Goal: Use online tool/utility: Utilize a website feature to perform a specific function

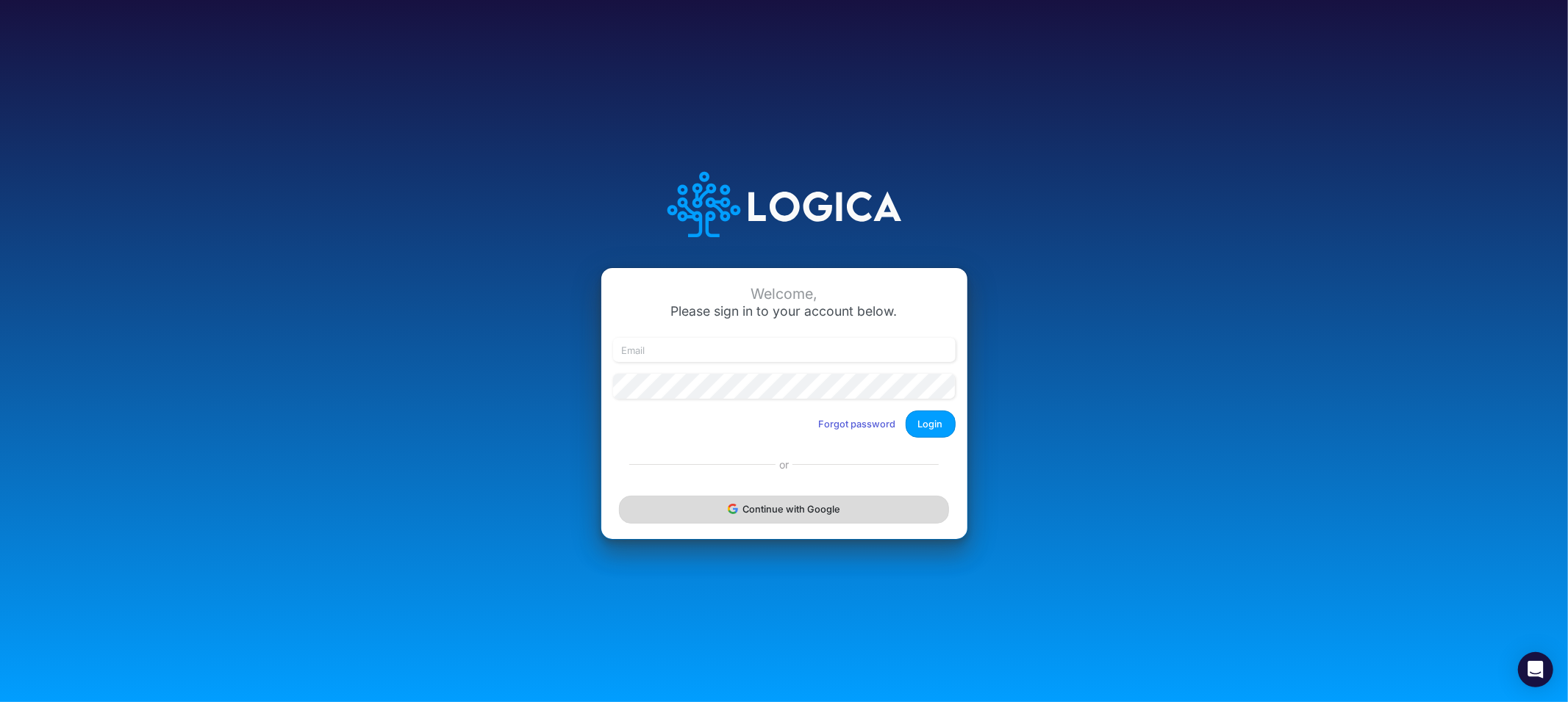
click at [762, 498] on button "Continue with Google" at bounding box center [783, 509] width 329 height 27
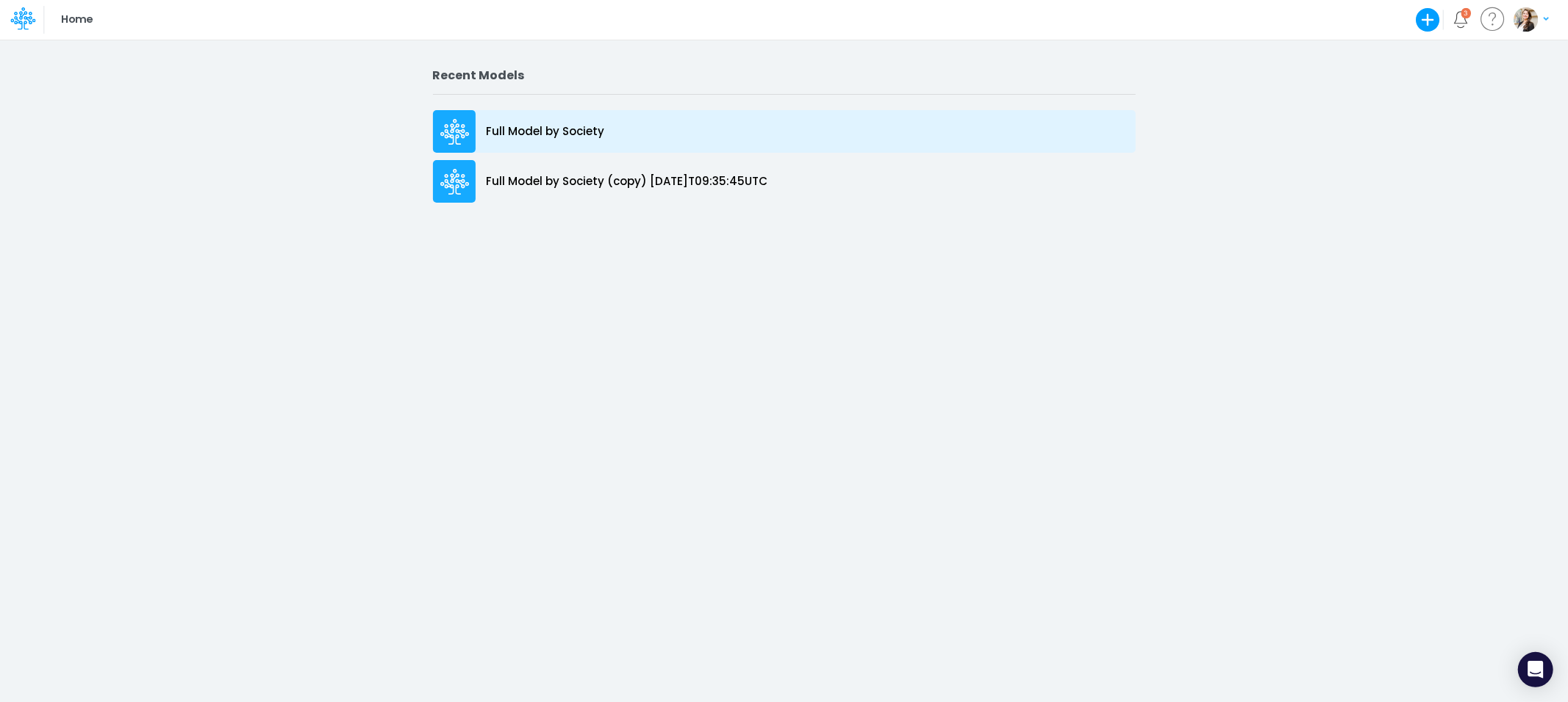
click at [492, 142] on div "Full Model by Society" at bounding box center [784, 132] width 702 height 43
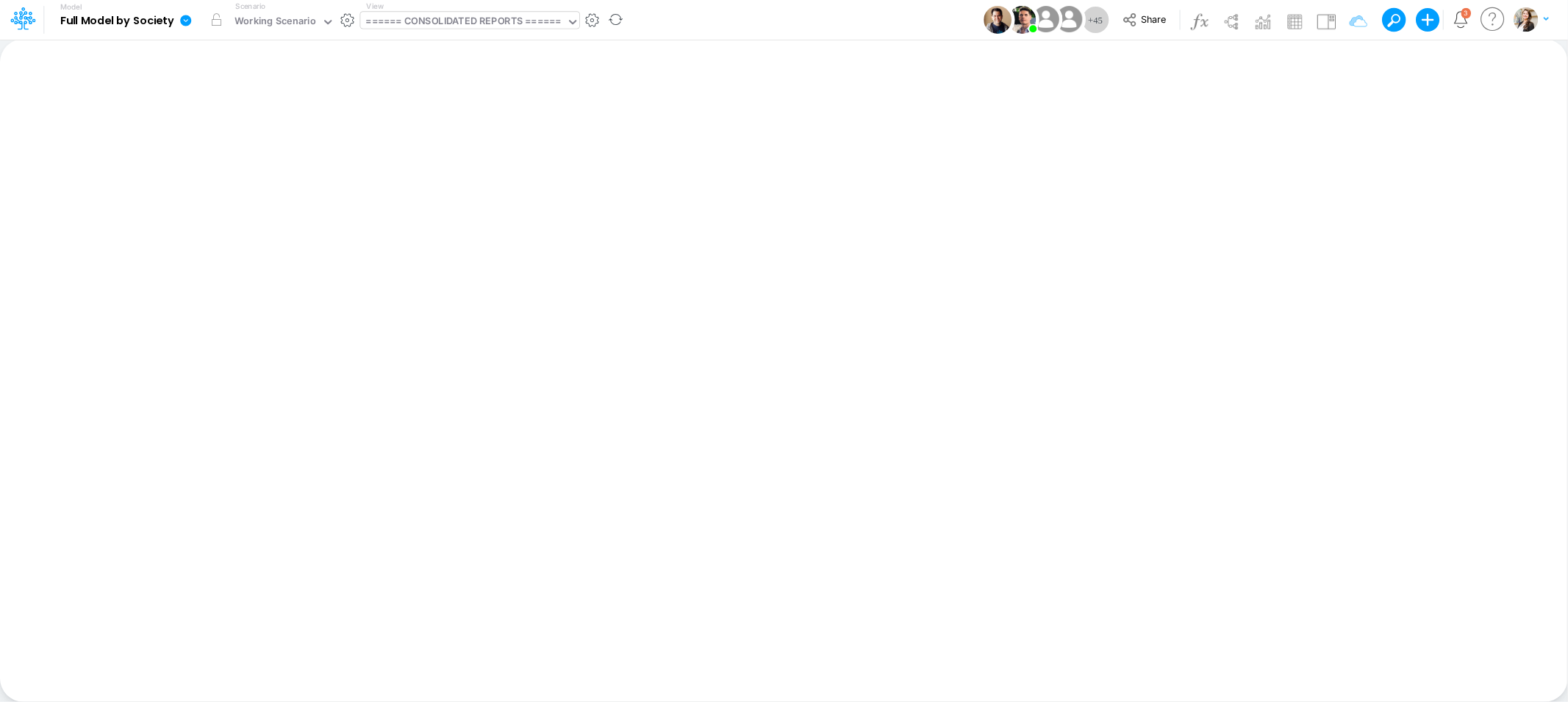
click at [458, 21] on div "====== CONSOLIDATED REPORTS ======" at bounding box center [463, 22] width 195 height 17
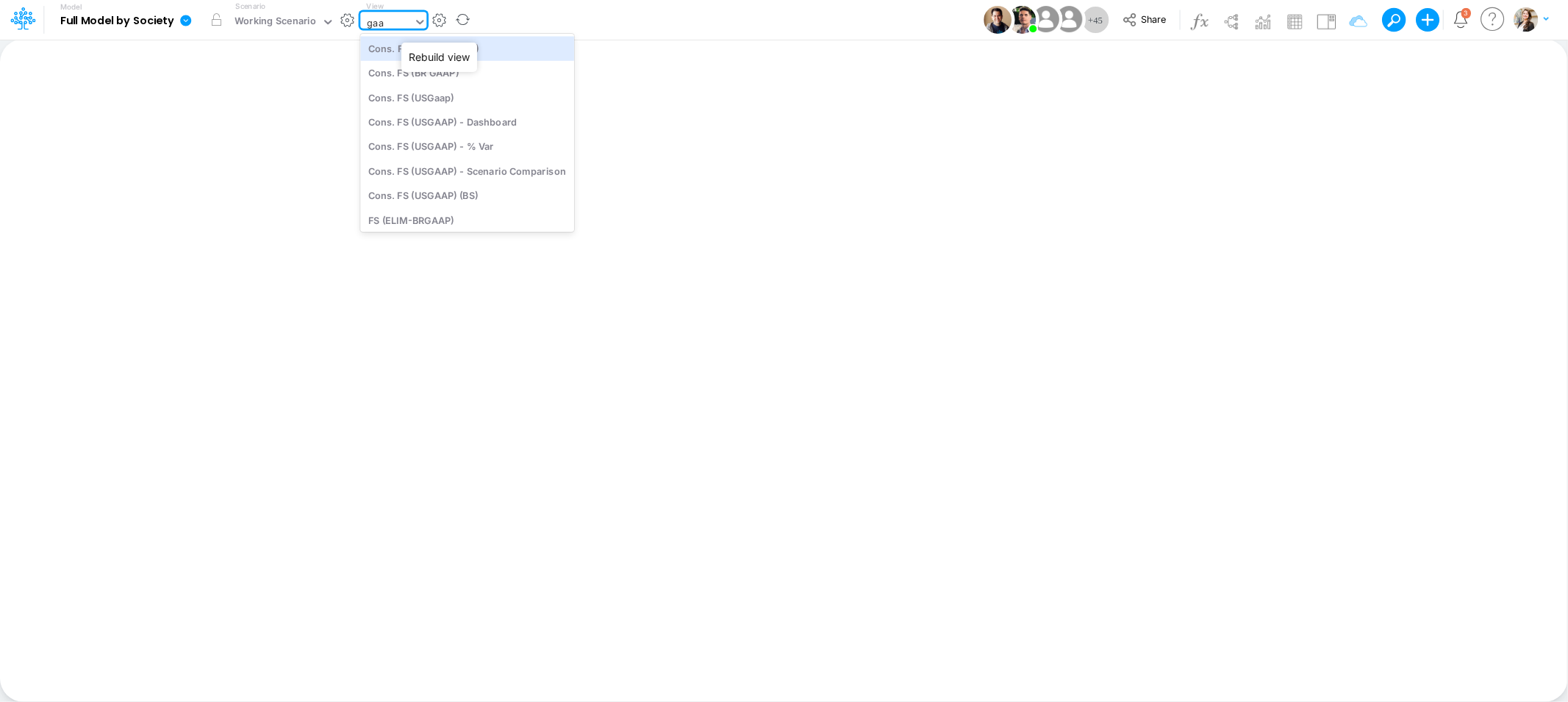
type input "gaap"
click at [402, 104] on div "Cons. FS (USGaap)" at bounding box center [467, 97] width 213 height 24
type input "Consolidated FS - USGAAP"
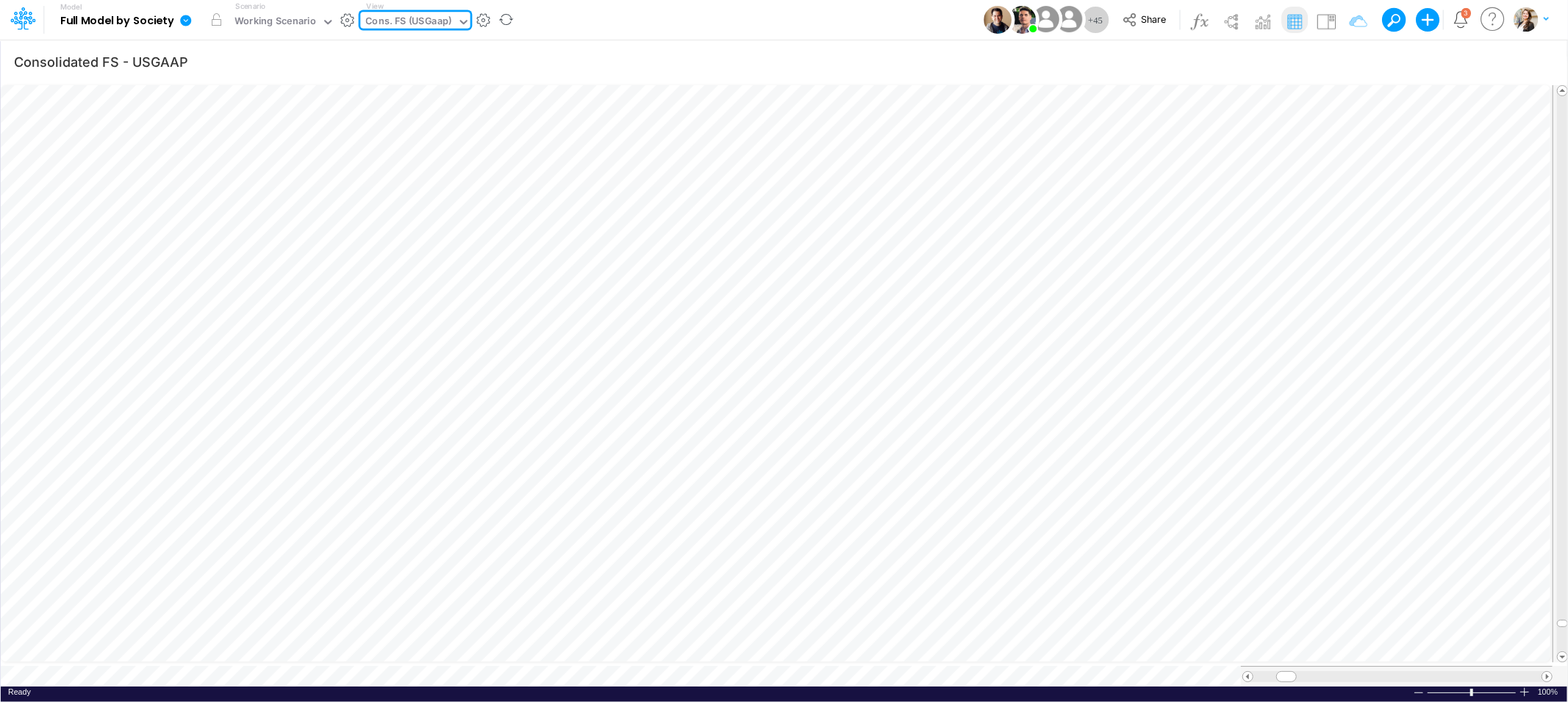
click at [426, 24] on div "Cons. FS (USGaap)" at bounding box center [409, 22] width 86 height 17
type input "bs"
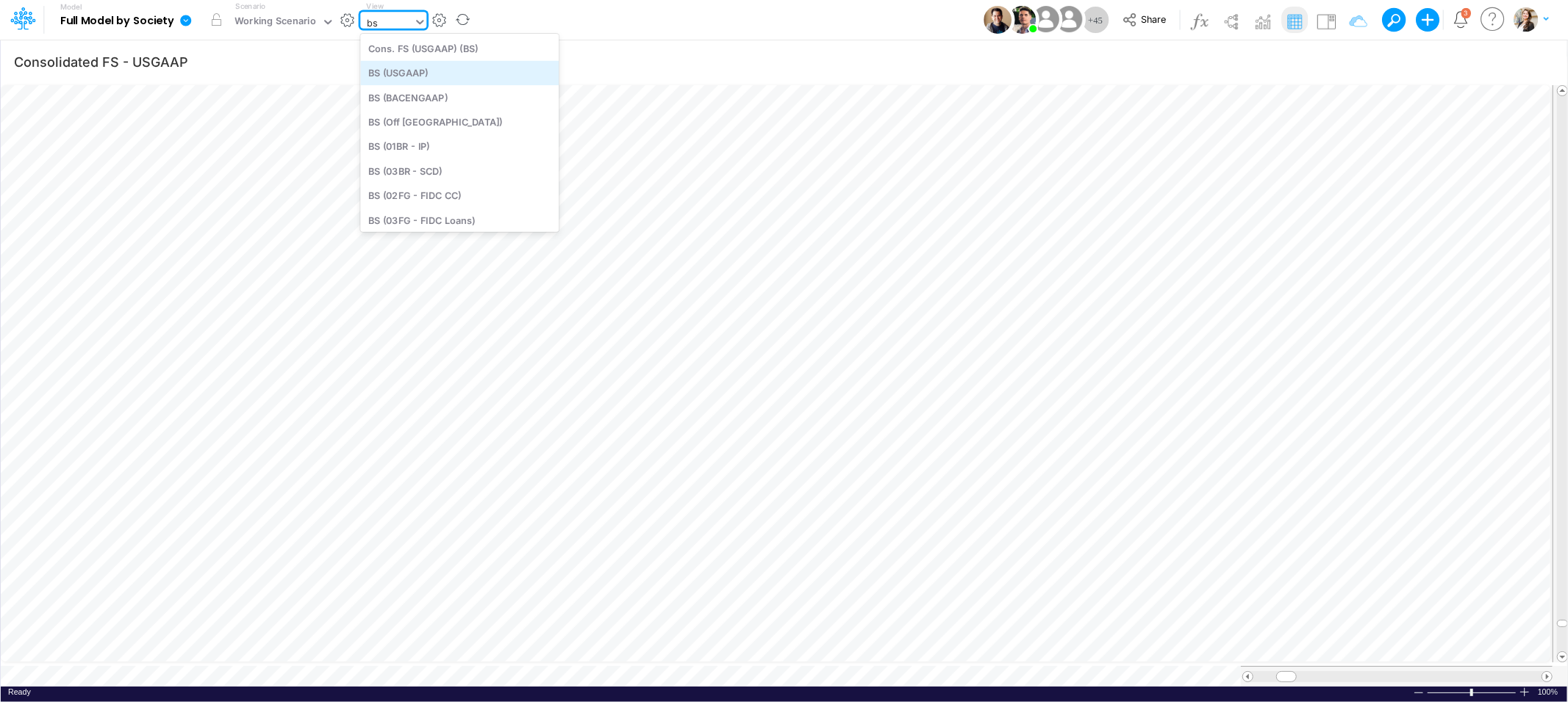
click at [426, 75] on div "BS (USGAAP)" at bounding box center [459, 73] width 198 height 24
type input "BS (USGAAP) - Detailed"
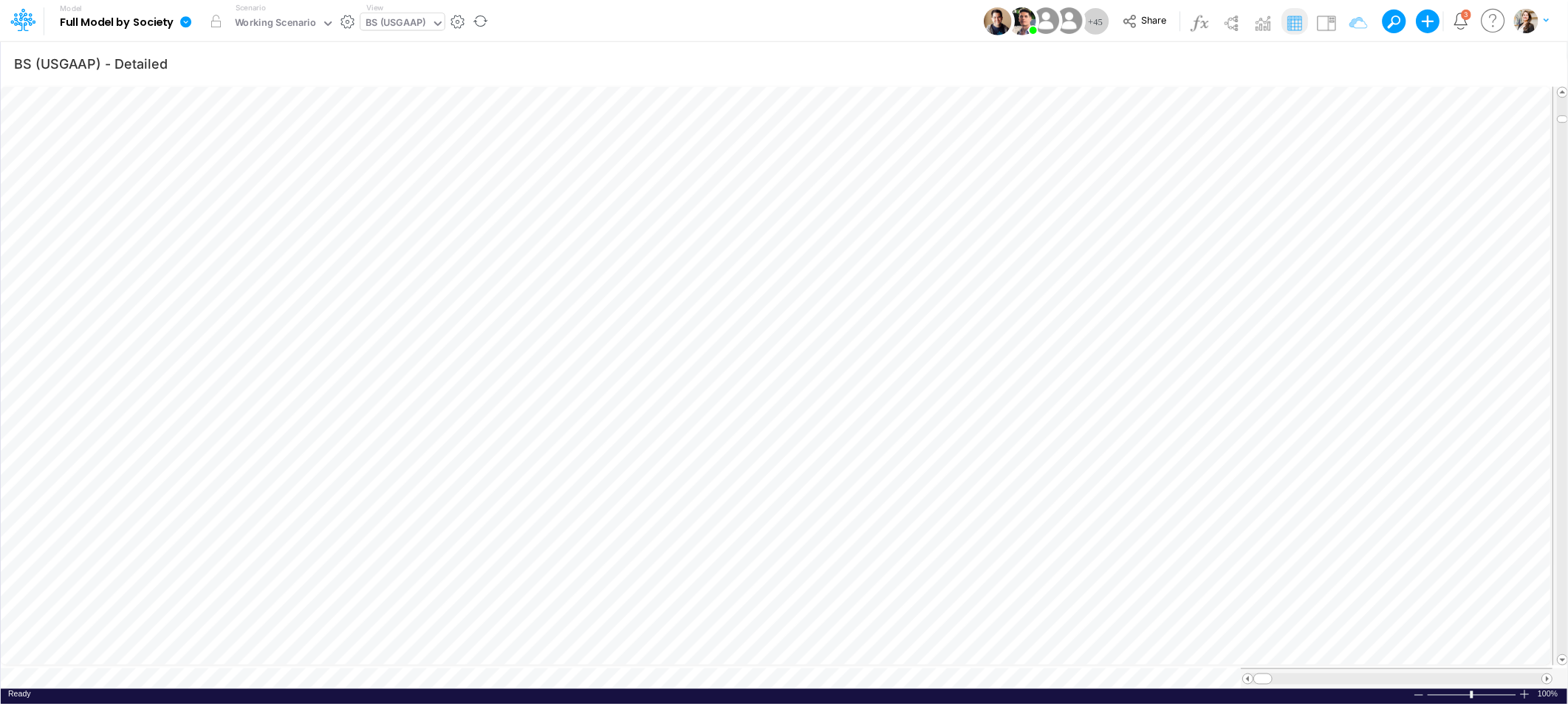
scroll to position [0, 1]
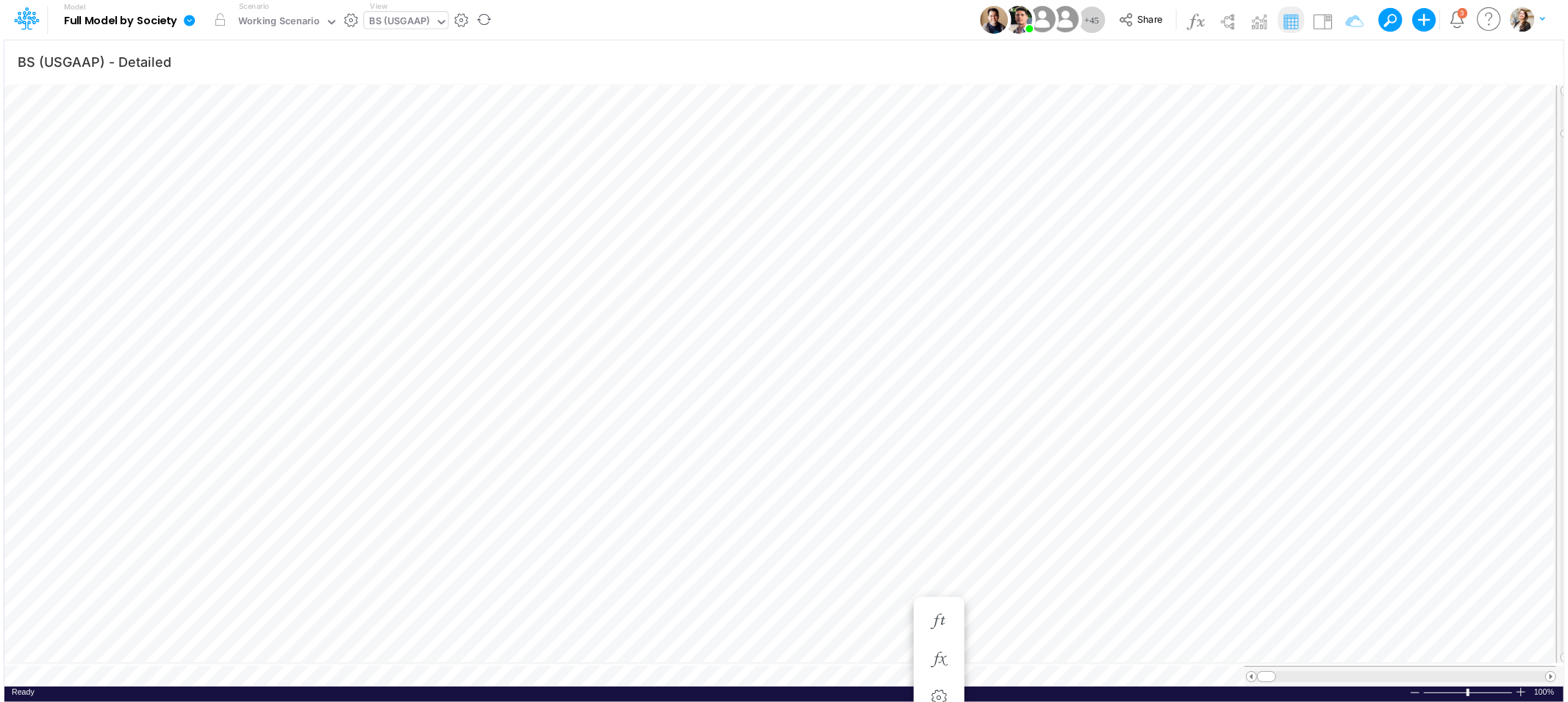
scroll to position [0, 1]
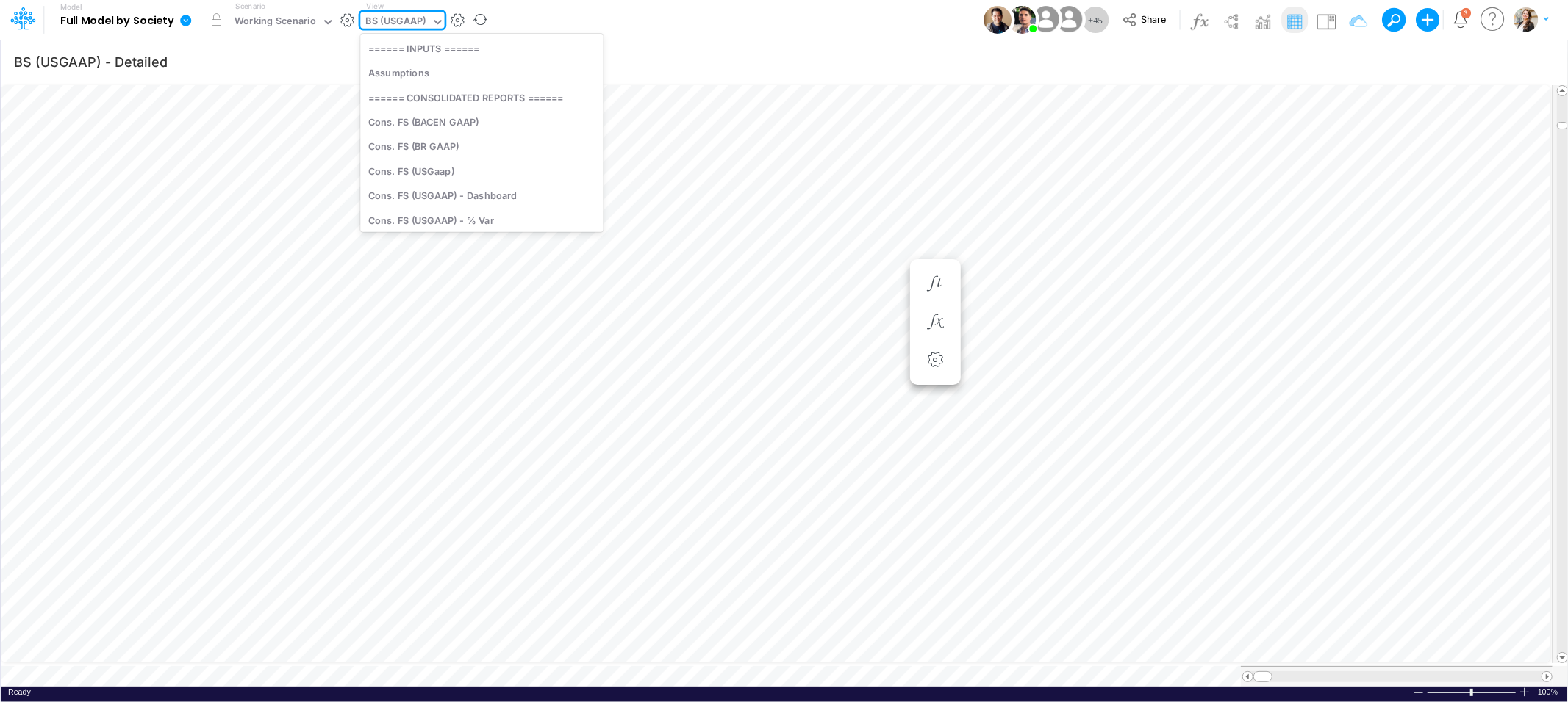
click at [395, 18] on div "BS (USGAAP)" at bounding box center [396, 22] width 60 height 17
type input "debt"
click at [406, 52] on div "Debt Schedules - Loans" at bounding box center [459, 48] width 198 height 24
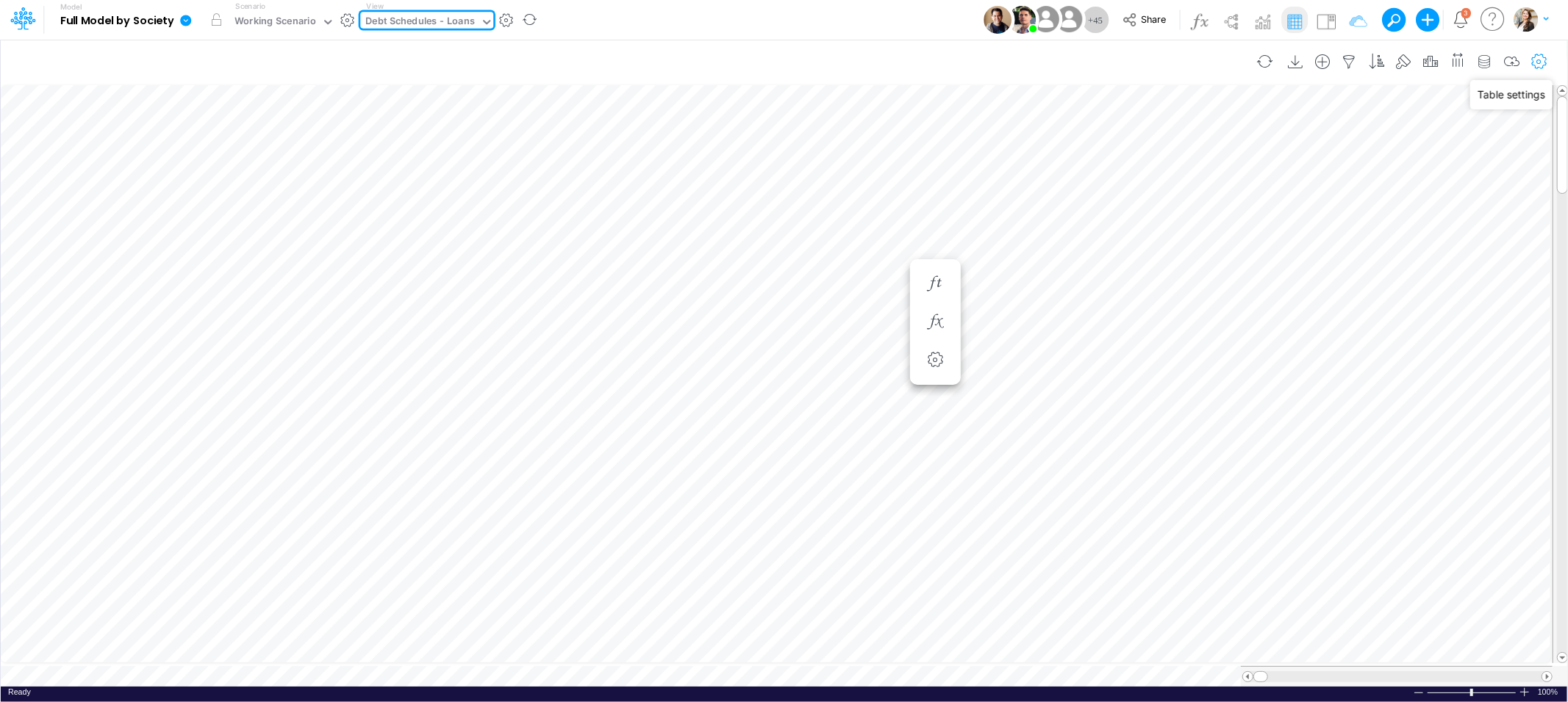
click at [1538, 55] on icon "button" at bounding box center [1539, 62] width 22 height 15
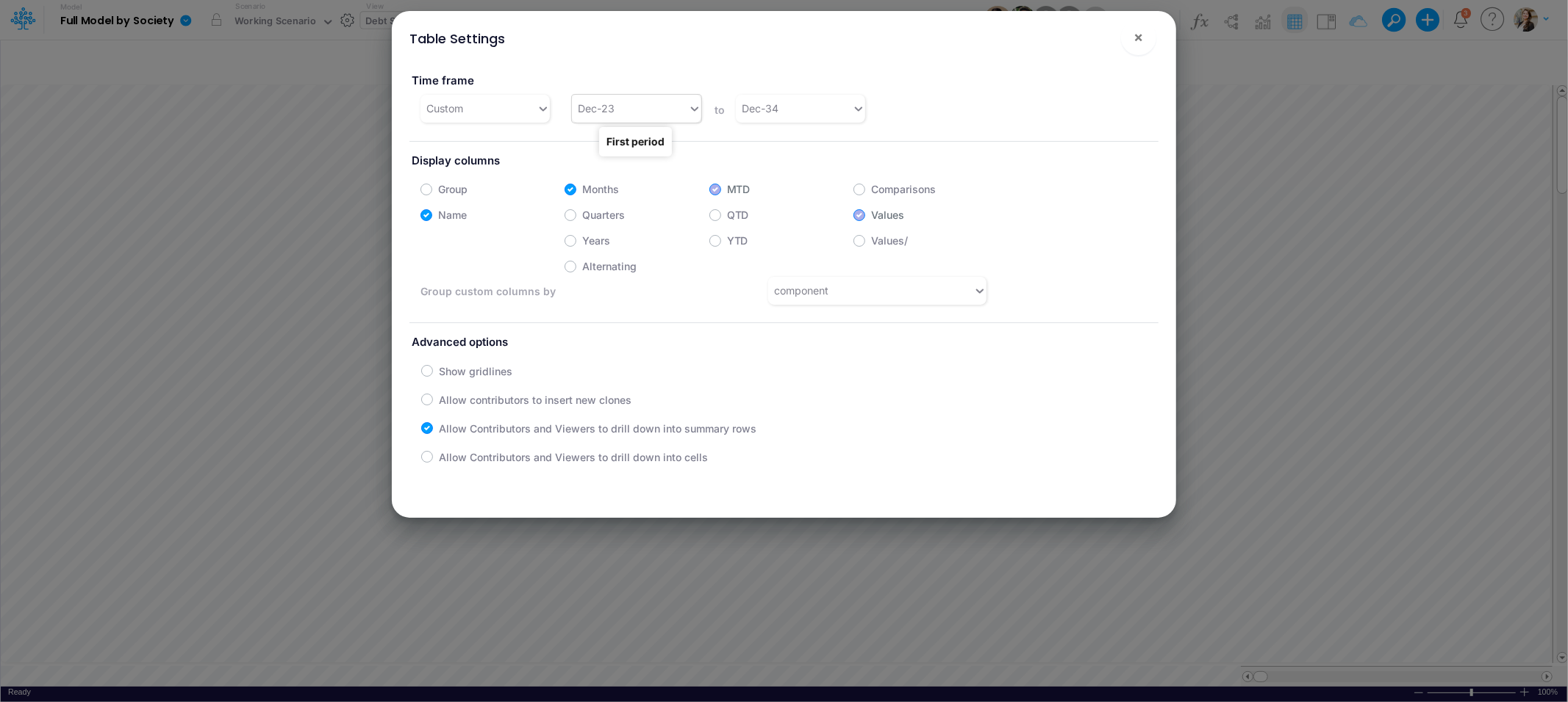
click at [688, 113] on icon at bounding box center [694, 108] width 13 height 14
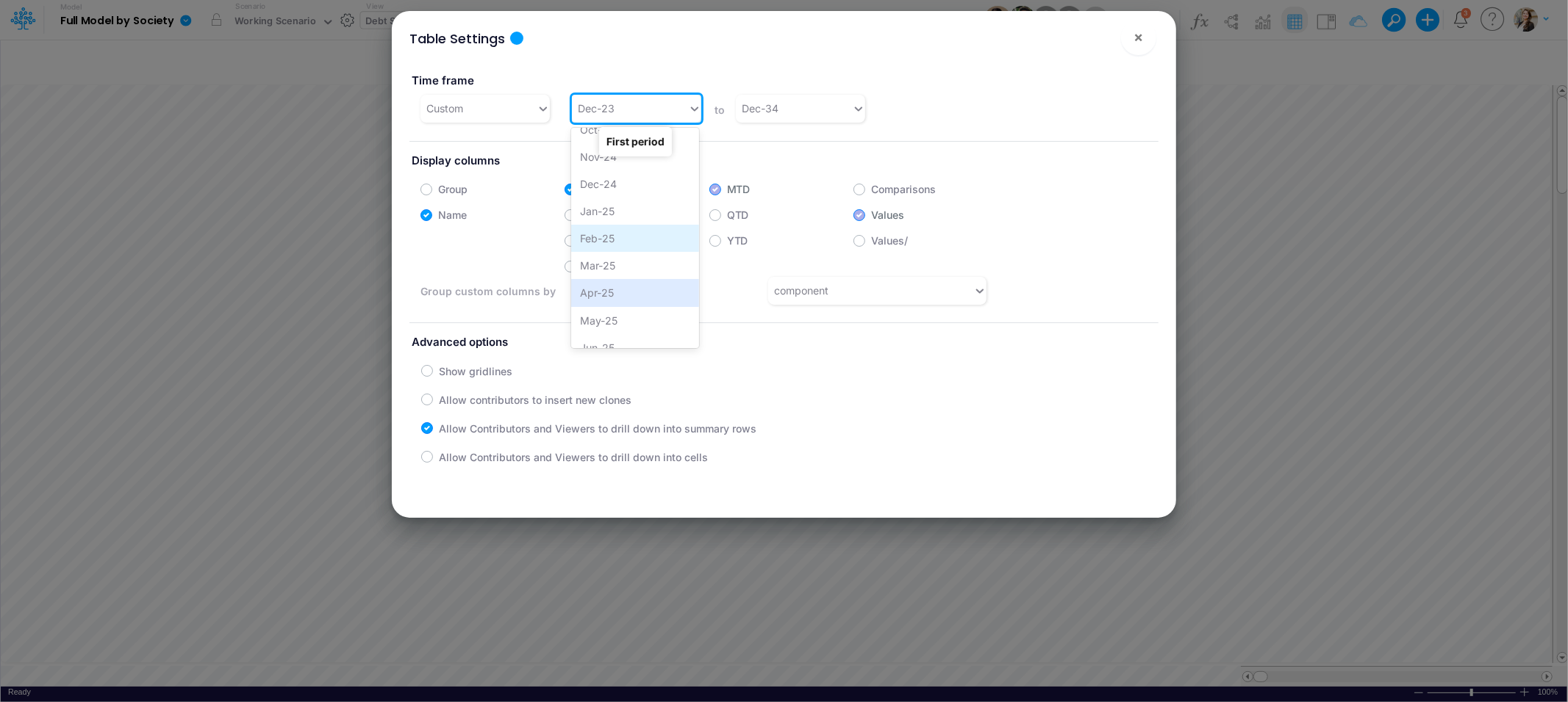
scroll to position [586, 0]
click at [599, 210] on div "Jan-25" at bounding box center [635, 212] width 128 height 27
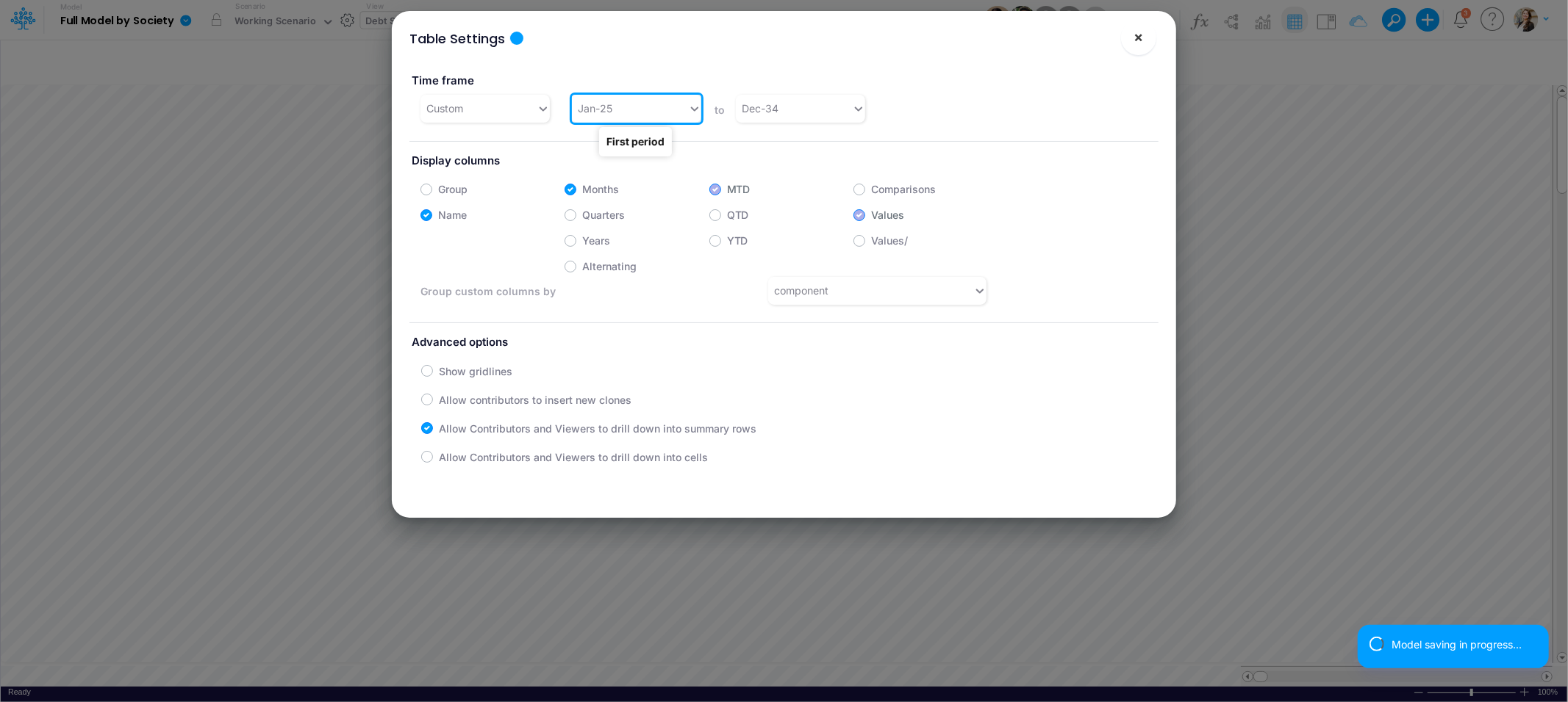
click at [1142, 41] on span "×" at bounding box center [1138, 37] width 10 height 18
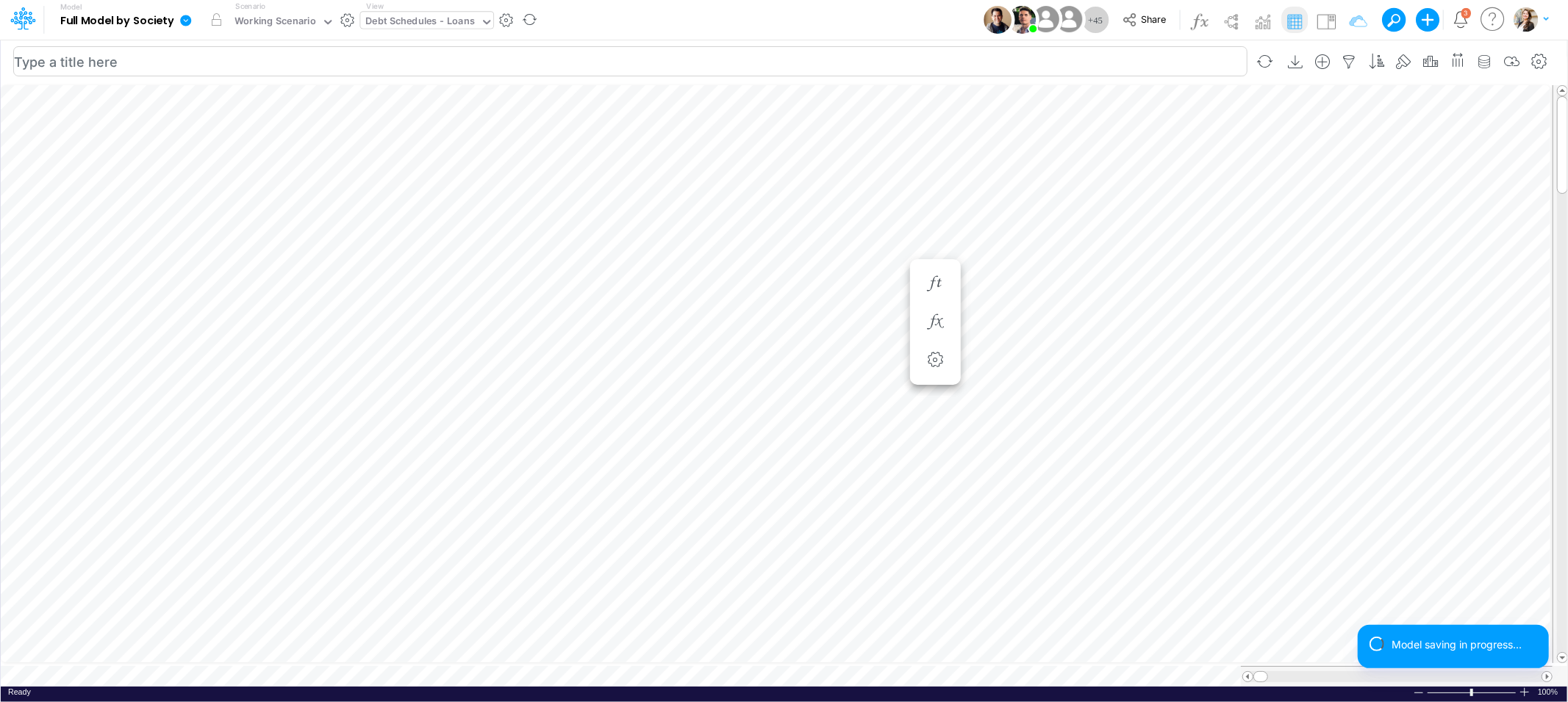
scroll to position [0, 1]
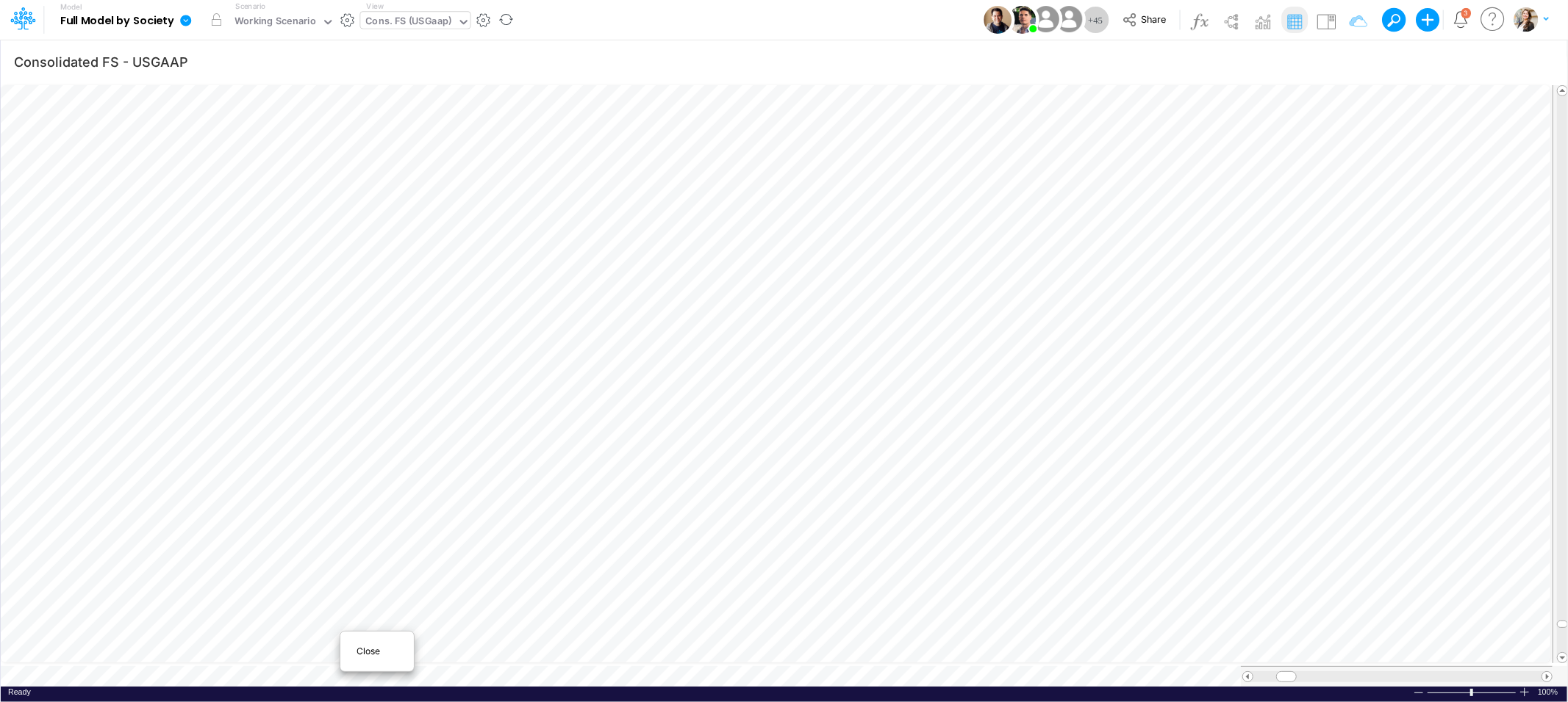
click at [362, 646] on span "Close" at bounding box center [376, 652] width 40 height 13
type input "BS (USGAAP) - Detailed"
click at [837, 403] on icon "button" at bounding box center [847, 410] width 22 height 15
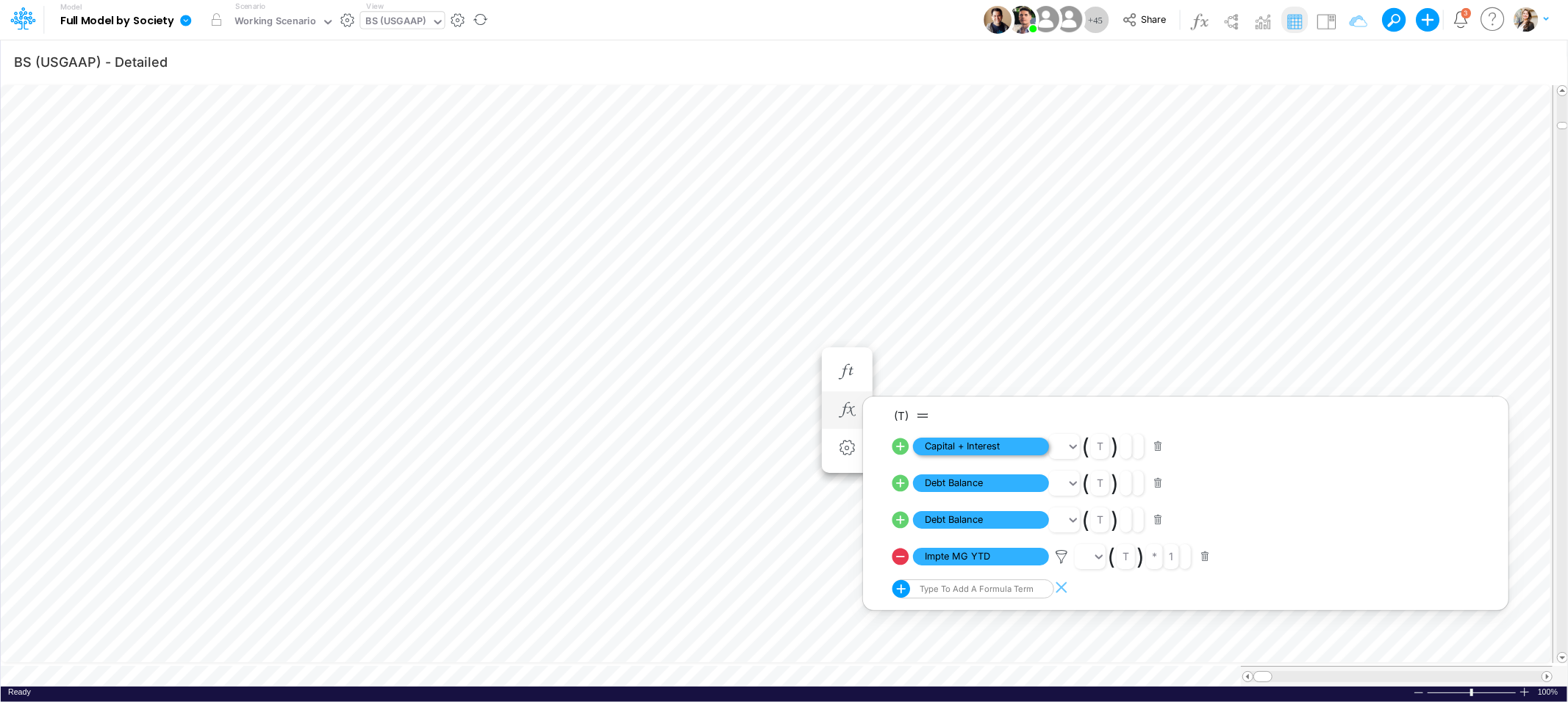
click at [937, 446] on span "Capital + Interest" at bounding box center [981, 446] width 136 height 18
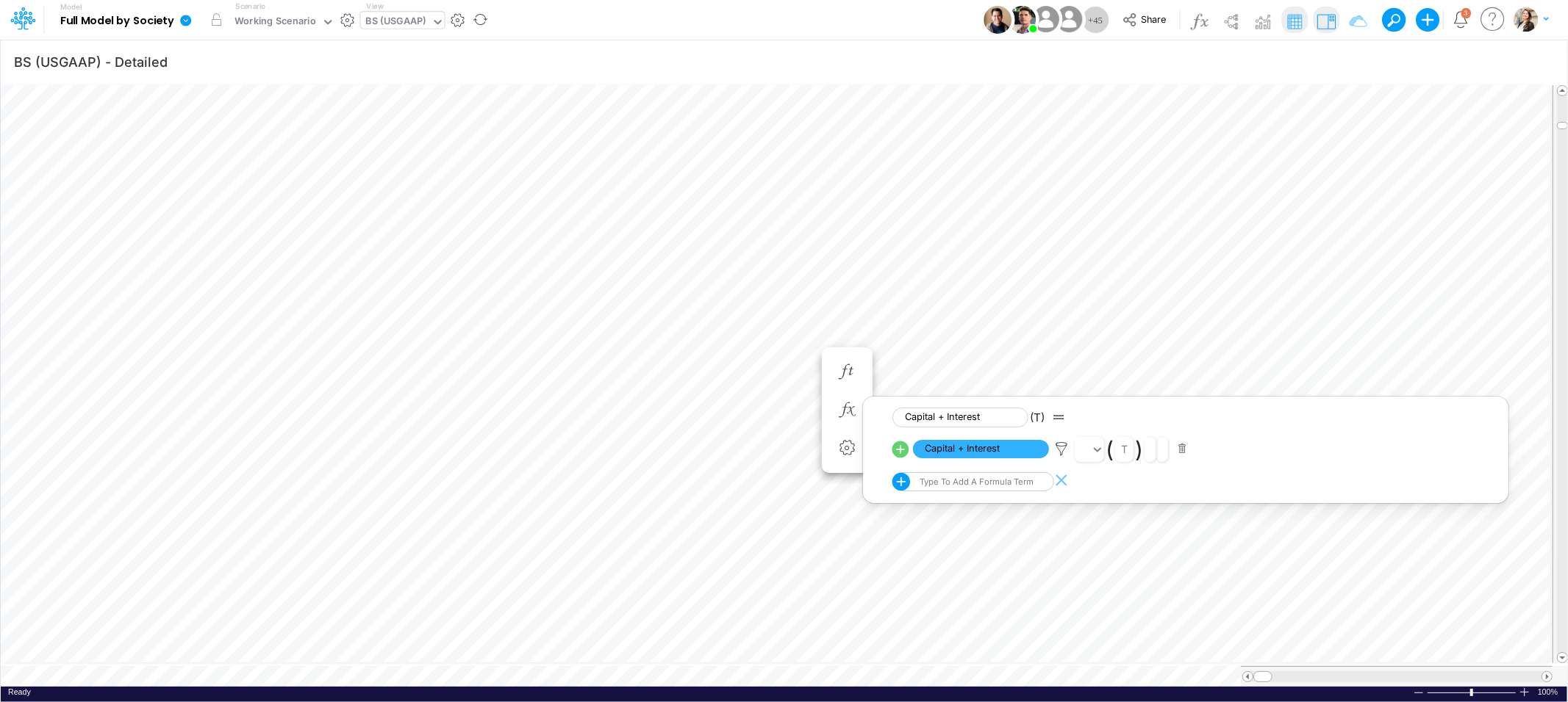
click at [1321, 25] on img at bounding box center [1326, 22] width 23 height 23
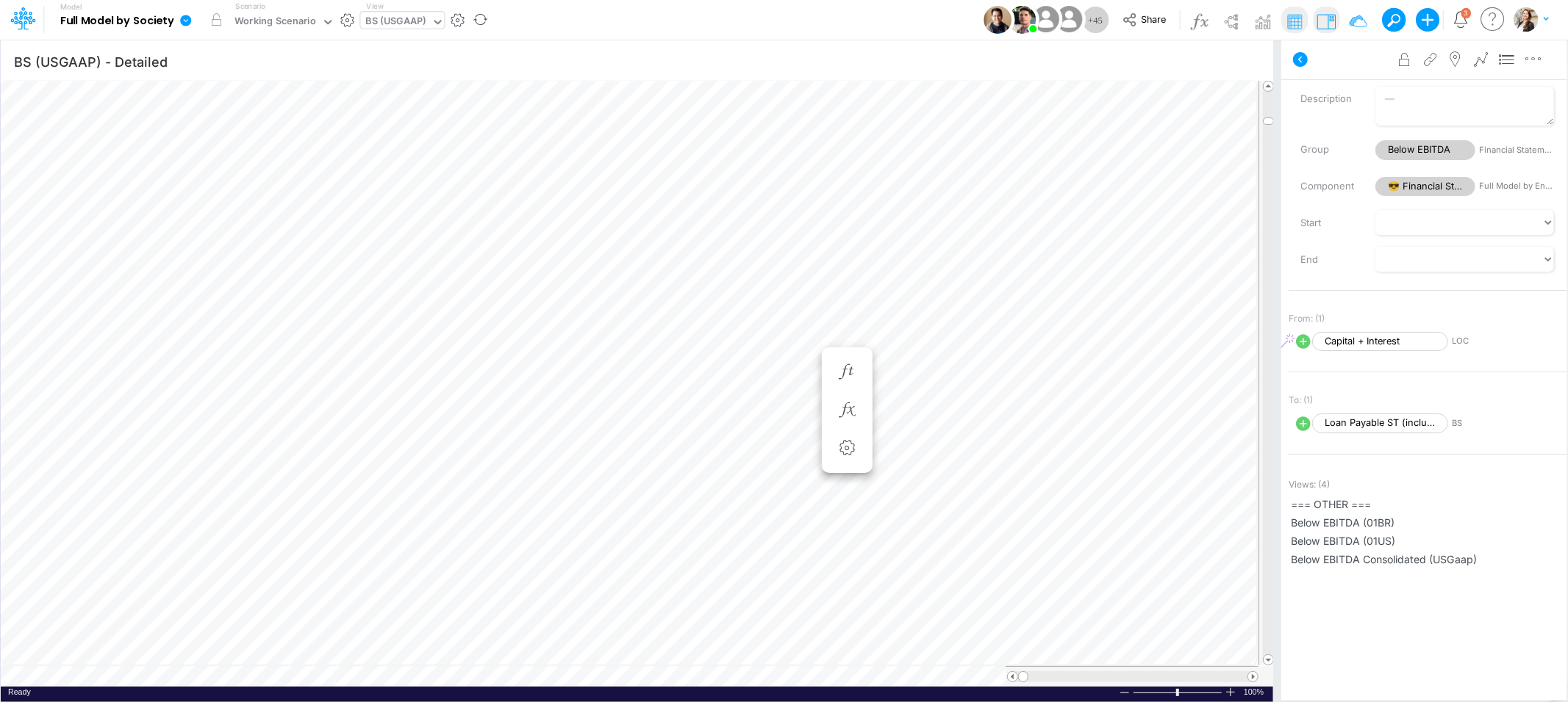
scroll to position [0, 1]
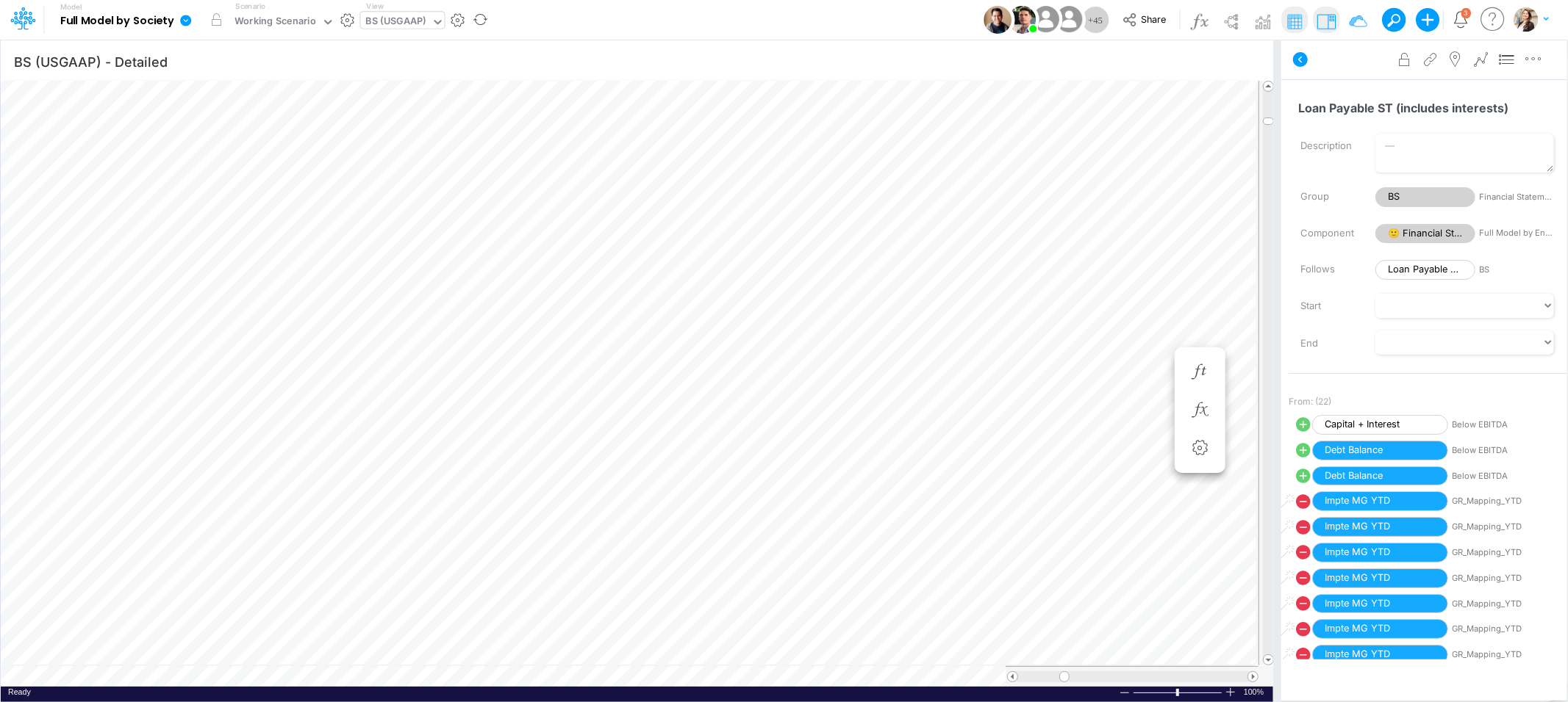
scroll to position [0, 1]
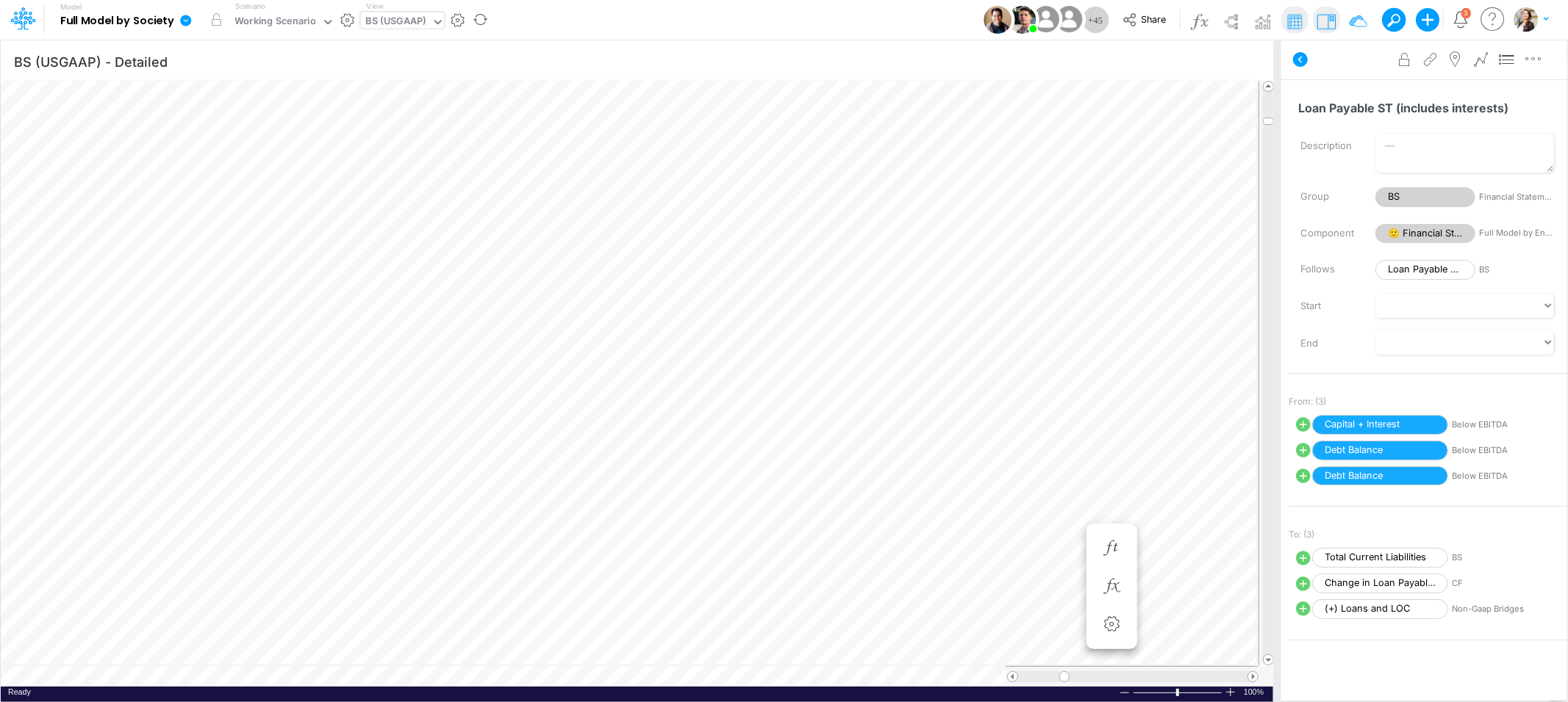
scroll to position [0, 1]
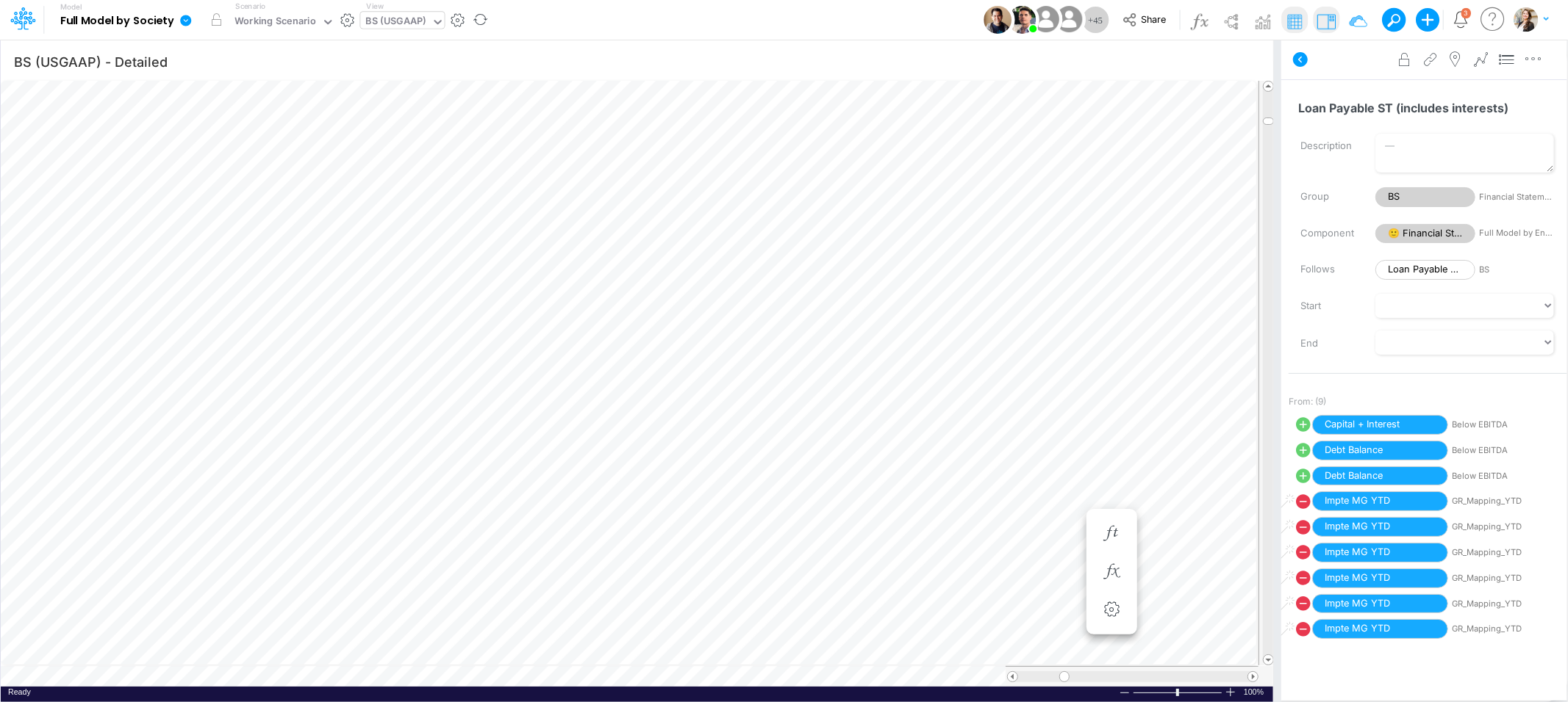
scroll to position [0, 1]
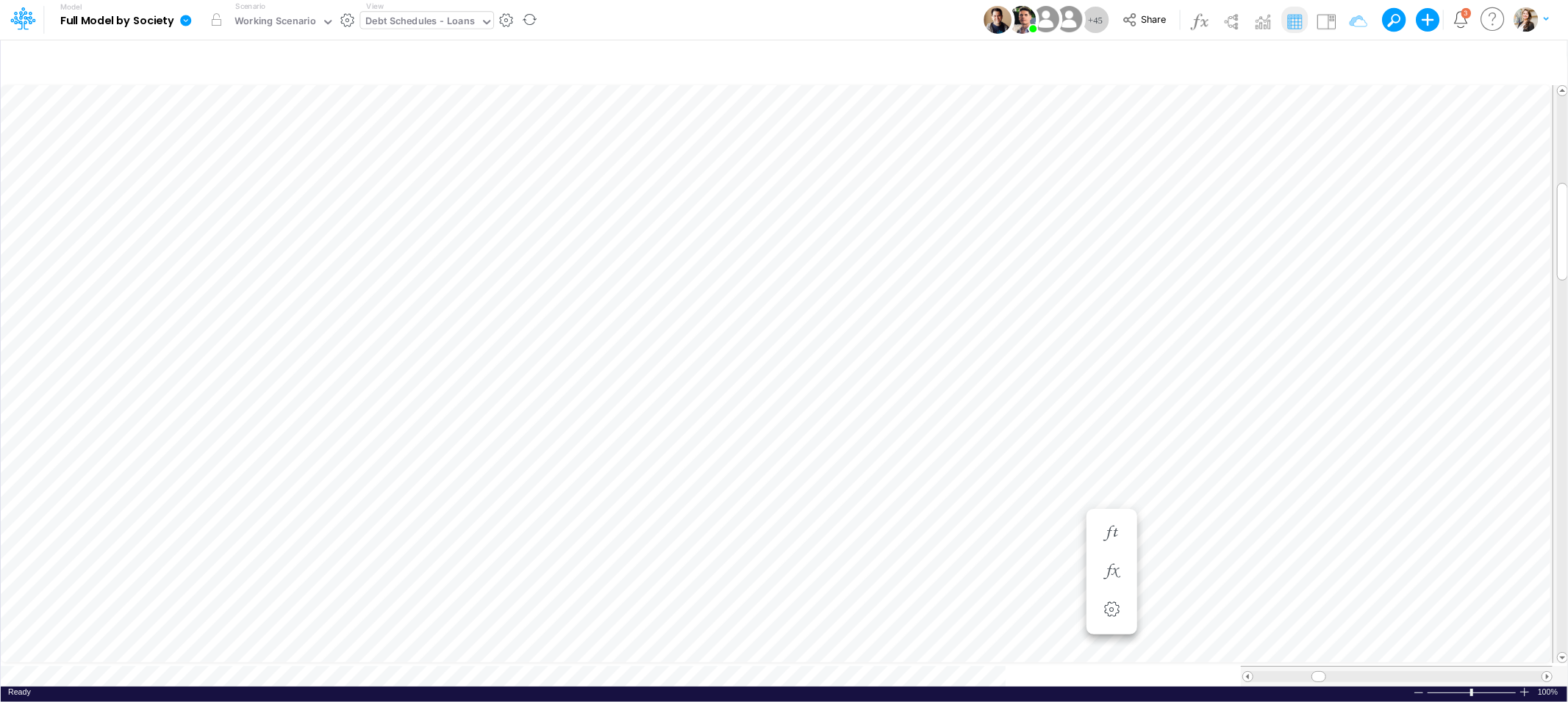
scroll to position [0, 1]
type input "BS (USGAAP) - Detailed"
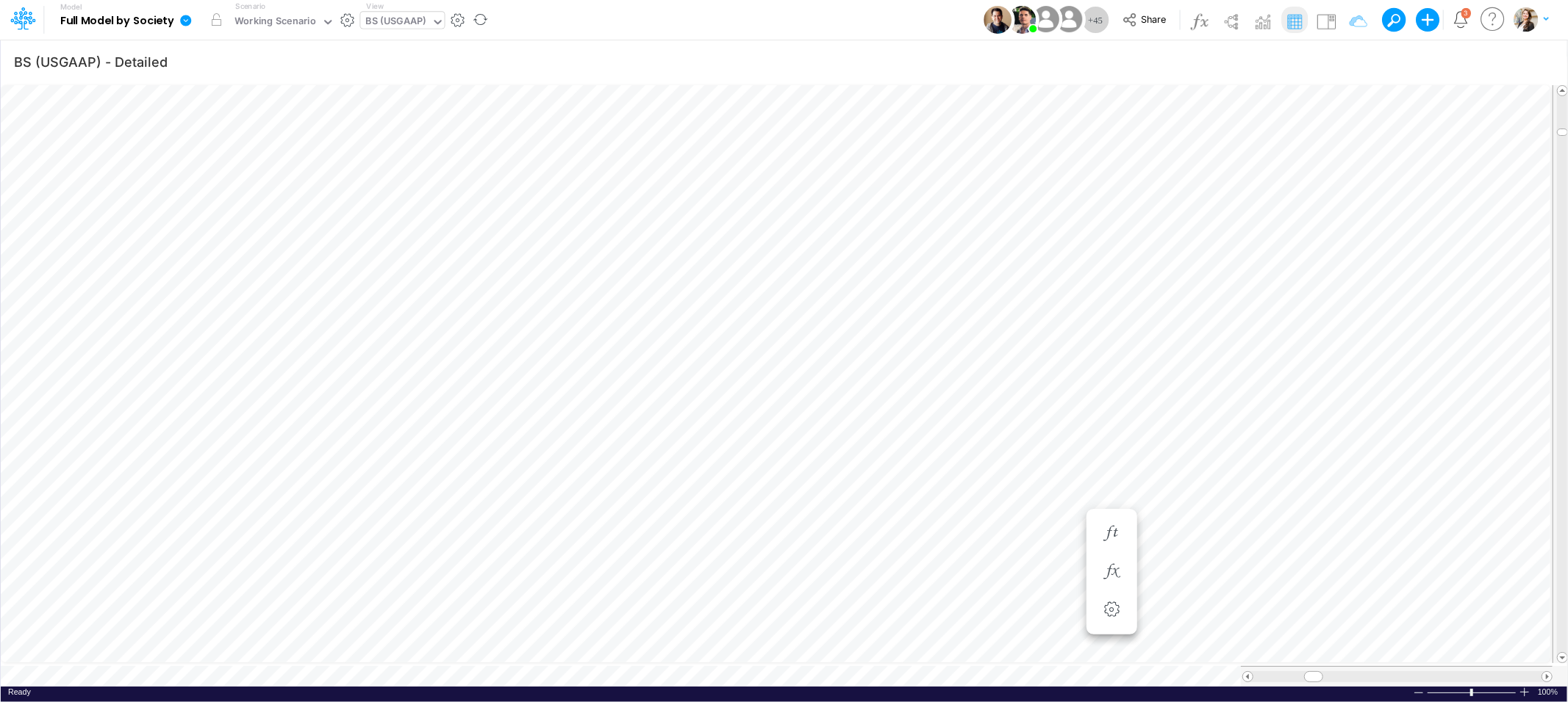
scroll to position [0, 1]
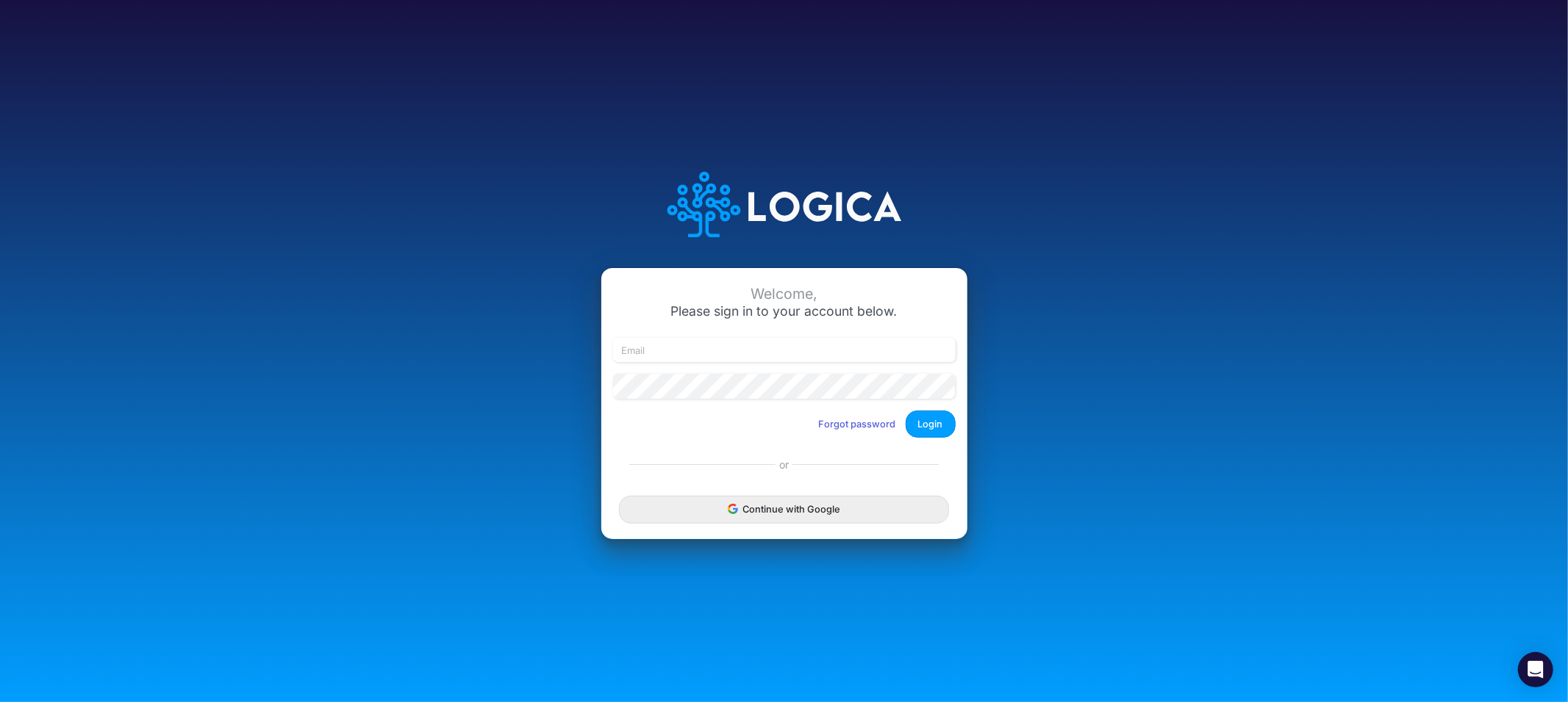
click at [747, 490] on div "Continue with Google" at bounding box center [784, 510] width 366 height 59
click at [743, 506] on button "Continue with Google" at bounding box center [783, 509] width 329 height 27
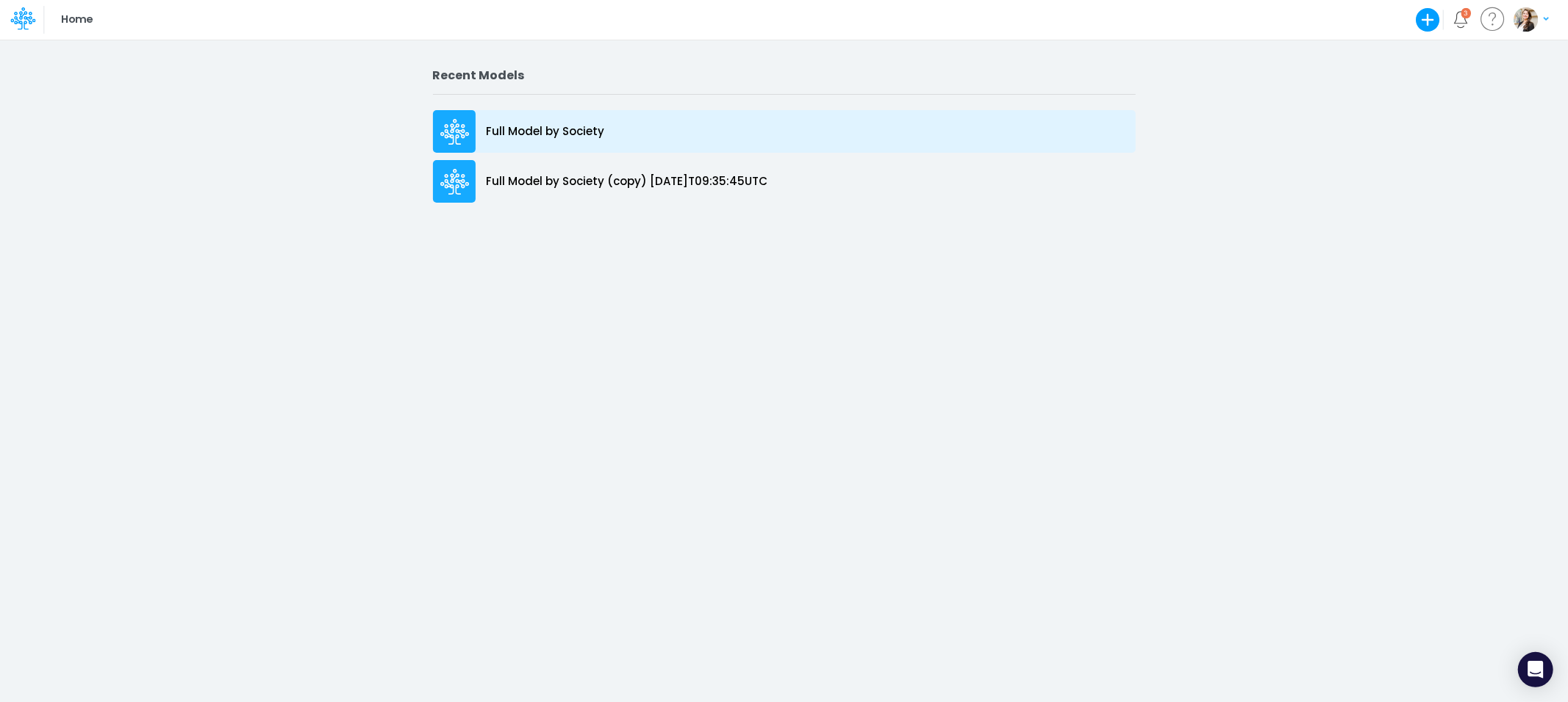
click at [580, 129] on p "Full Model by Society" at bounding box center [546, 132] width 118 height 17
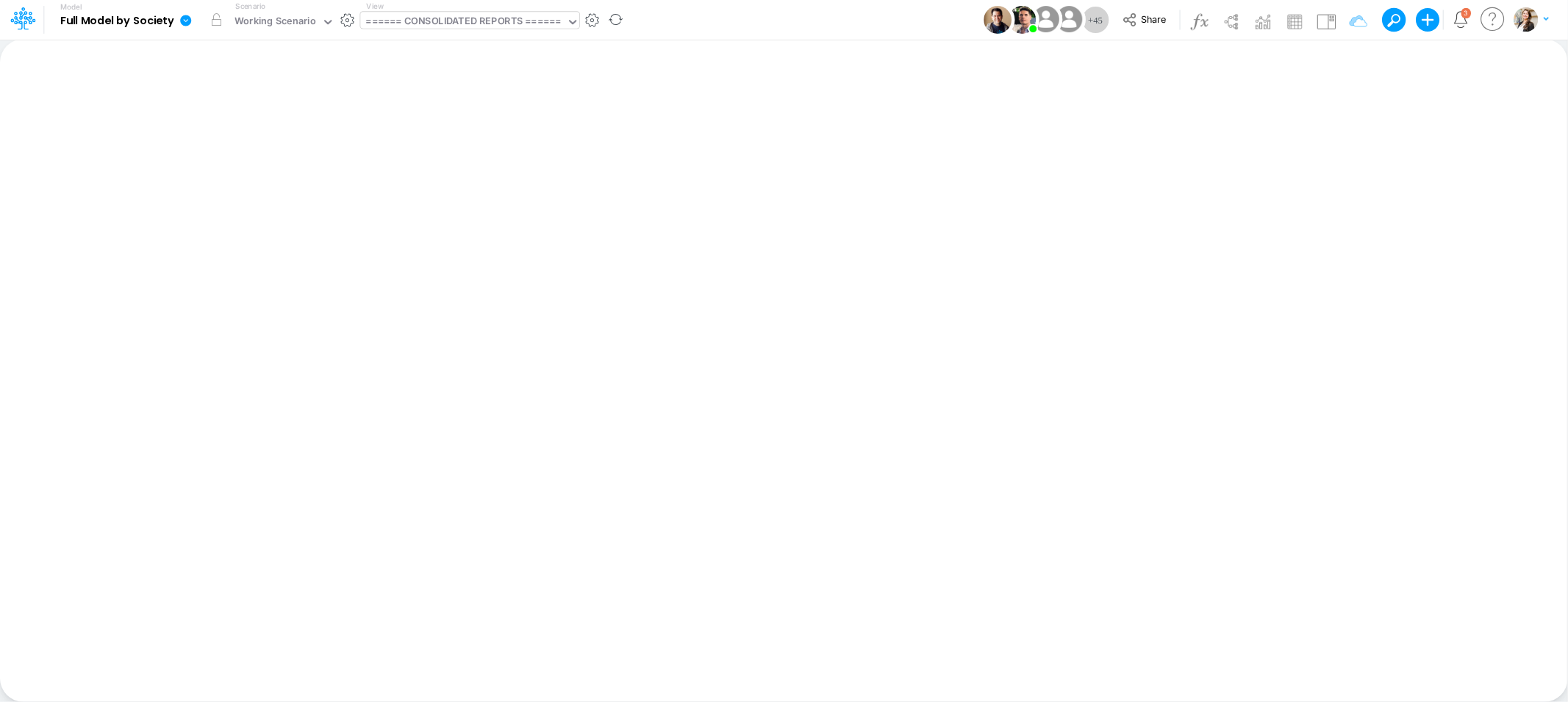
click at [459, 27] on div "====== CONSOLIDATED REPORTS ======" at bounding box center [463, 22] width 195 height 17
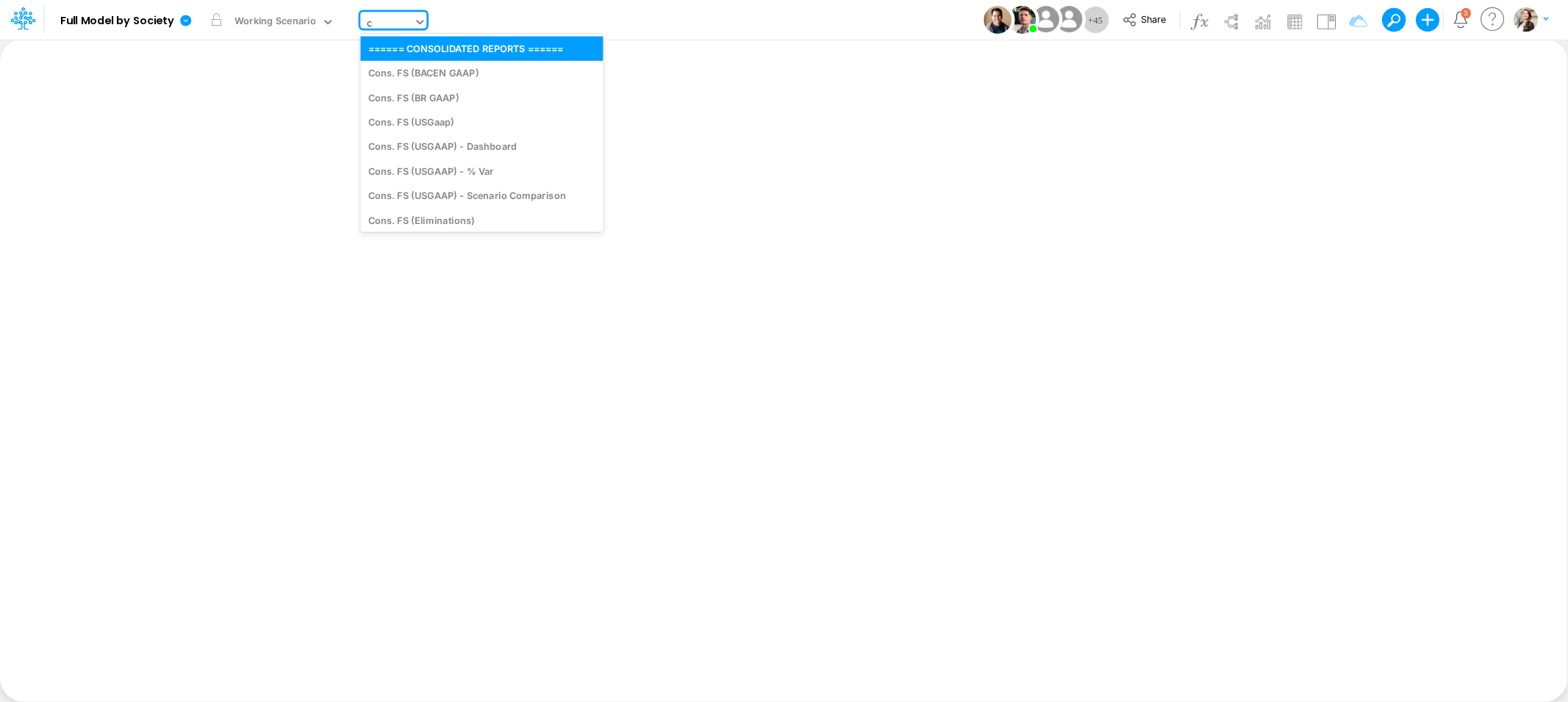
type input "cn"
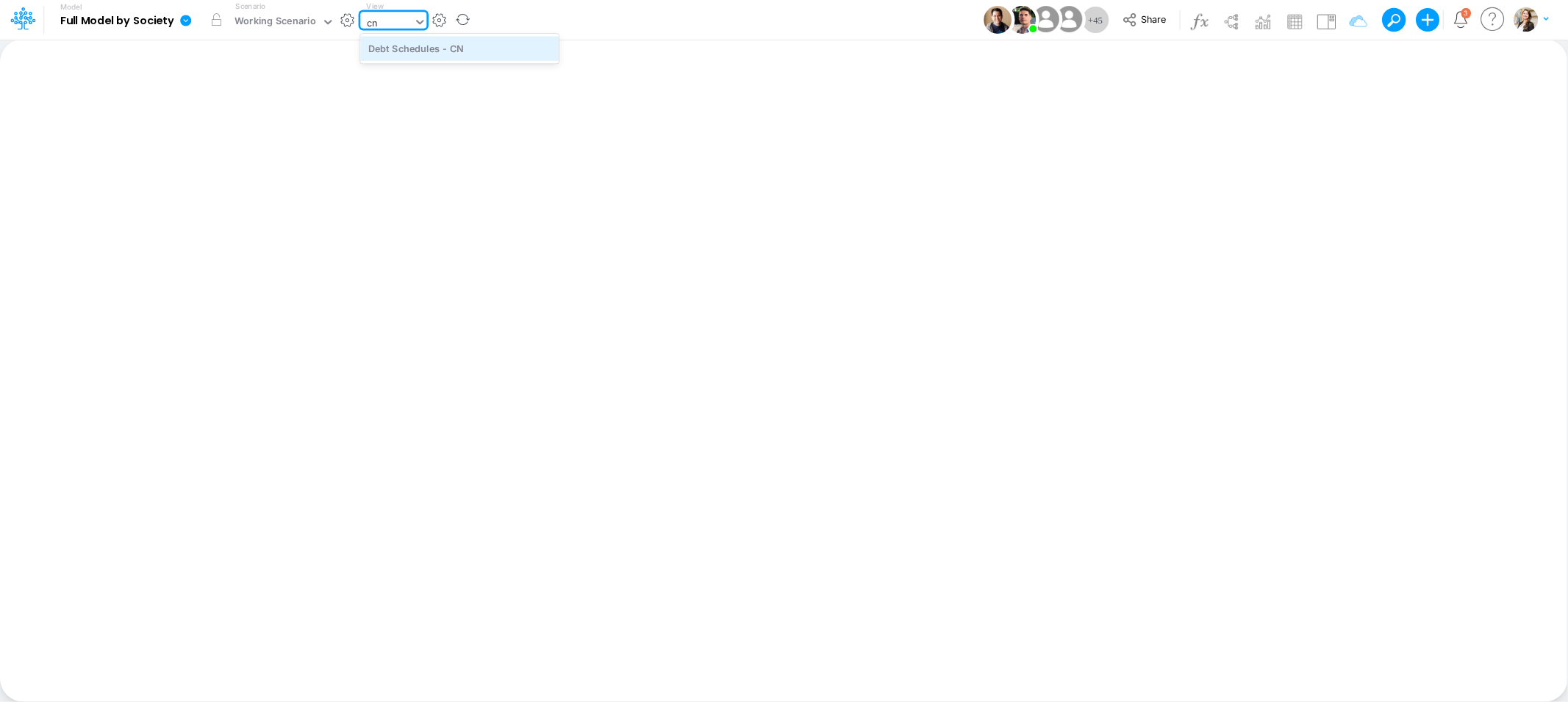
click at [529, 55] on div "Debt Schedules - CN" at bounding box center [459, 48] width 198 height 24
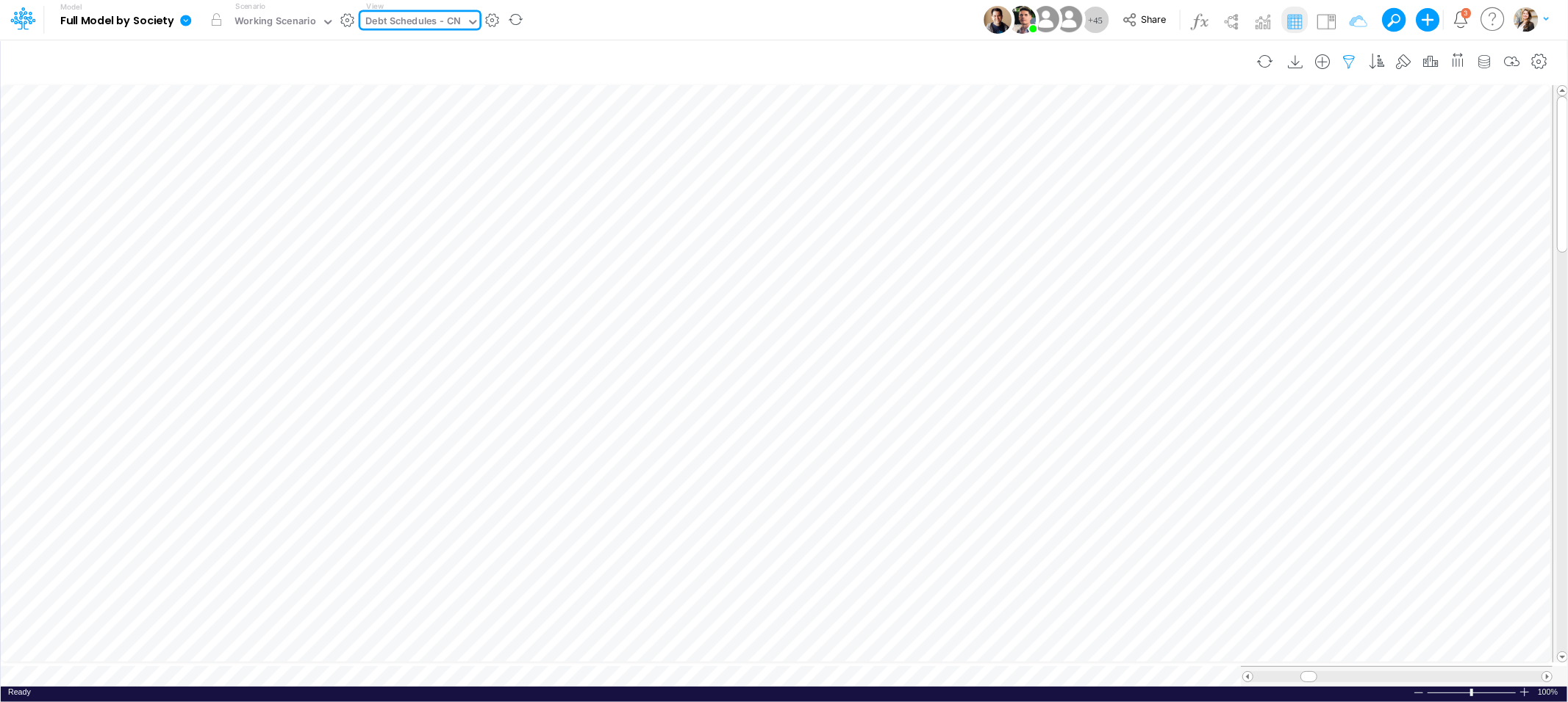
click at [1351, 56] on icon "button" at bounding box center [1349, 62] width 22 height 15
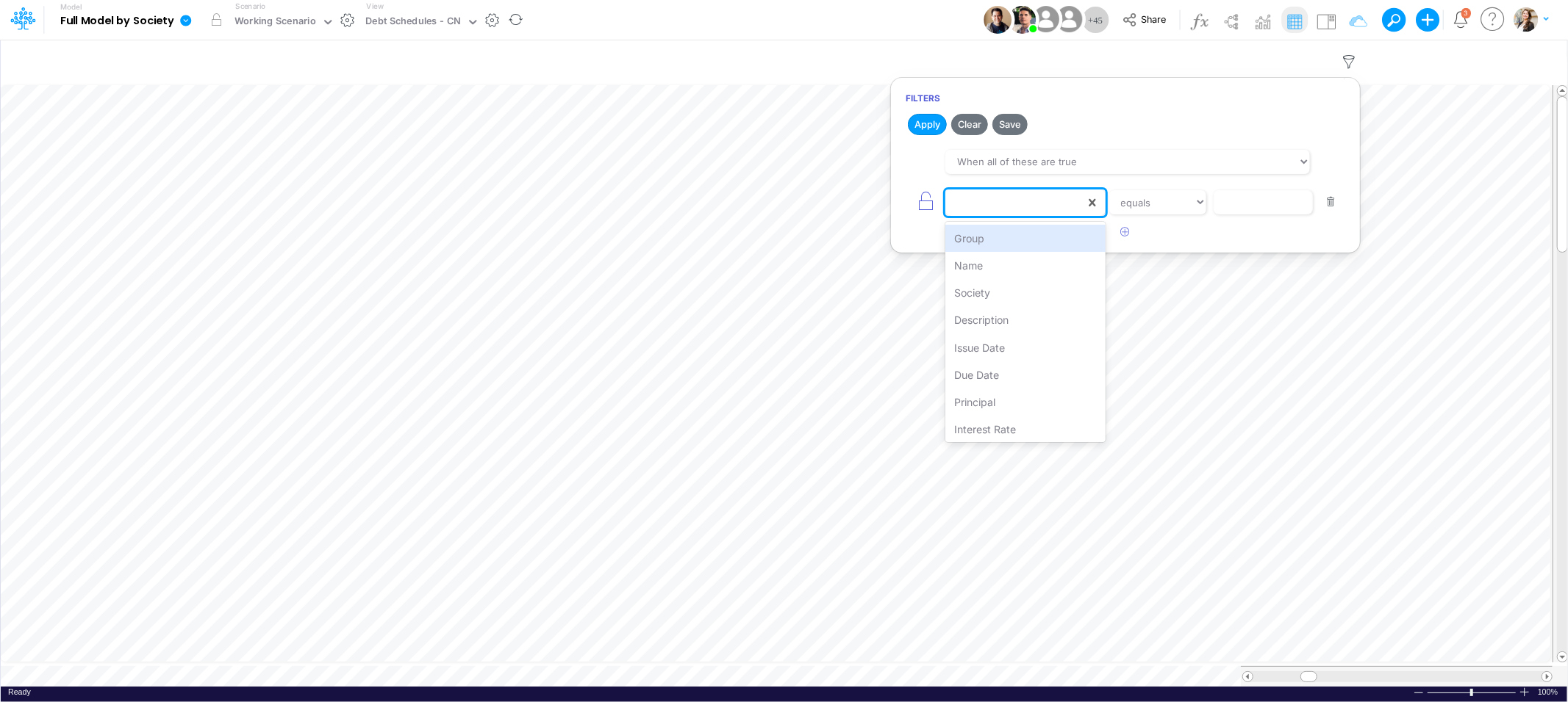
click at [1034, 210] on div at bounding box center [1015, 203] width 140 height 25
click at [1000, 263] on div "Name" at bounding box center [1025, 265] width 160 height 27
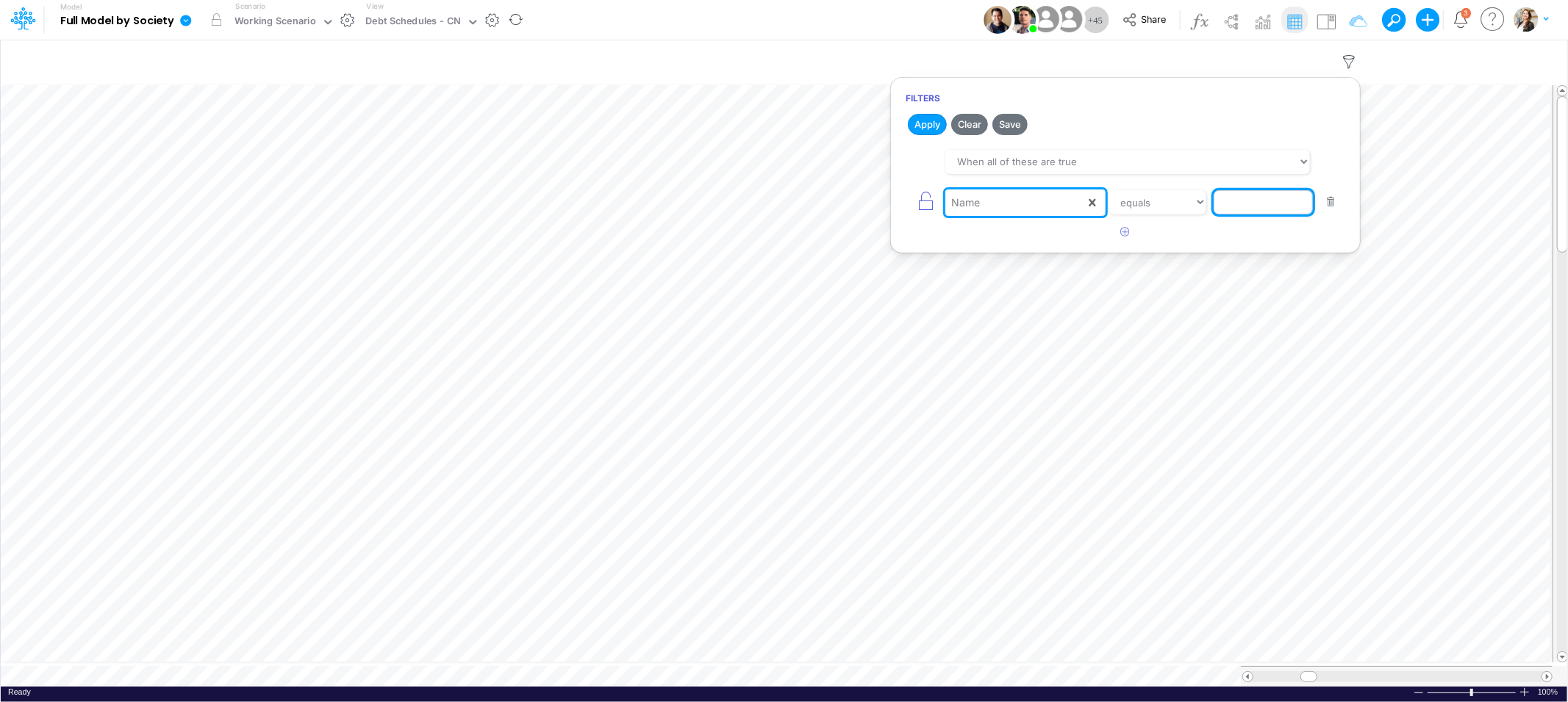
click at [1228, 206] on input "text" at bounding box center [1263, 203] width 100 height 25
type input "Principal Amt"
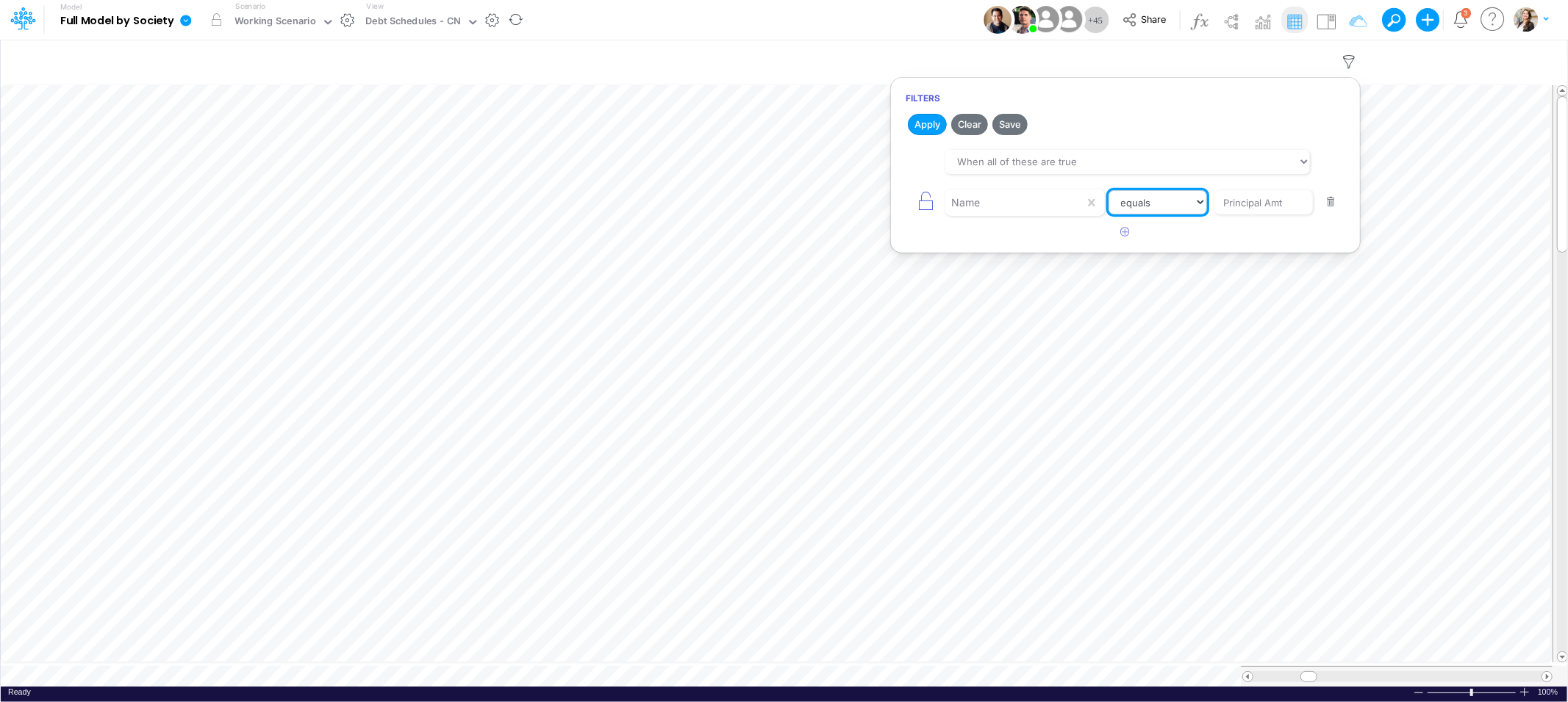
click at [1118, 211] on select "equals not equal starts with ends with contains" at bounding box center [1158, 203] width 99 height 25
select select "contains"
click at [1109, 190] on select "equals not equal starts with ends with contains" at bounding box center [1158, 203] width 99 height 25
click at [1270, 202] on input "Principal Amt" at bounding box center [1263, 203] width 100 height 25
click at [1292, 206] on input "Principal Amt" at bounding box center [1263, 203] width 100 height 25
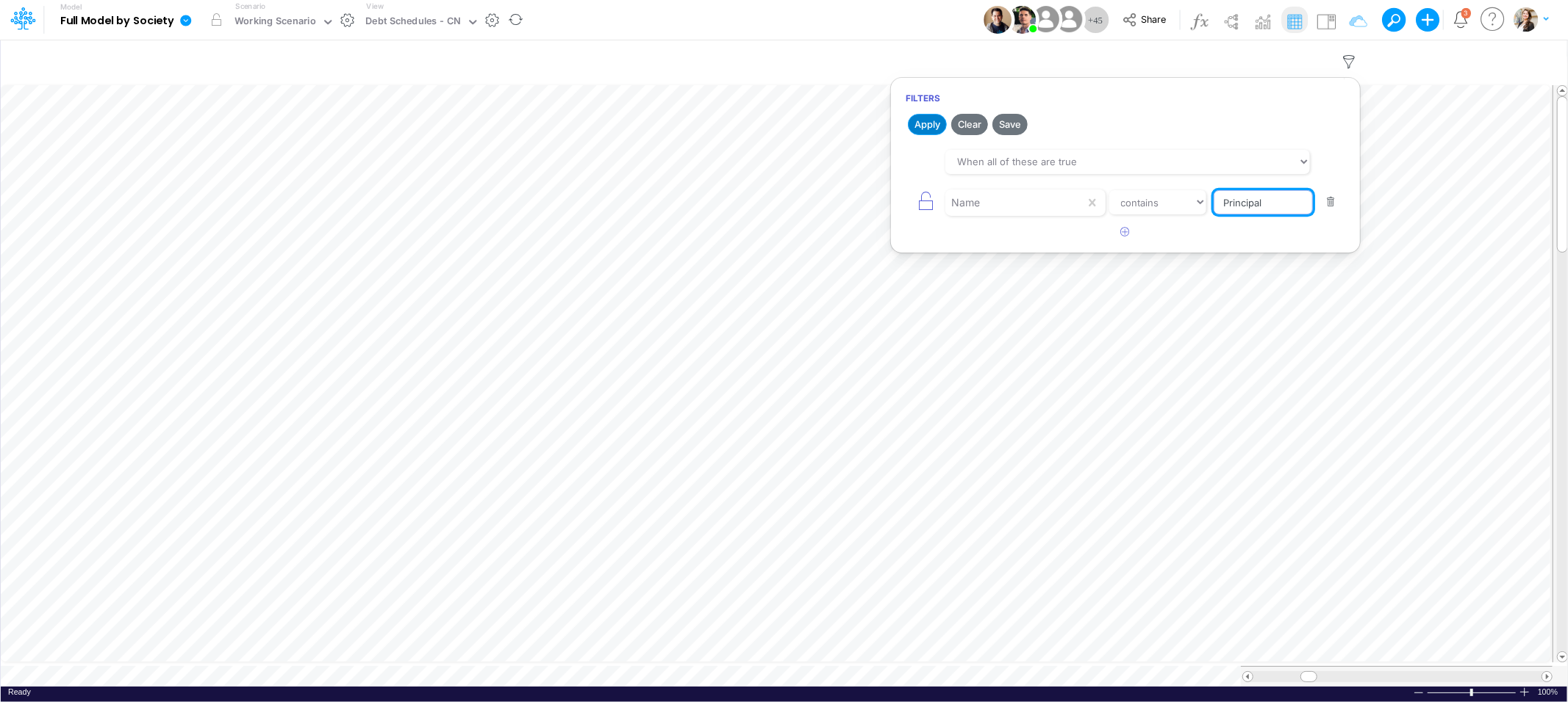
type input "Principal"
click at [919, 120] on button "Apply" at bounding box center [927, 125] width 39 height 22
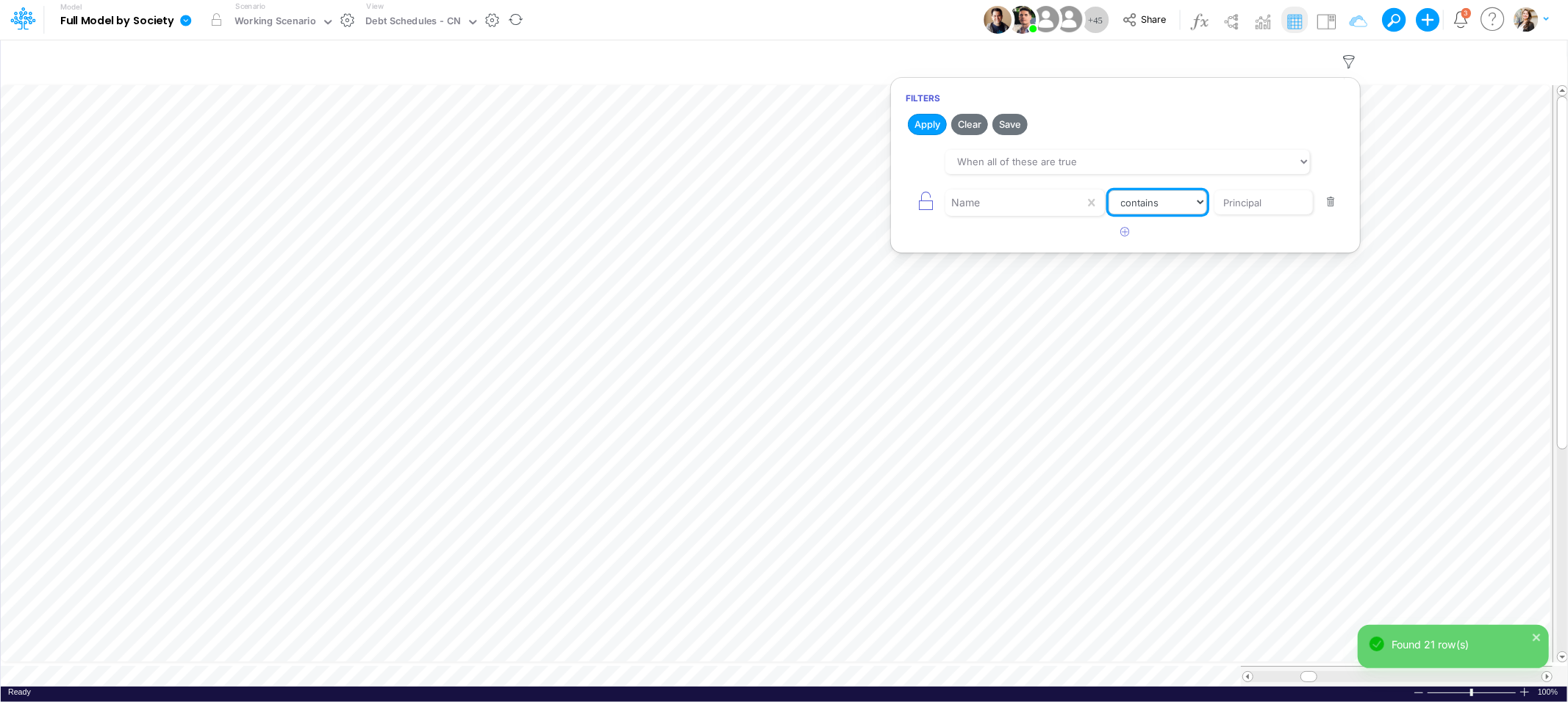
click at [1169, 206] on select "equals not equal starts with ends with contains" at bounding box center [1158, 203] width 99 height 25
select select "equals"
click at [1109, 190] on select "equals not equal starts with ends with contains" at bounding box center [1158, 203] width 99 height 25
click at [1235, 203] on input "Principal" at bounding box center [1263, 203] width 100 height 25
type input "Principal Amt"
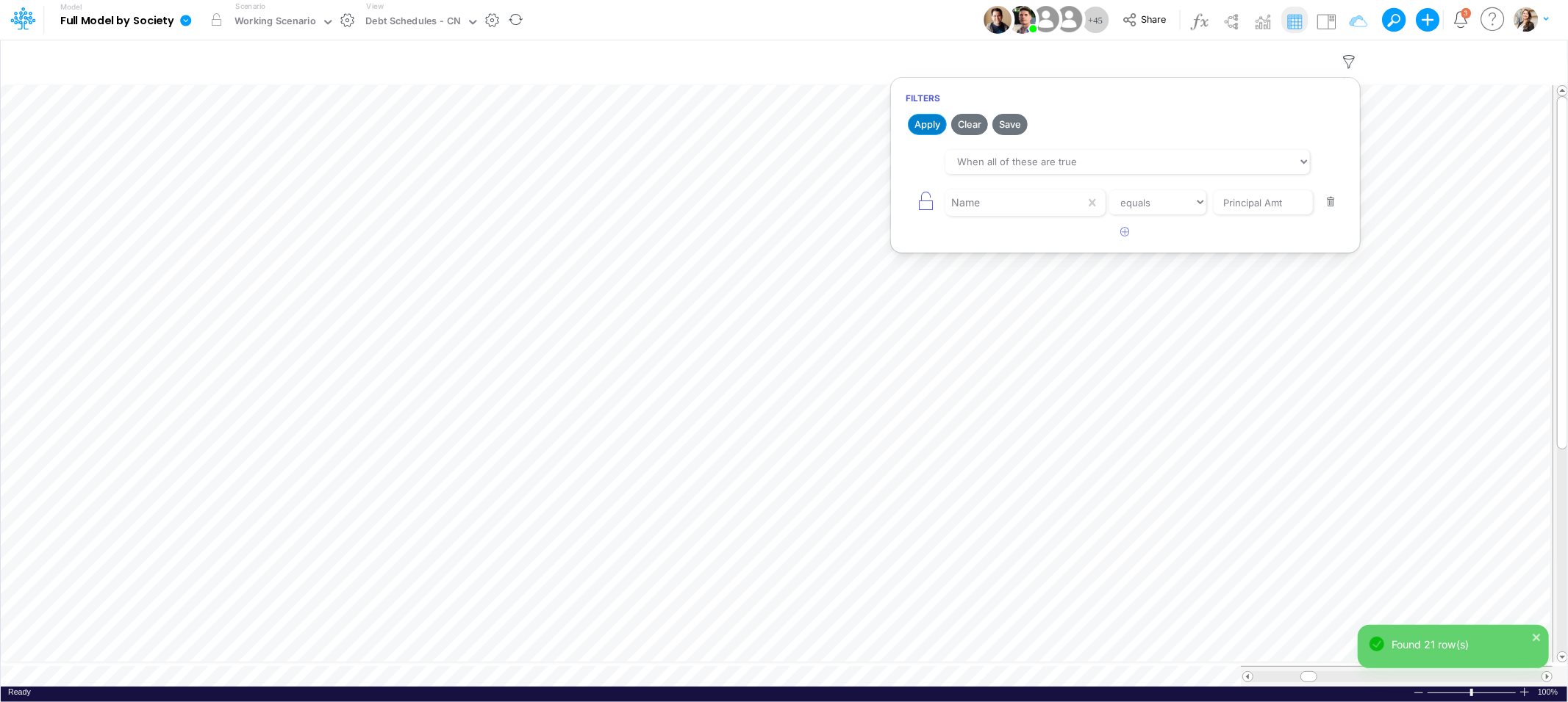
click at [929, 130] on button "Apply" at bounding box center [927, 125] width 39 height 22
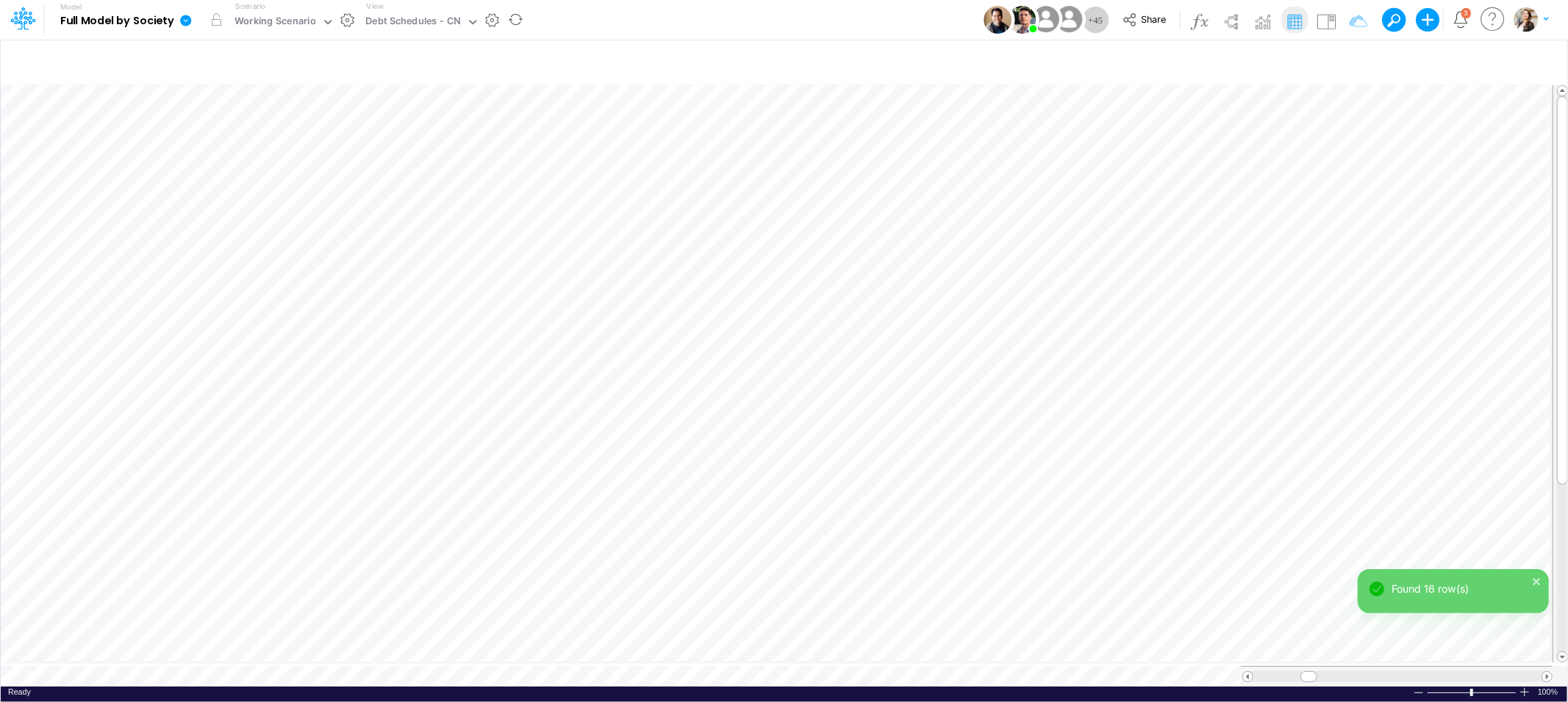
scroll to position [0, 1]
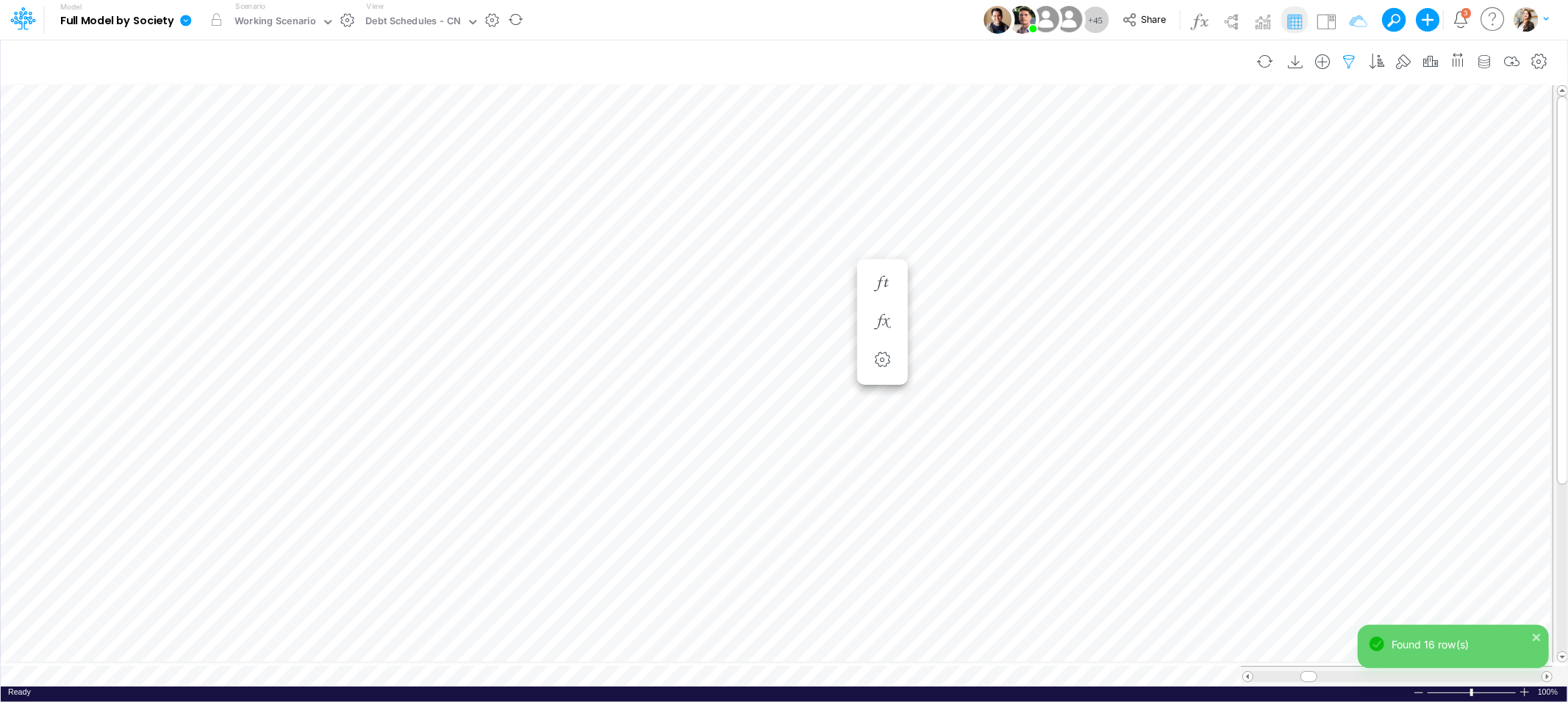
click at [1350, 58] on icon "button" at bounding box center [1349, 62] width 22 height 15
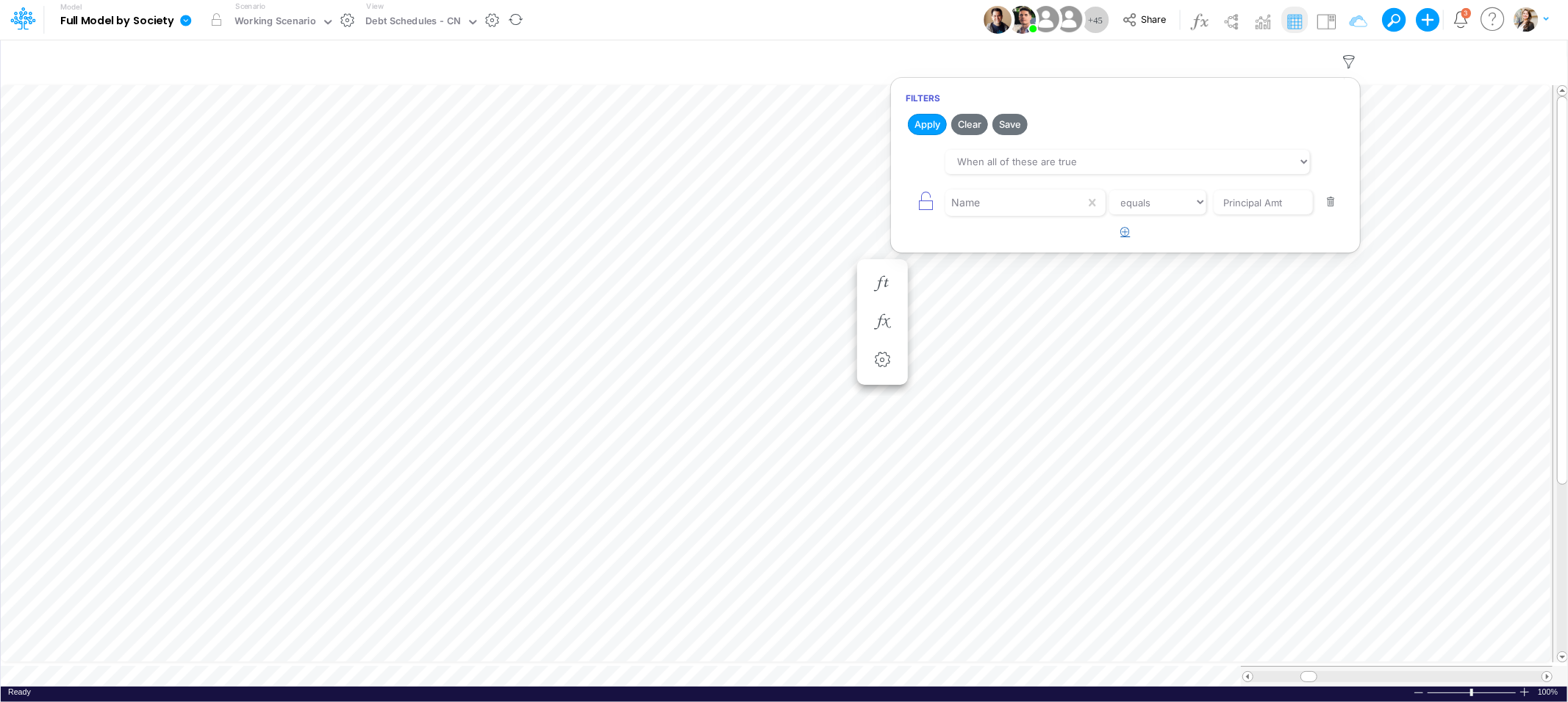
click at [1124, 233] on icon "button" at bounding box center [1126, 231] width 10 height 10
click at [967, 215] on div at bounding box center [1015, 203] width 140 height 25
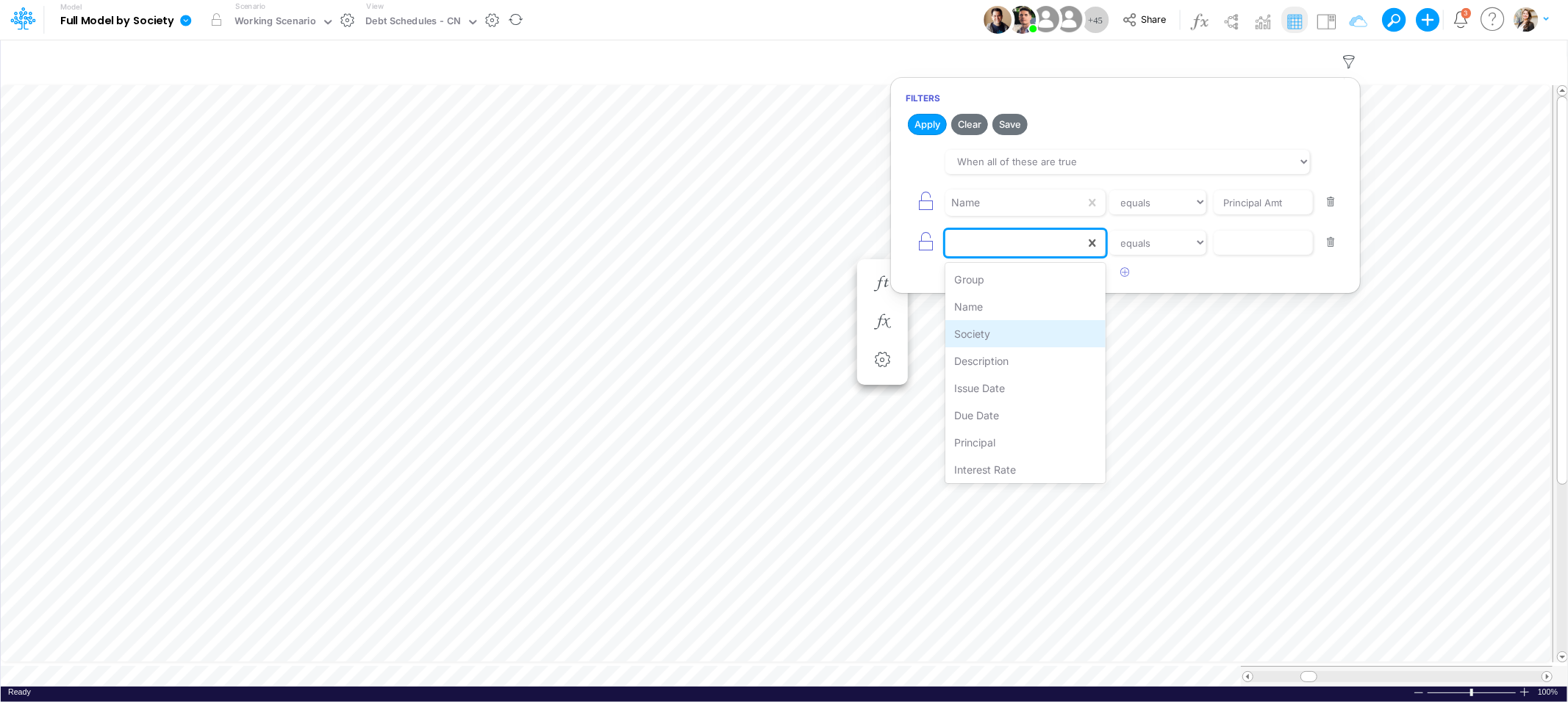
click at [985, 334] on div "Society" at bounding box center [1025, 334] width 160 height 27
click at [1147, 241] on select "equals not equal starts with ends with contains" at bounding box center [1158, 243] width 99 height 25
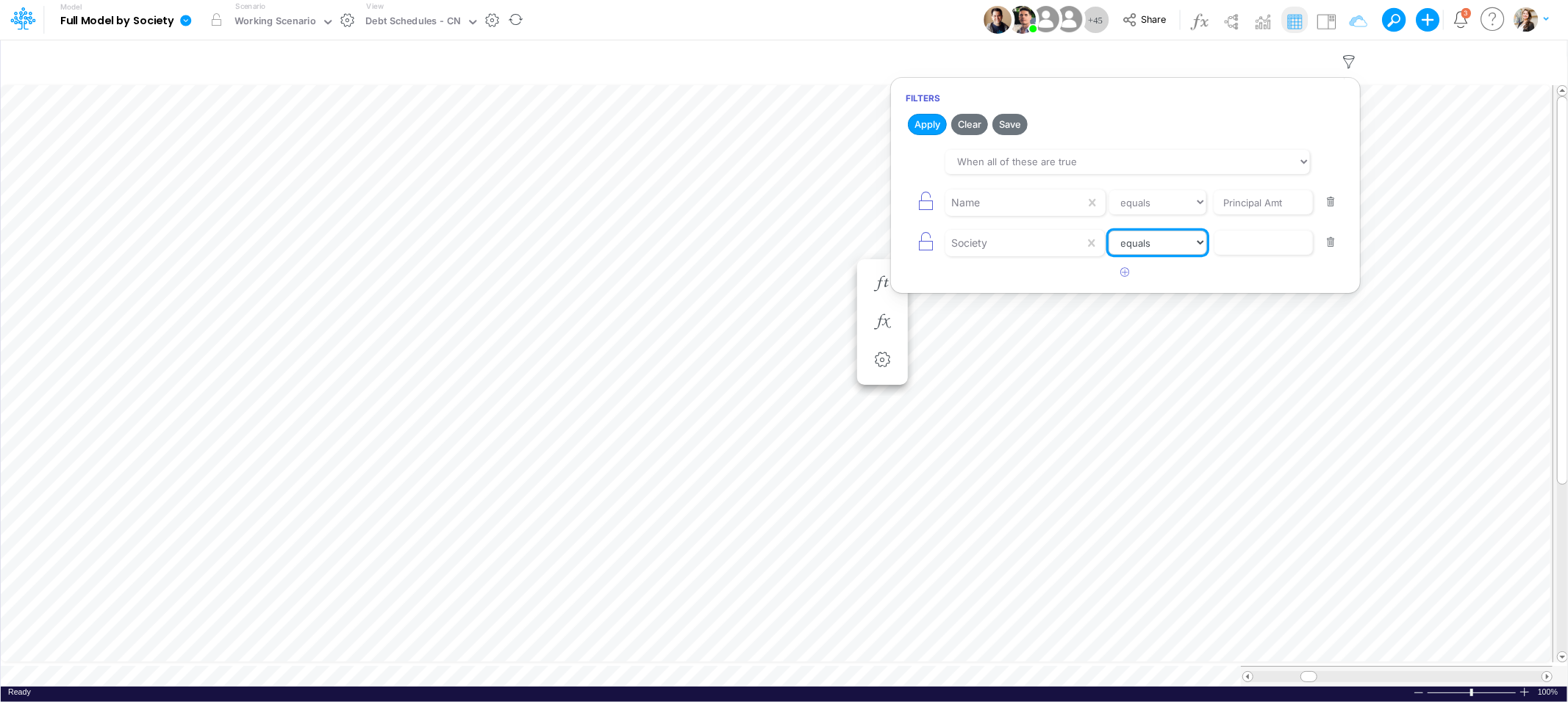
select select "notEqual"
click at [1109, 230] on select "equals not equal starts with ends with contains" at bounding box center [1158, 243] width 99 height 25
click at [1241, 215] on input "text" at bounding box center [1263, 203] width 100 height 25
type input "Template"
click at [932, 124] on button "Apply" at bounding box center [927, 125] width 39 height 22
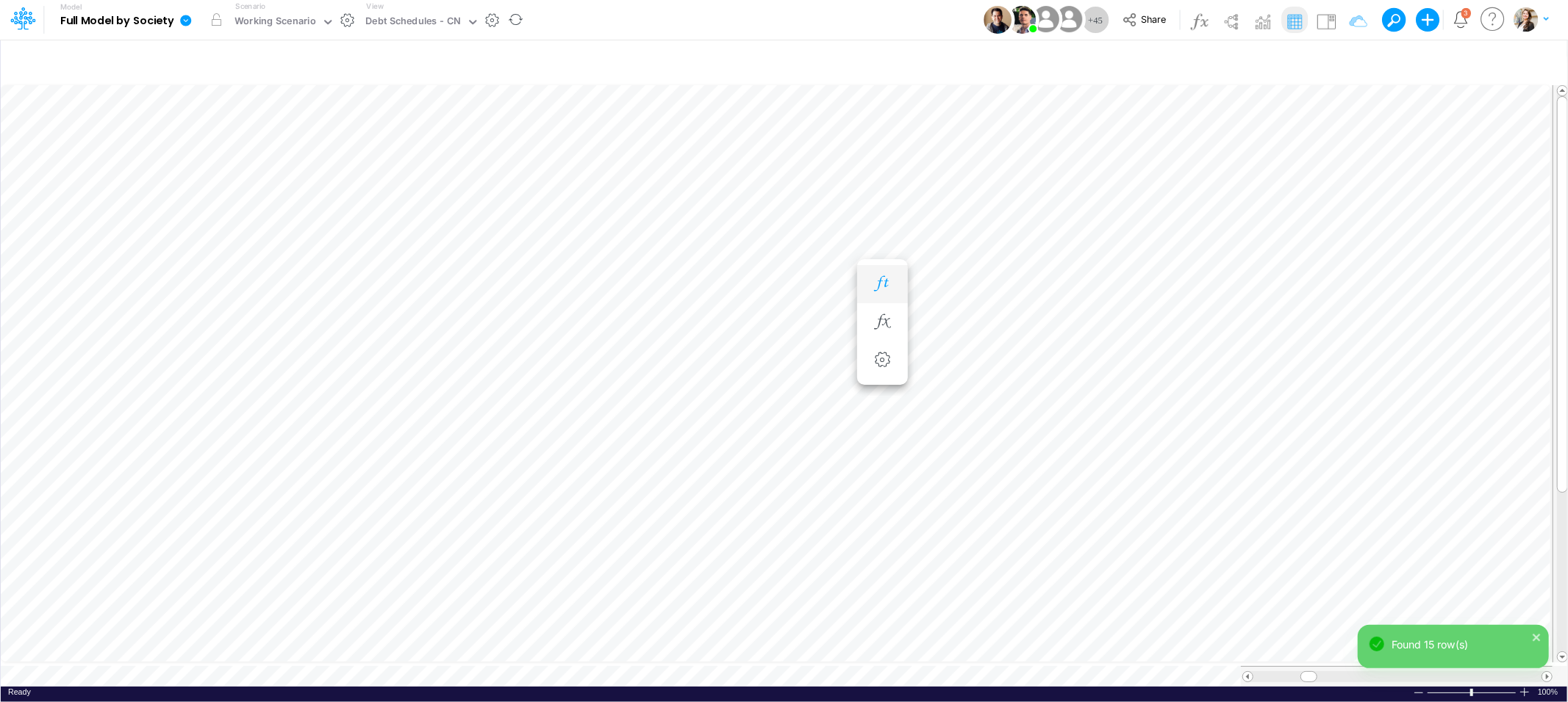
scroll to position [0, 1]
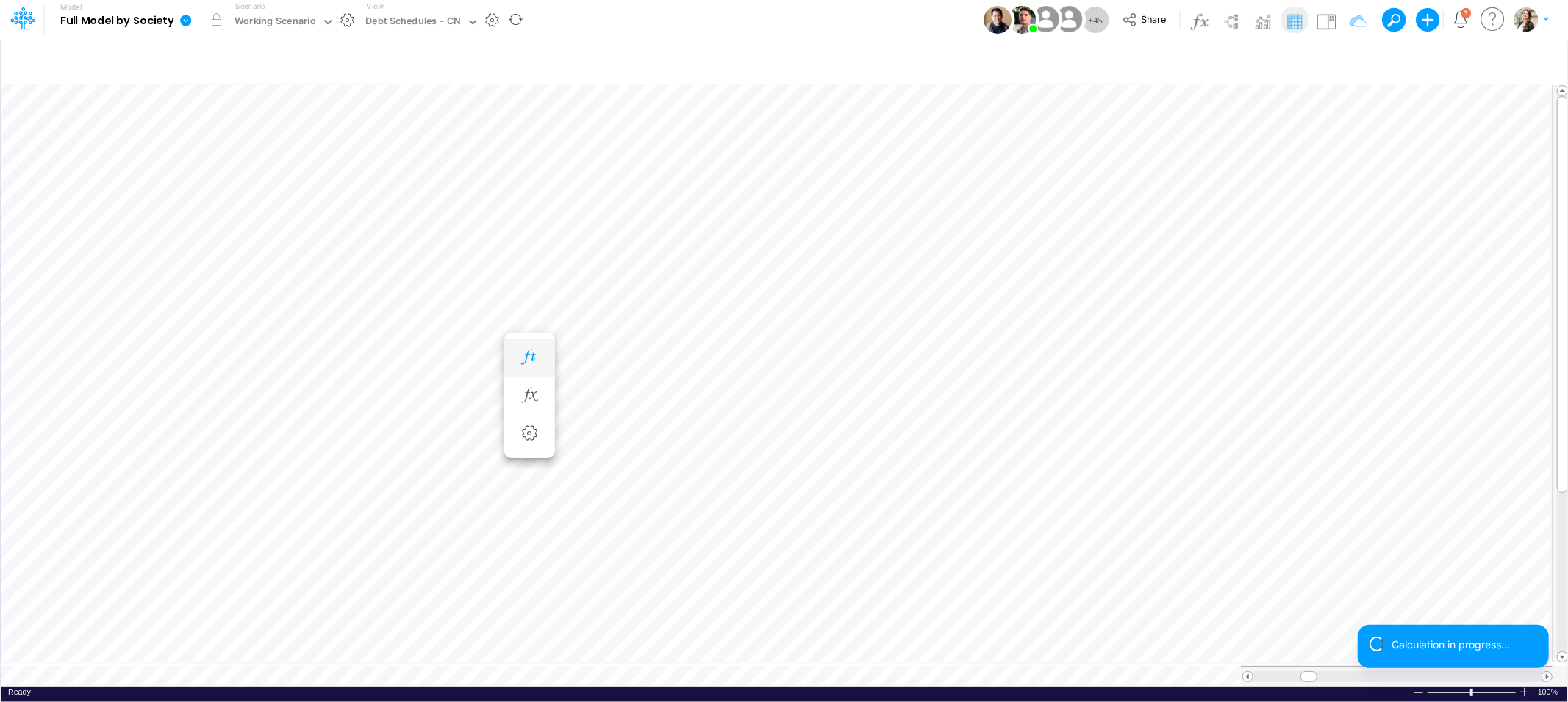
scroll to position [0, 1]
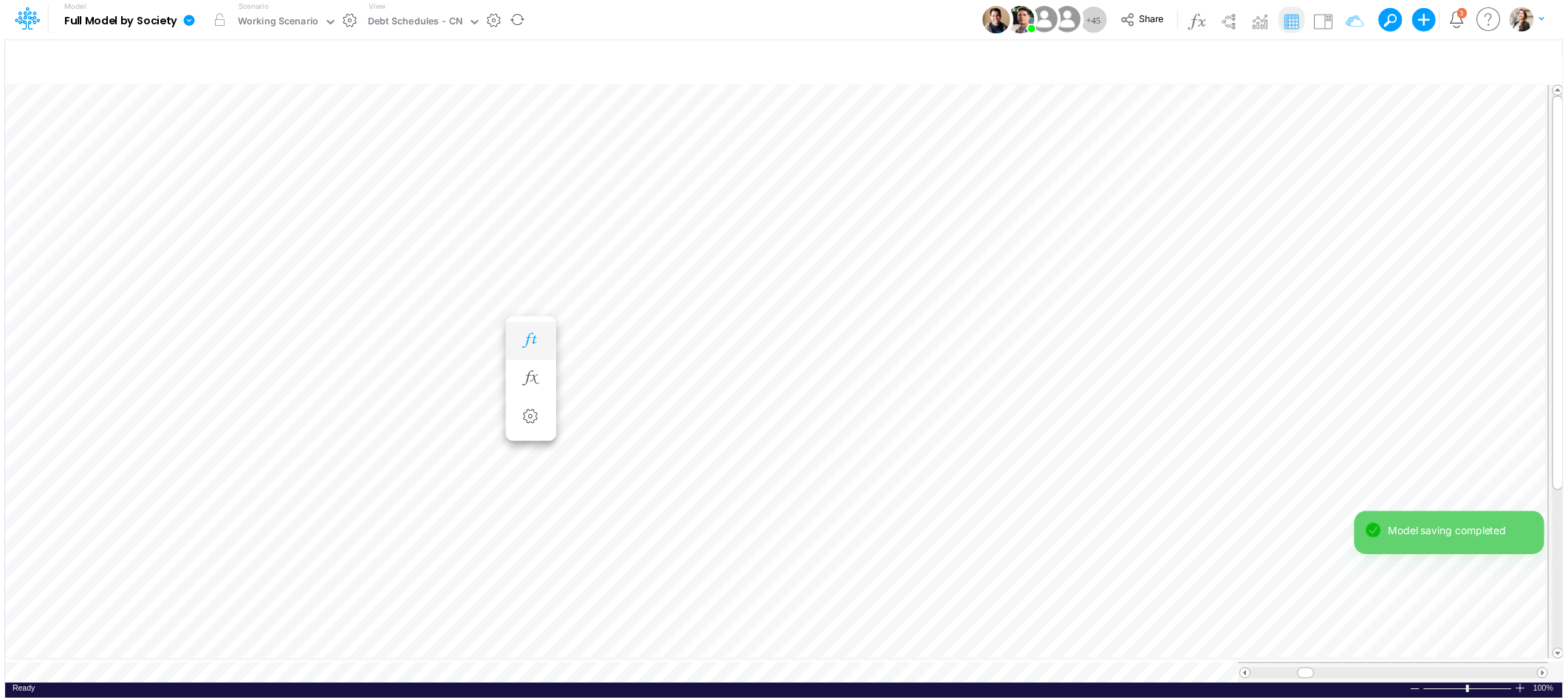
scroll to position [0, 1]
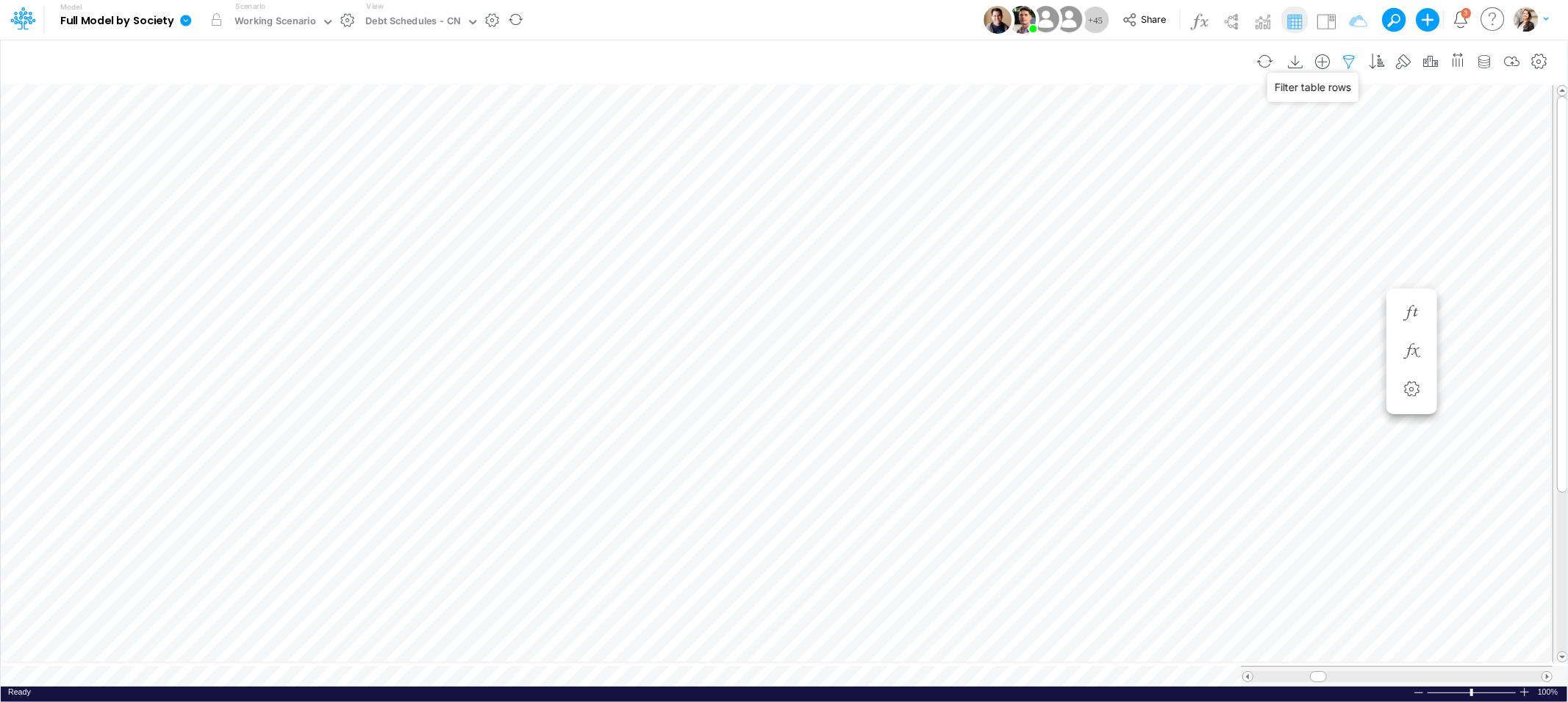
click at [1346, 59] on icon "button" at bounding box center [1349, 62] width 22 height 15
select select "notEqual"
click at [967, 132] on button "Clear" at bounding box center [970, 125] width 37 height 22
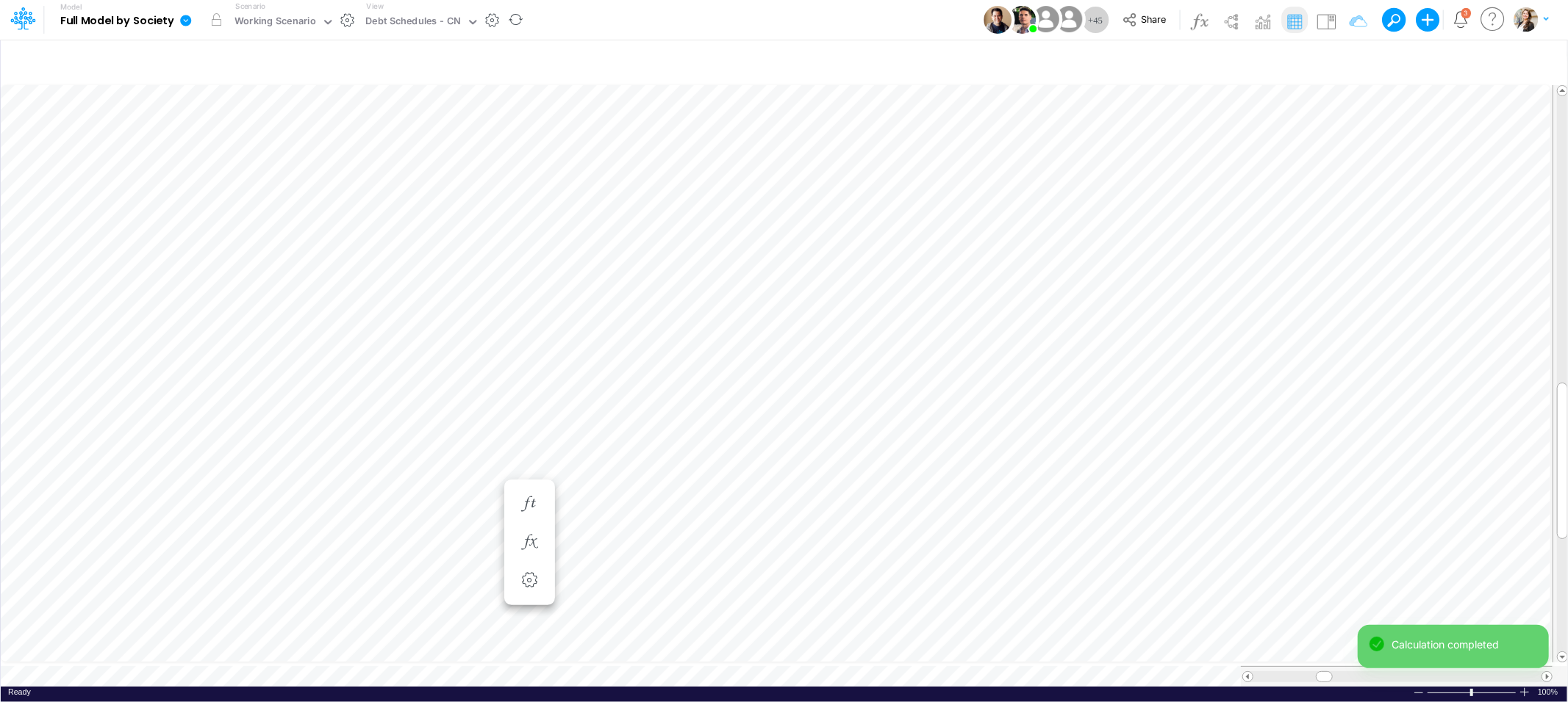
scroll to position [0, 1]
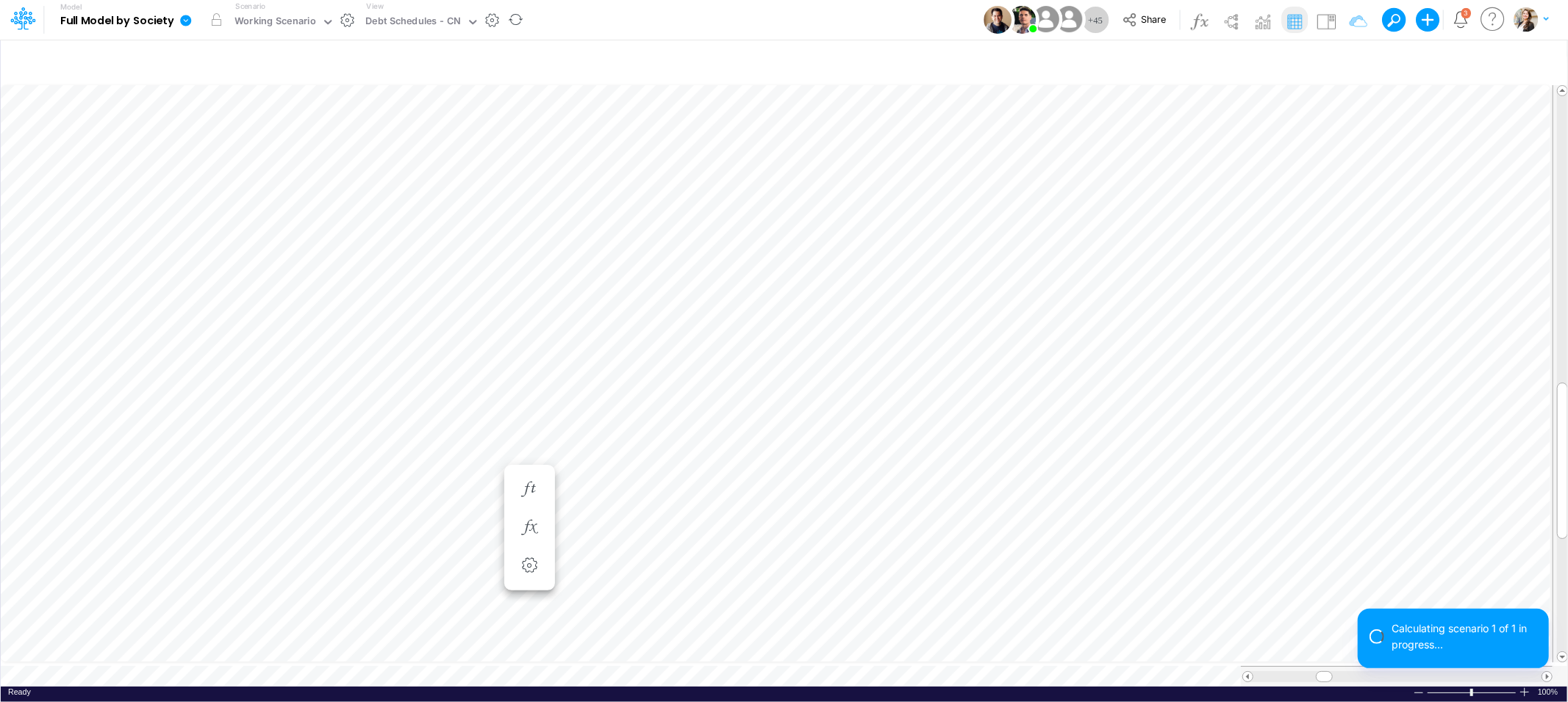
scroll to position [0, 1]
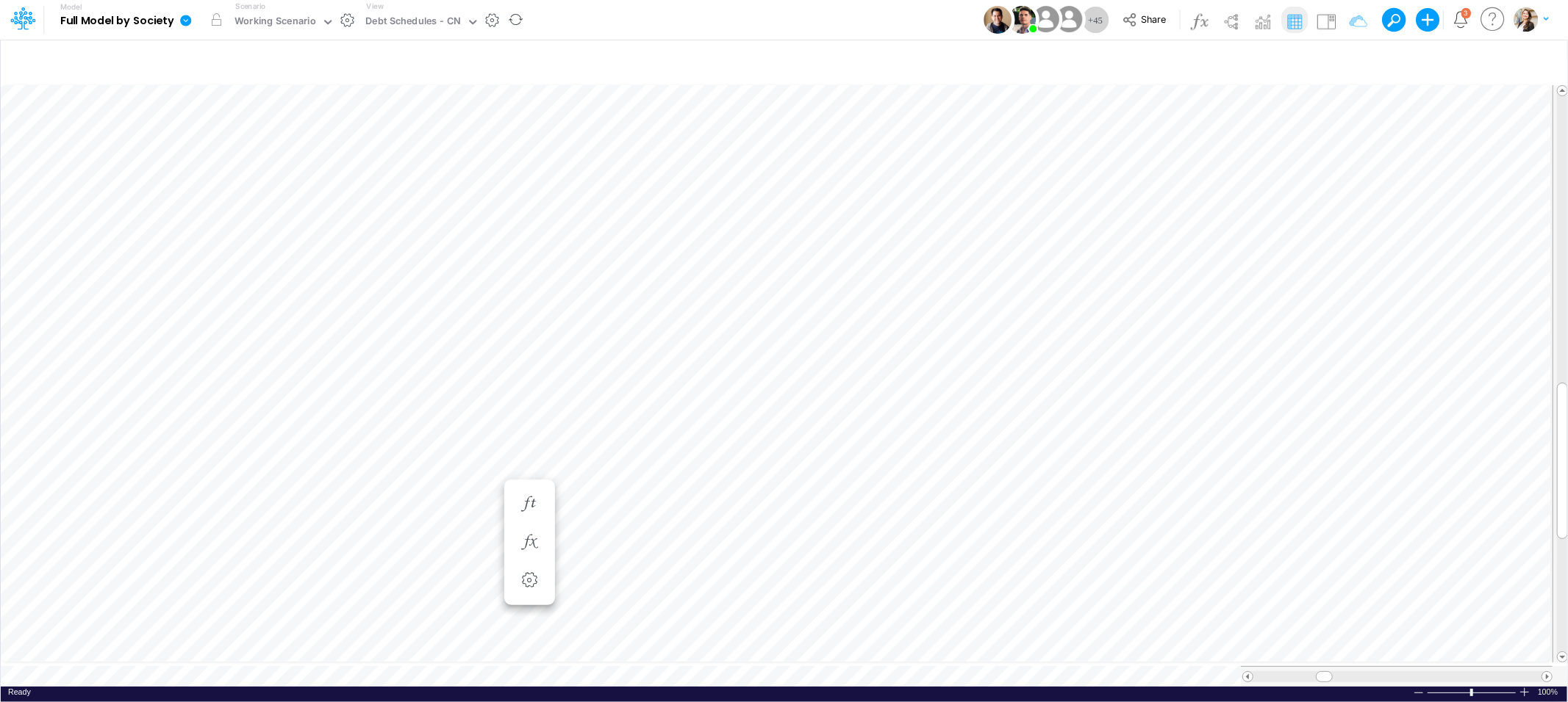
scroll to position [0, 1]
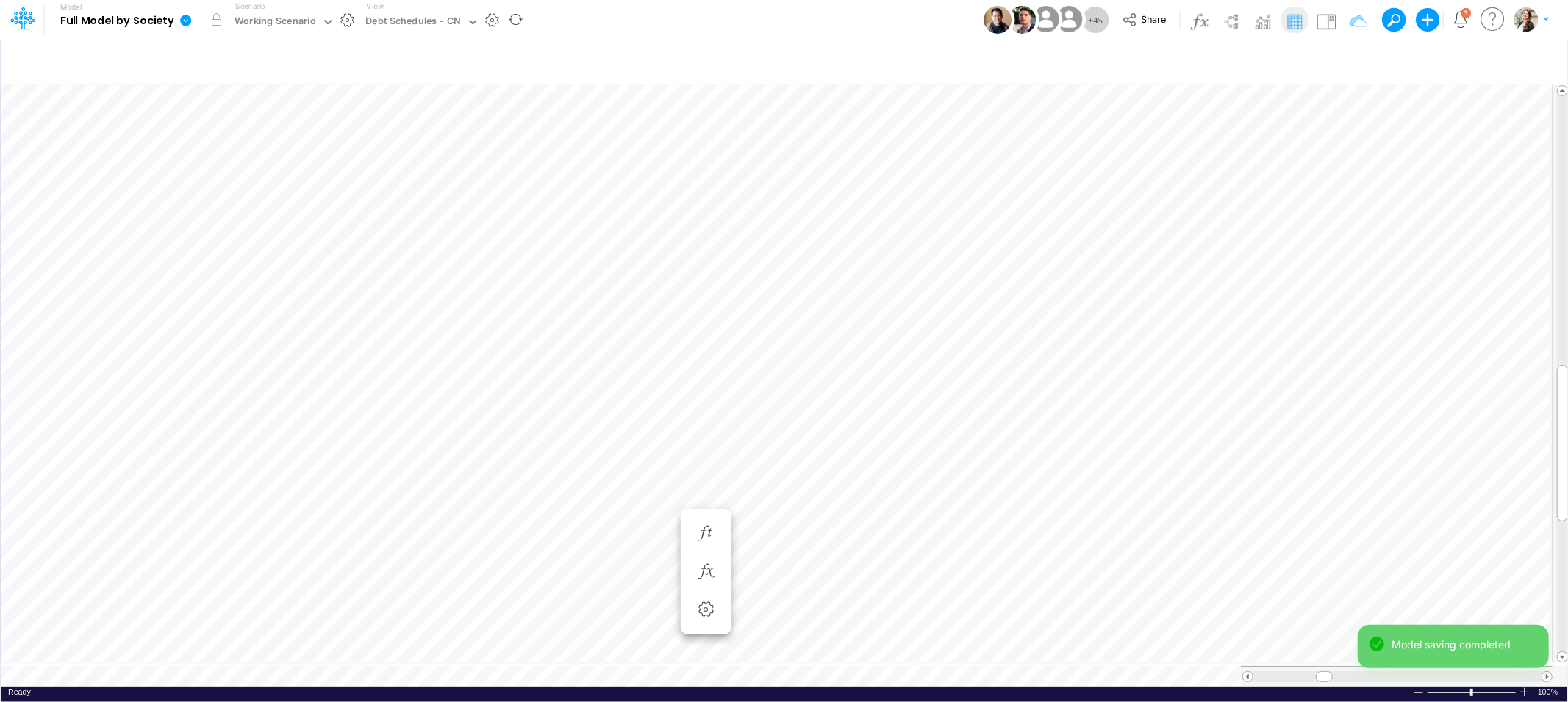
scroll to position [0, 1]
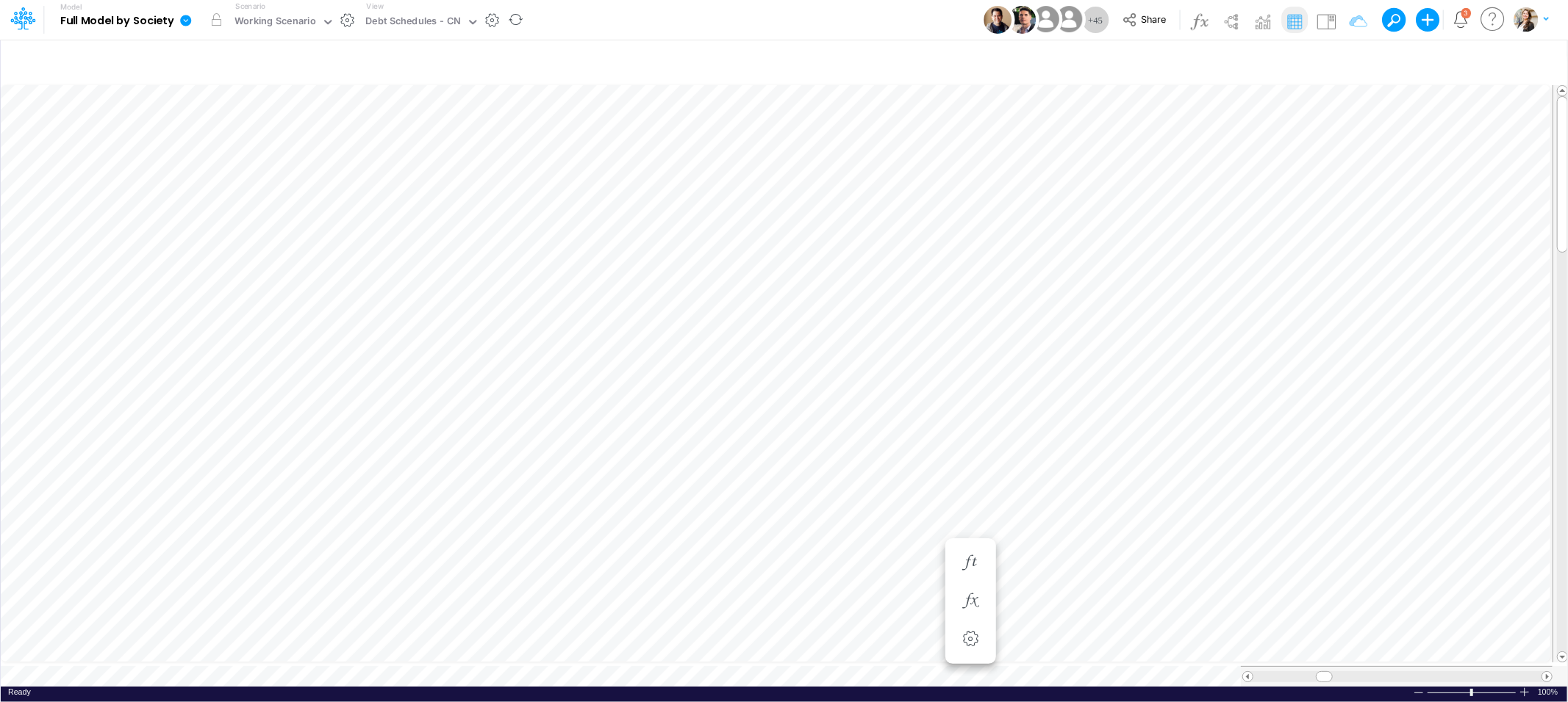
click at [234, 672] on div "Insert new Conditional formatting Paste Cut Copy AutoFill [DATE] 59 Ready 100% …" at bounding box center [783, 370] width 1567 height 663
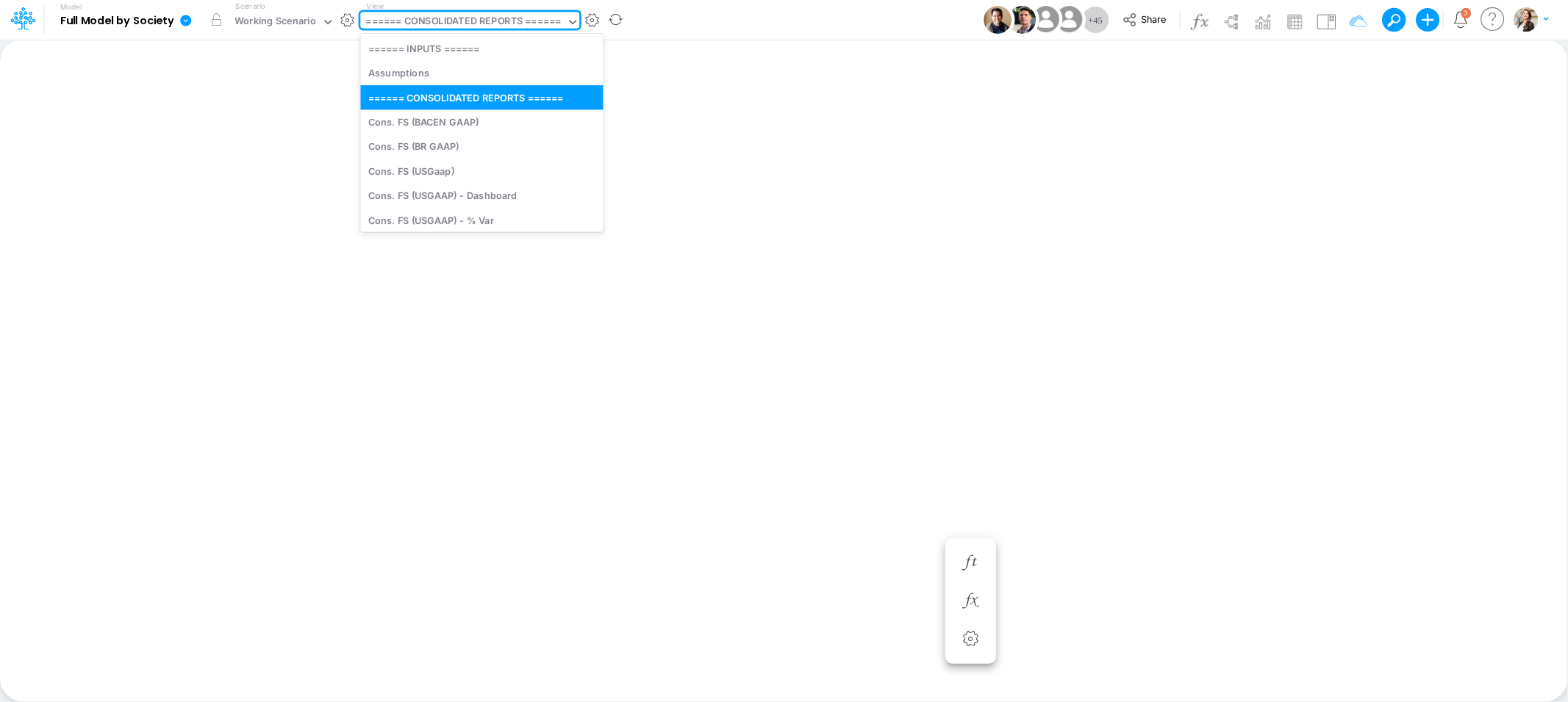
click at [426, 27] on div "====== CONSOLIDATED REPORTS ======" at bounding box center [463, 22] width 195 height 17
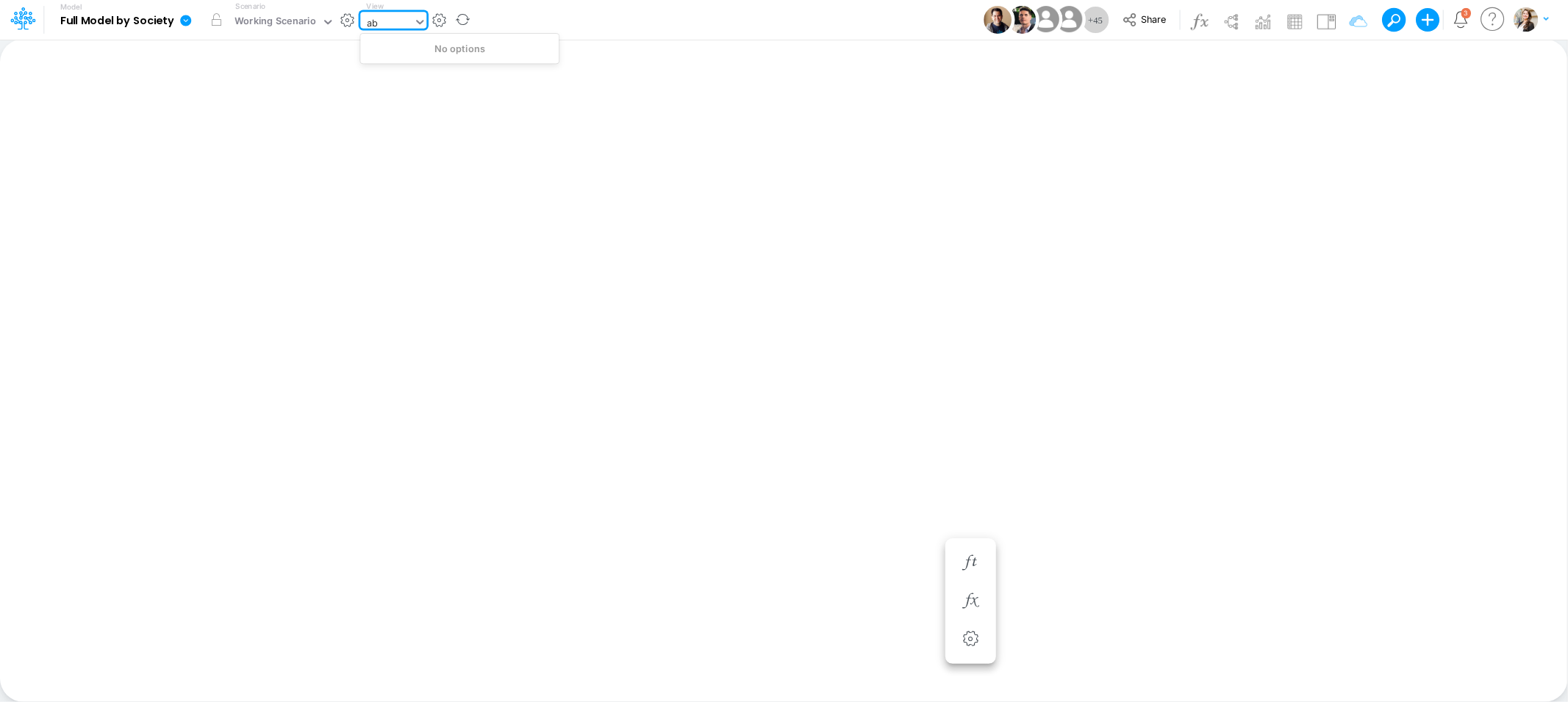
type input "a"
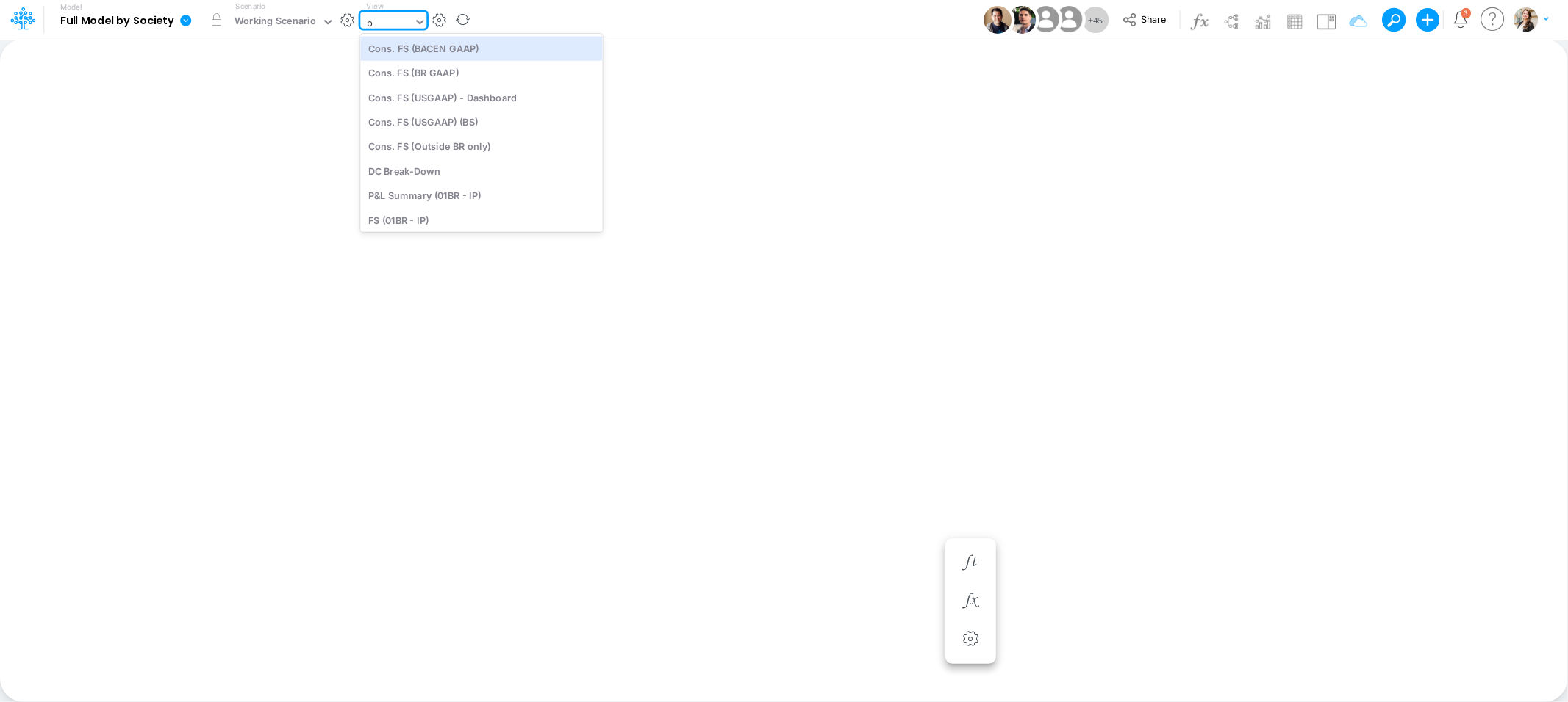
type input "bs"
click at [405, 75] on div "BS (USGAAP)" at bounding box center [459, 73] width 198 height 24
type input "BS (USGAAP) - Detailed"
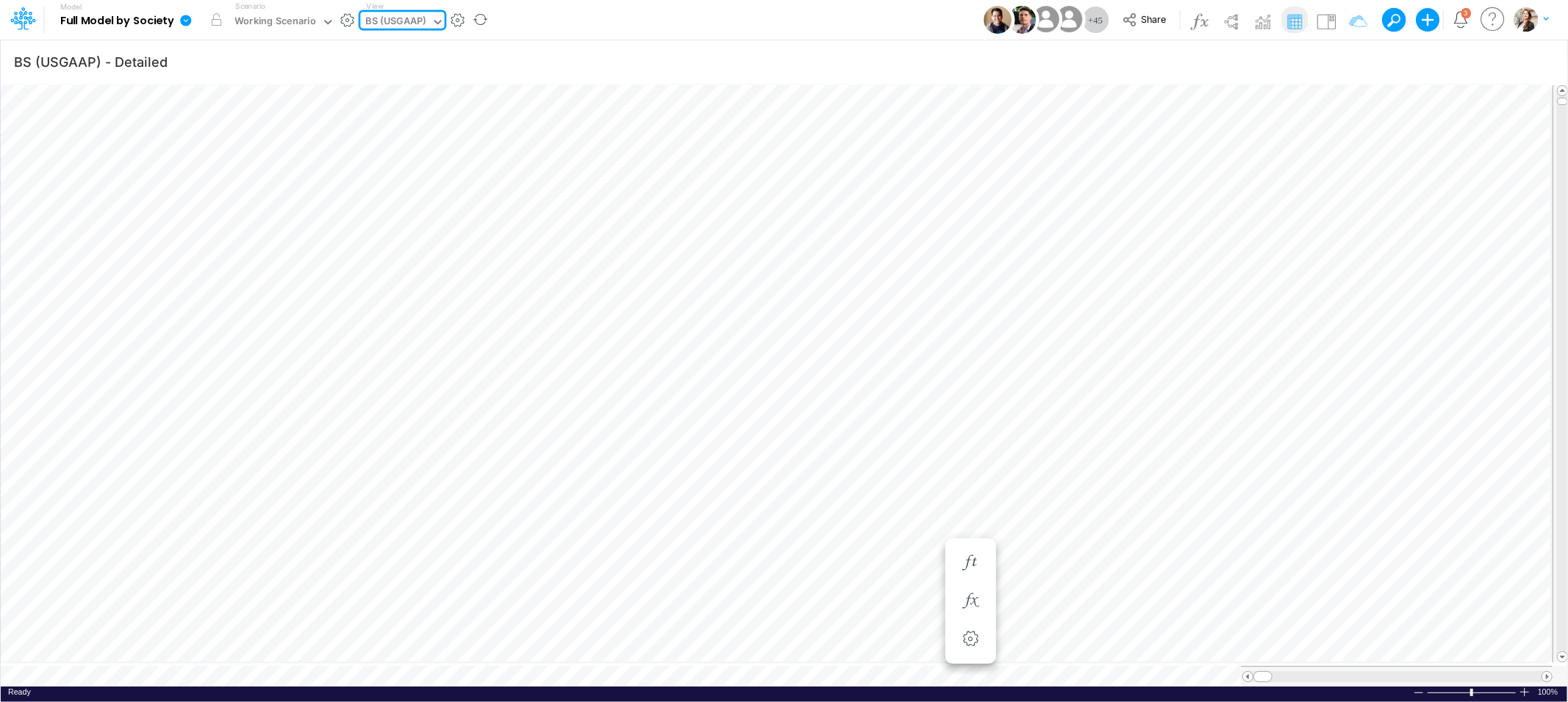
click at [387, 17] on div "BS (USGAAP)" at bounding box center [396, 22] width 60 height 17
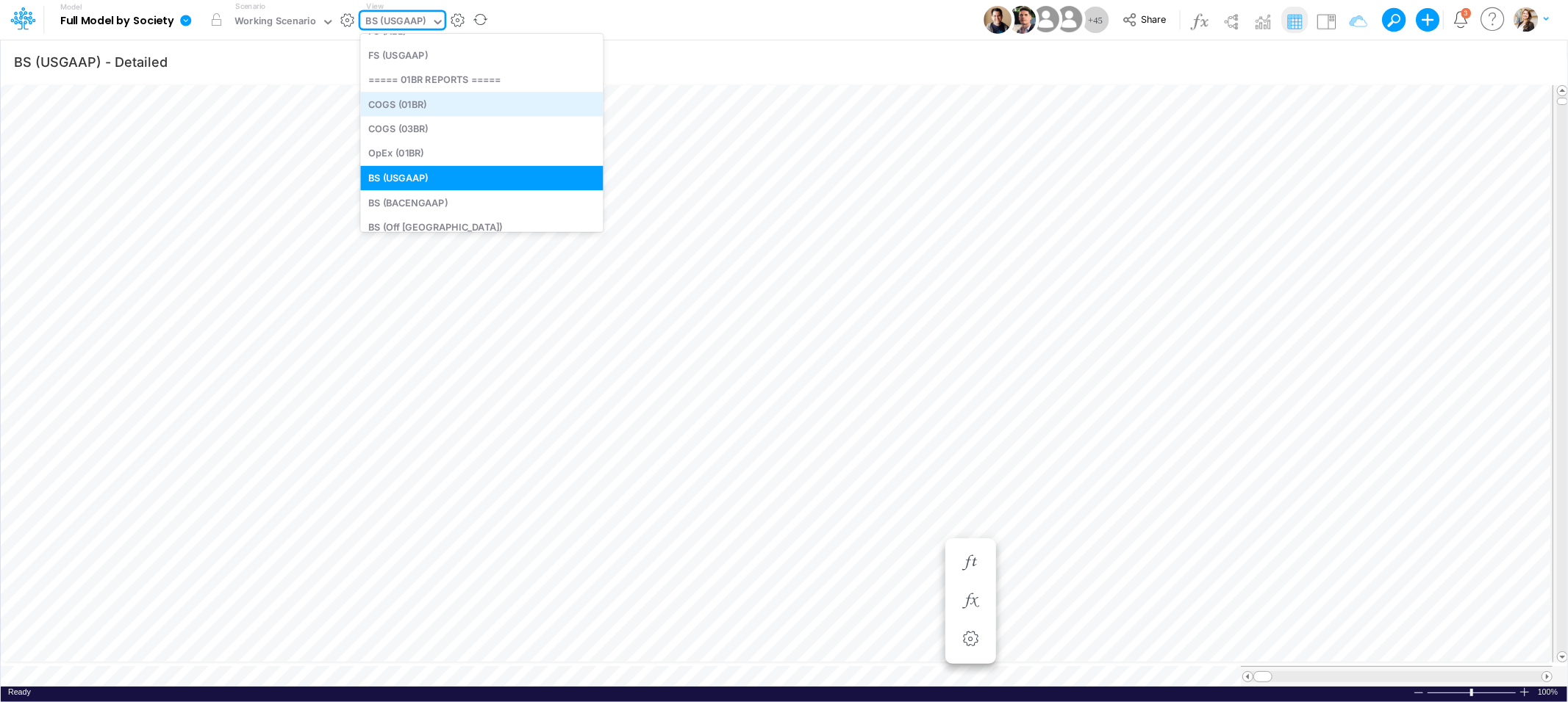
scroll to position [59, 0]
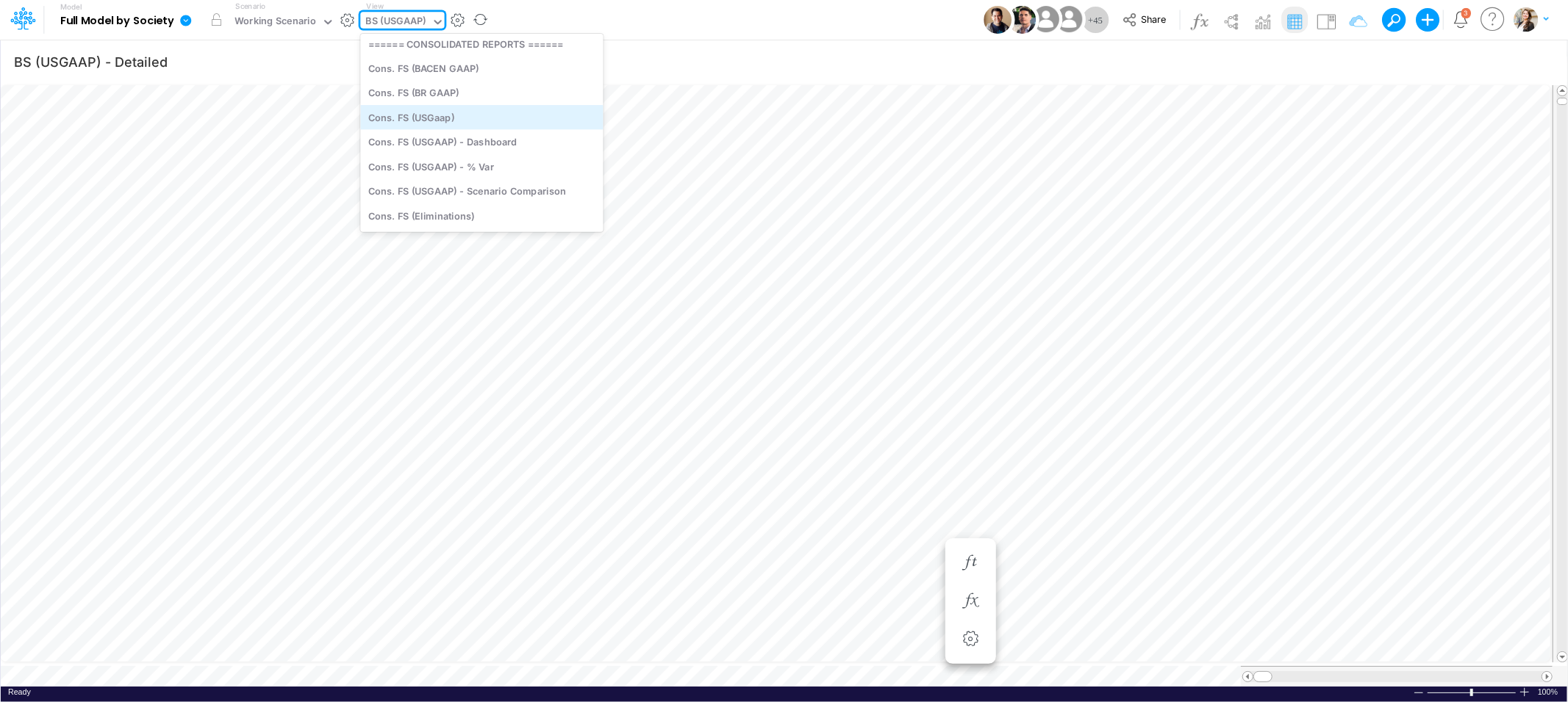
click at [438, 108] on div "Cons. FS (USGaap)" at bounding box center [482, 117] width 242 height 24
type input "Consolidated FS - USGAAP"
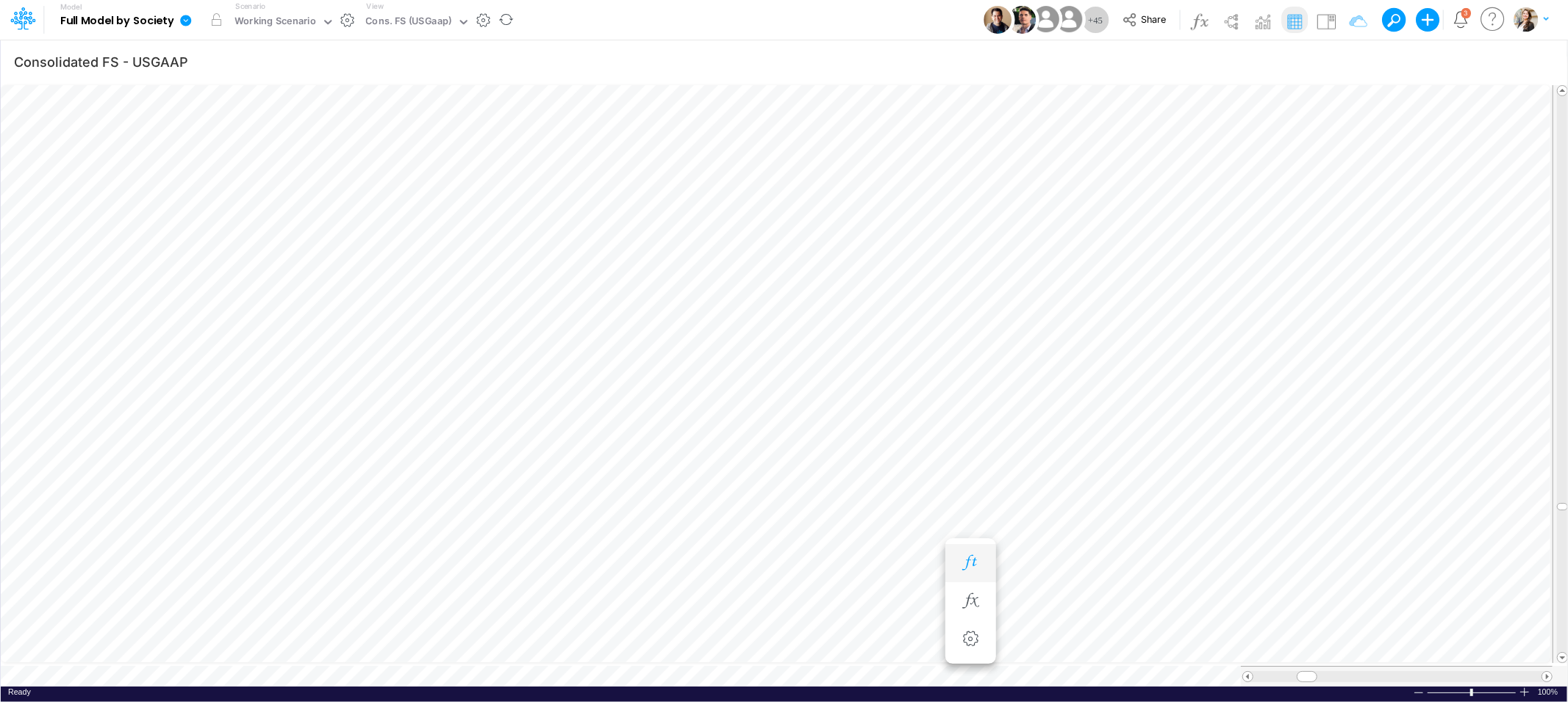
scroll to position [0, 1]
click at [1275, 453] on button "button" at bounding box center [1287, 455] width 27 height 30
type input "Consolidated FS - USGAAP"
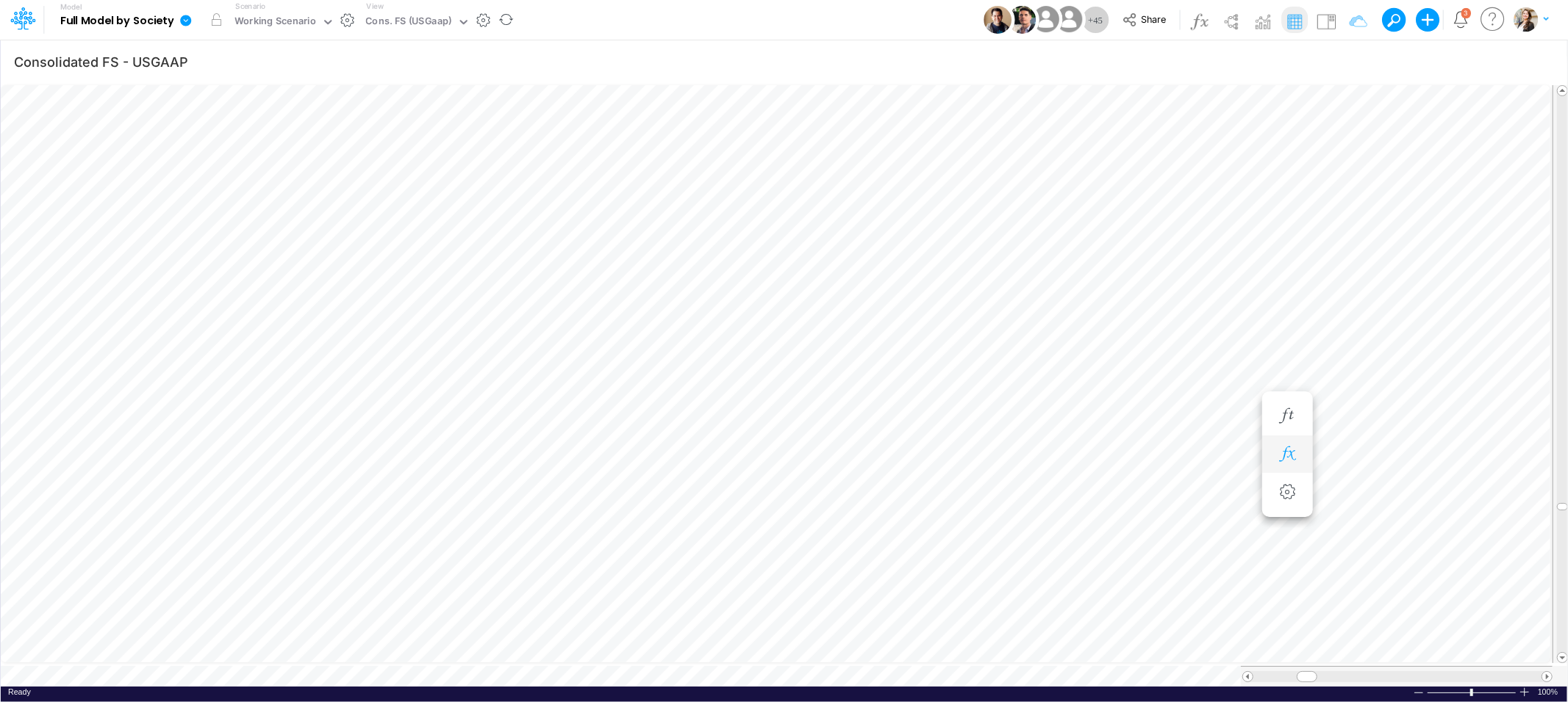
click at [1298, 451] on icon "button" at bounding box center [1287, 454] width 22 height 15
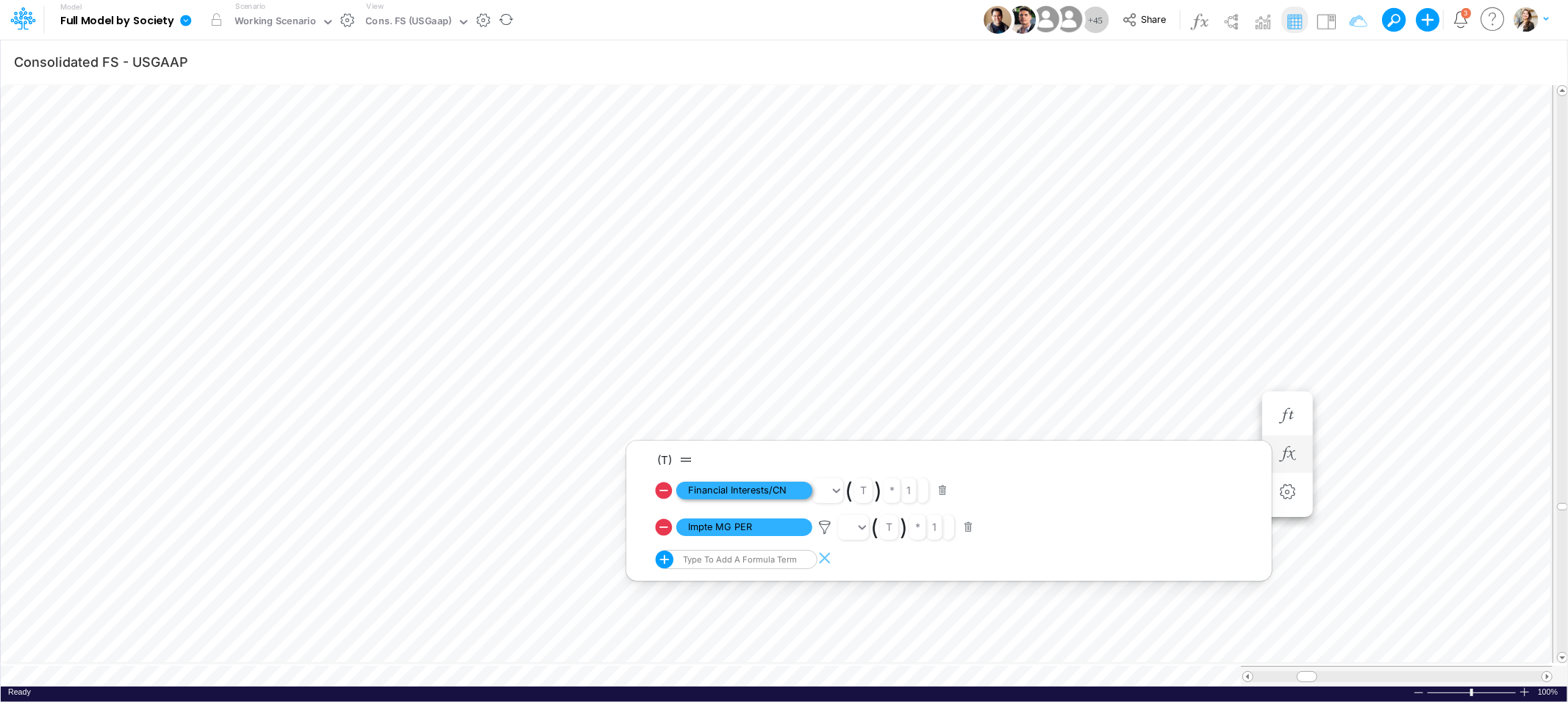
click at [745, 494] on span "Financial Interests/CN" at bounding box center [745, 491] width 136 height 18
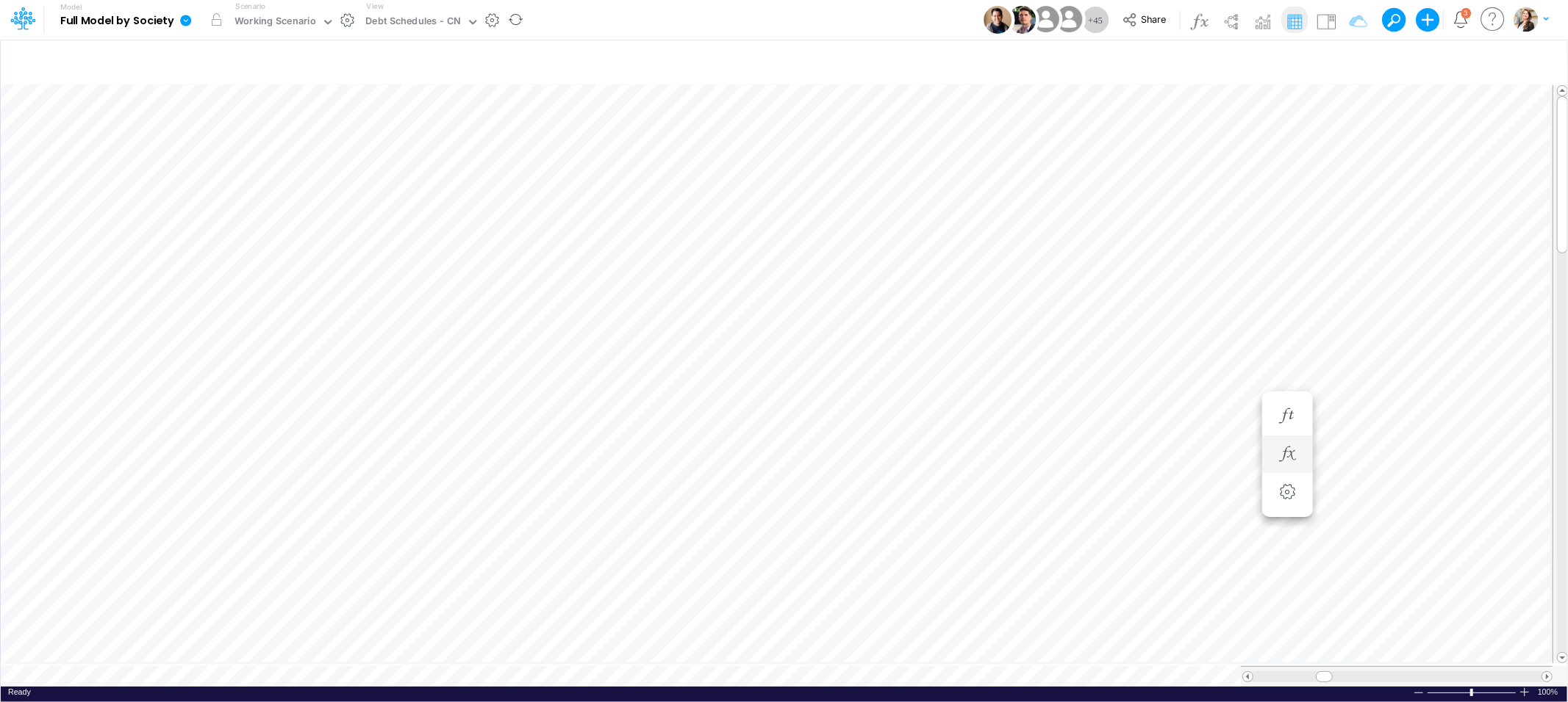
scroll to position [0, 1]
click at [1151, 471] on icon "button" at bounding box center [1146, 469] width 22 height 15
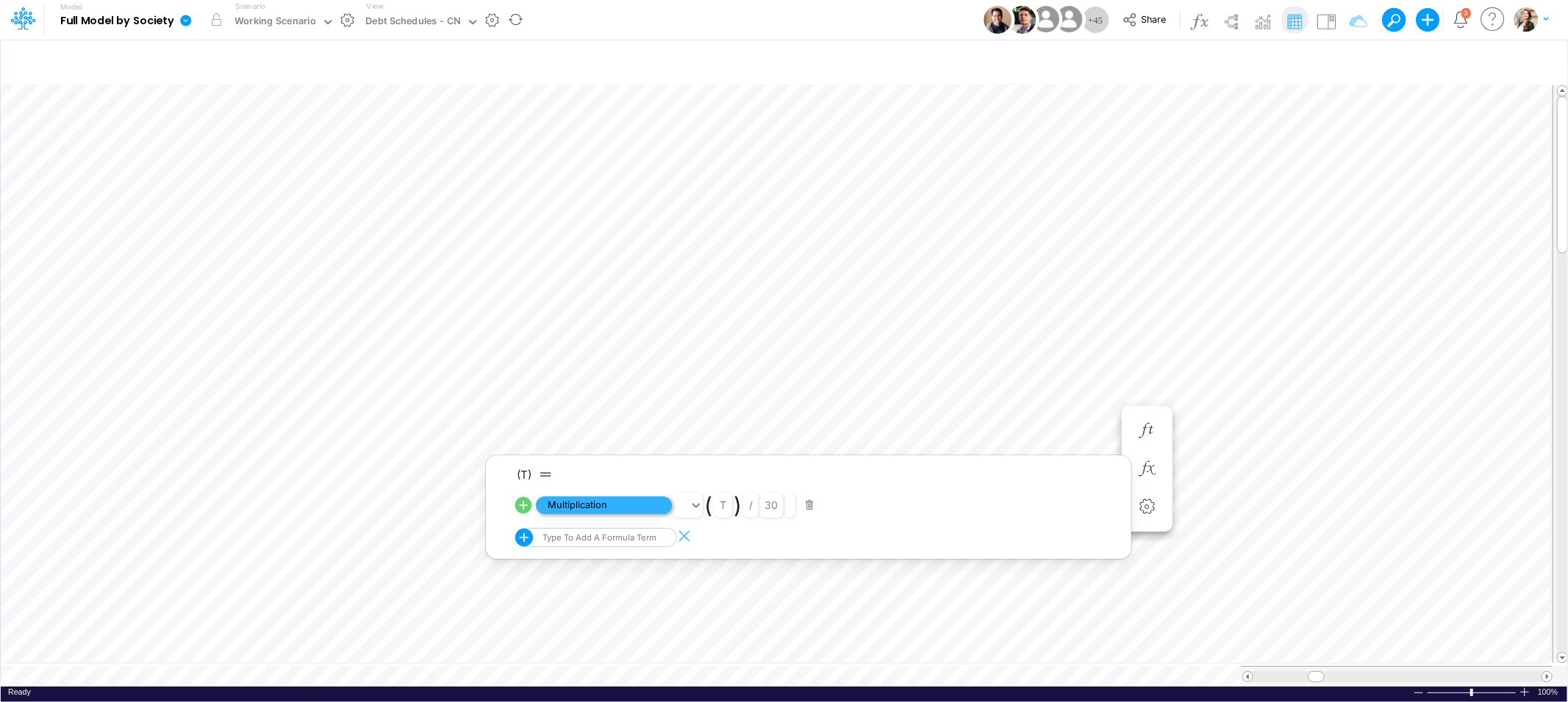
click at [614, 500] on span "Multiplication" at bounding box center [604, 506] width 136 height 18
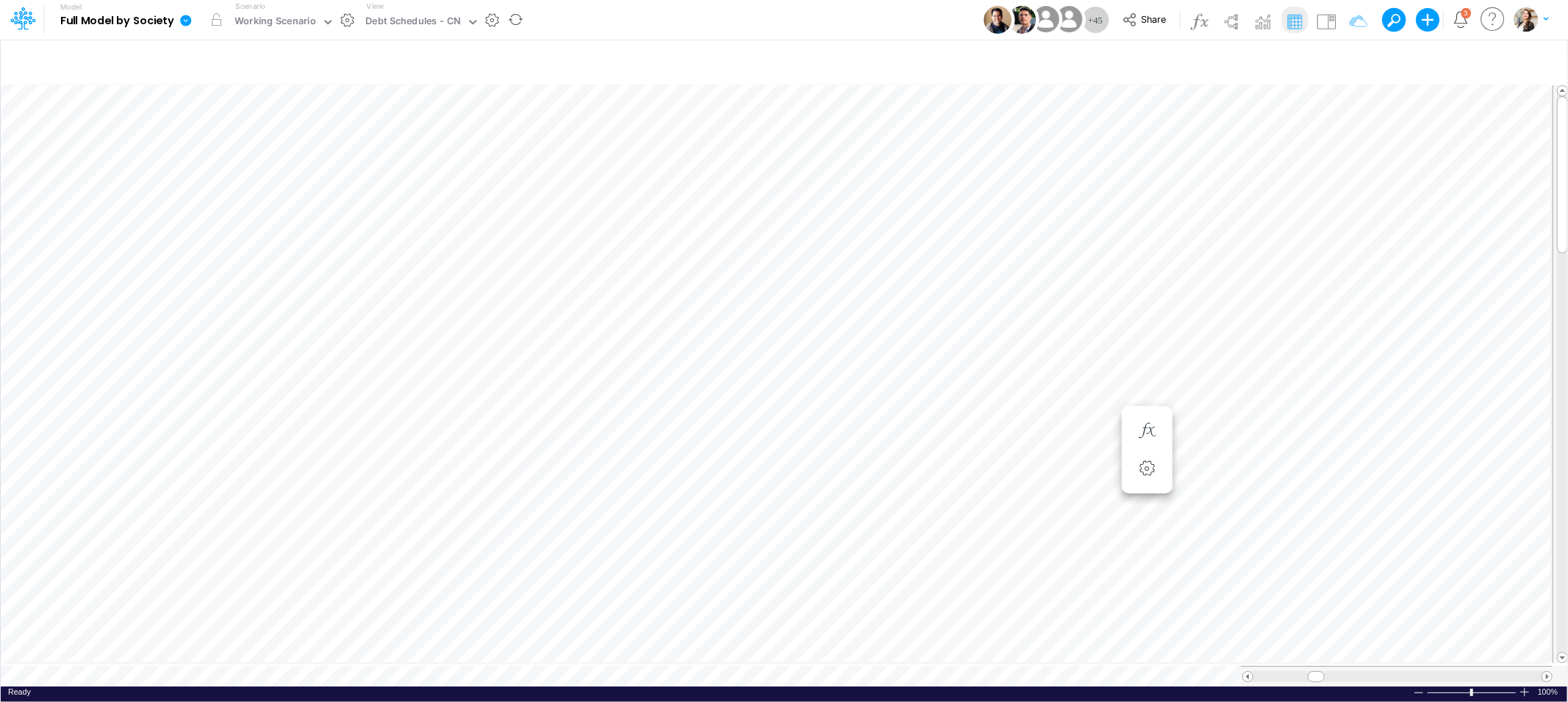
scroll to position [0, 1]
click at [1148, 443] on icon "button" at bounding box center [1146, 439] width 22 height 15
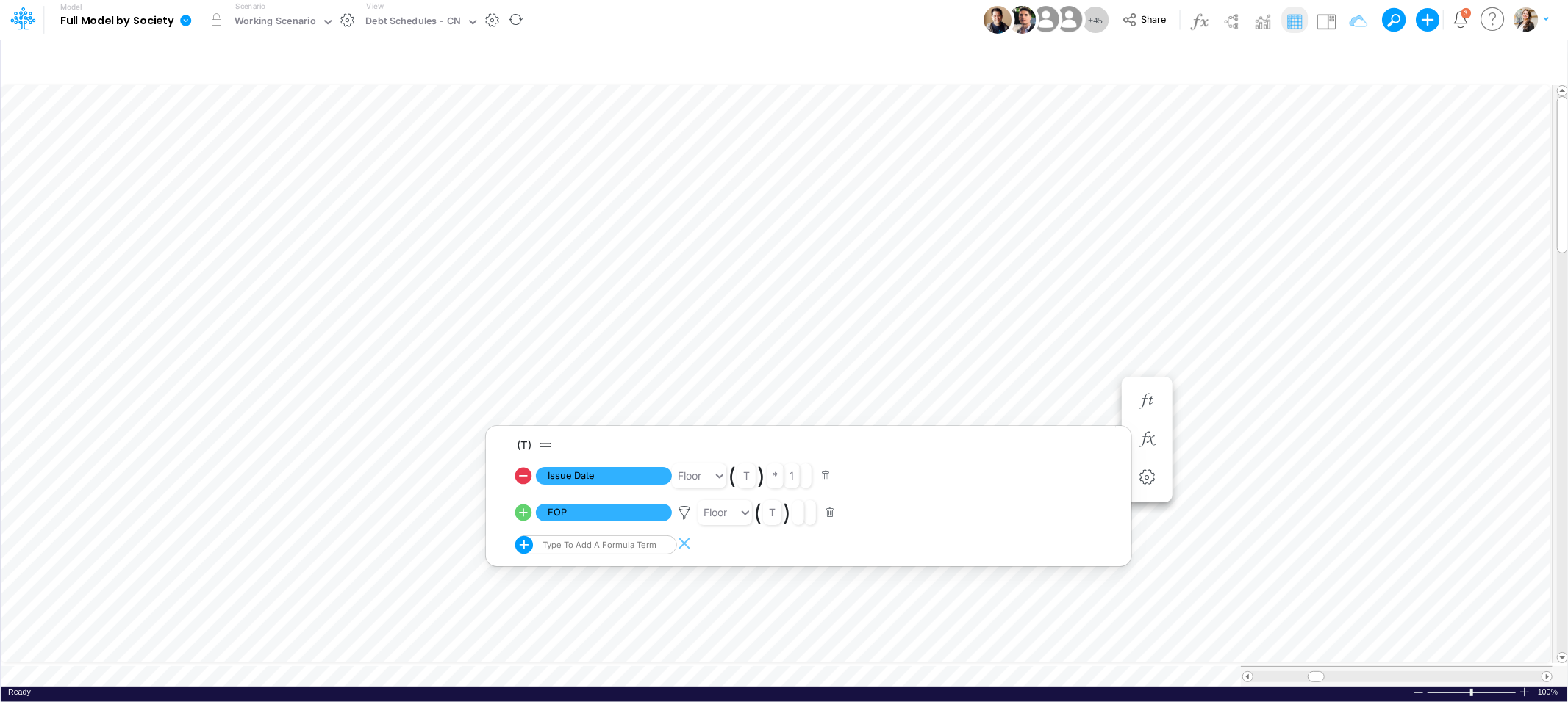
scroll to position [0, 1]
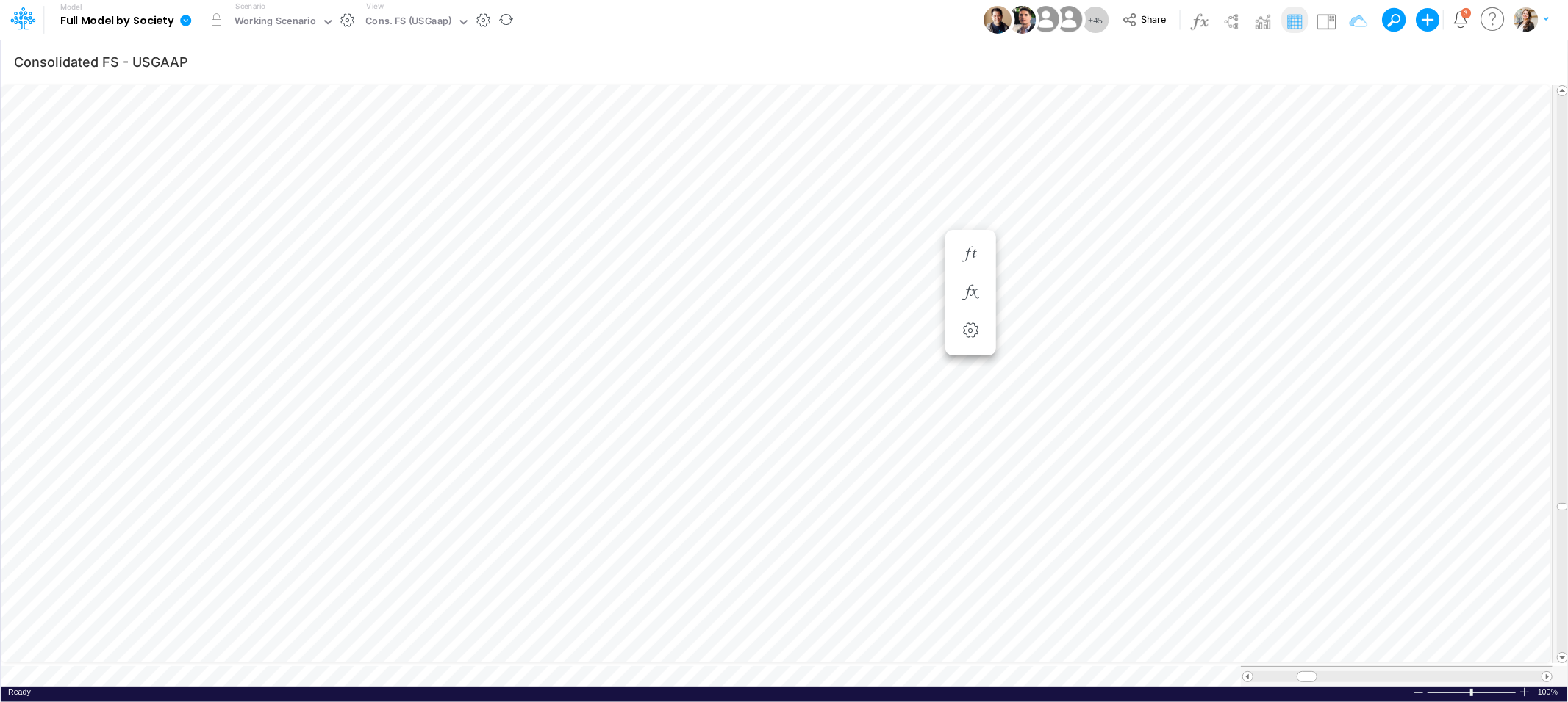
scroll to position [0, 1]
click at [1285, 452] on icon "button" at bounding box center [1287, 454] width 22 height 15
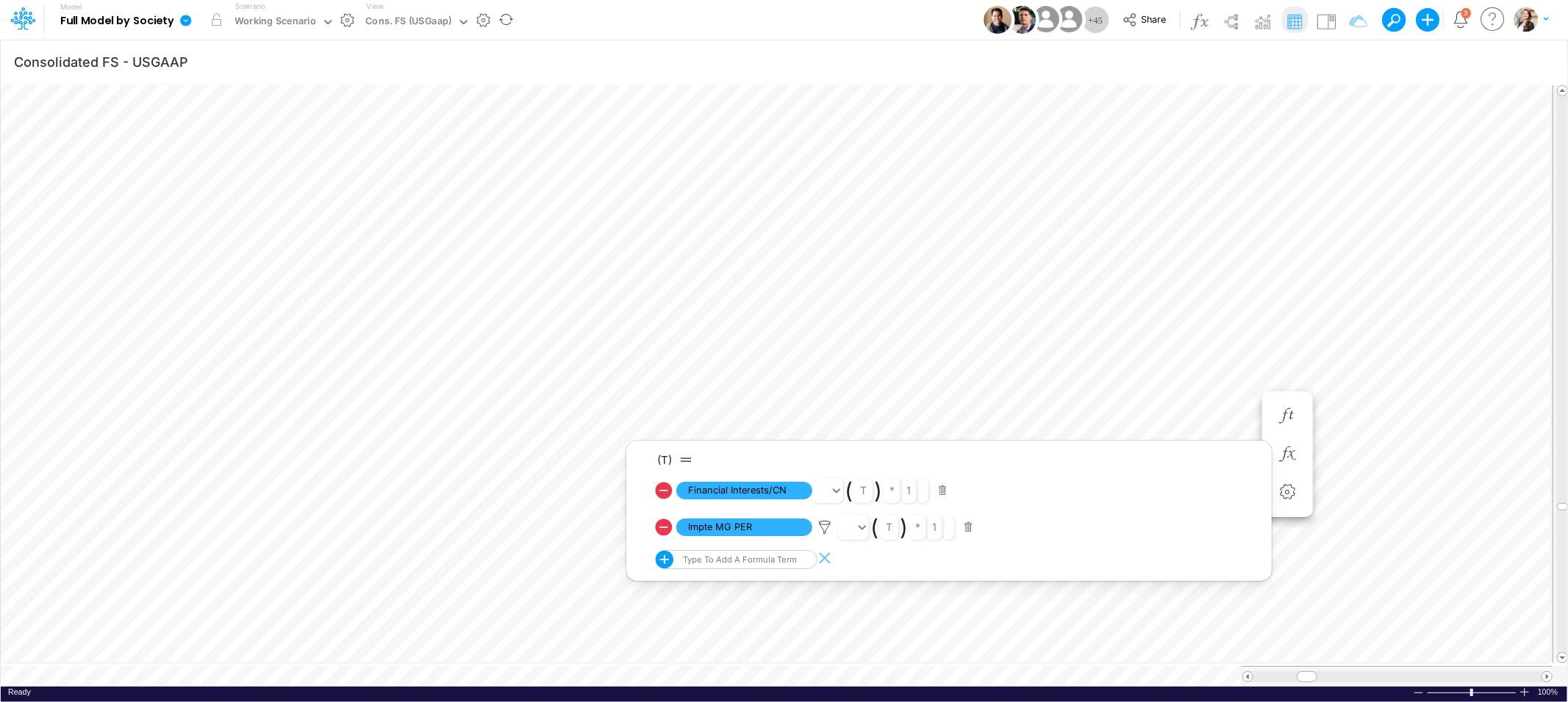
type input "BS (USGAAP) - Detailed"
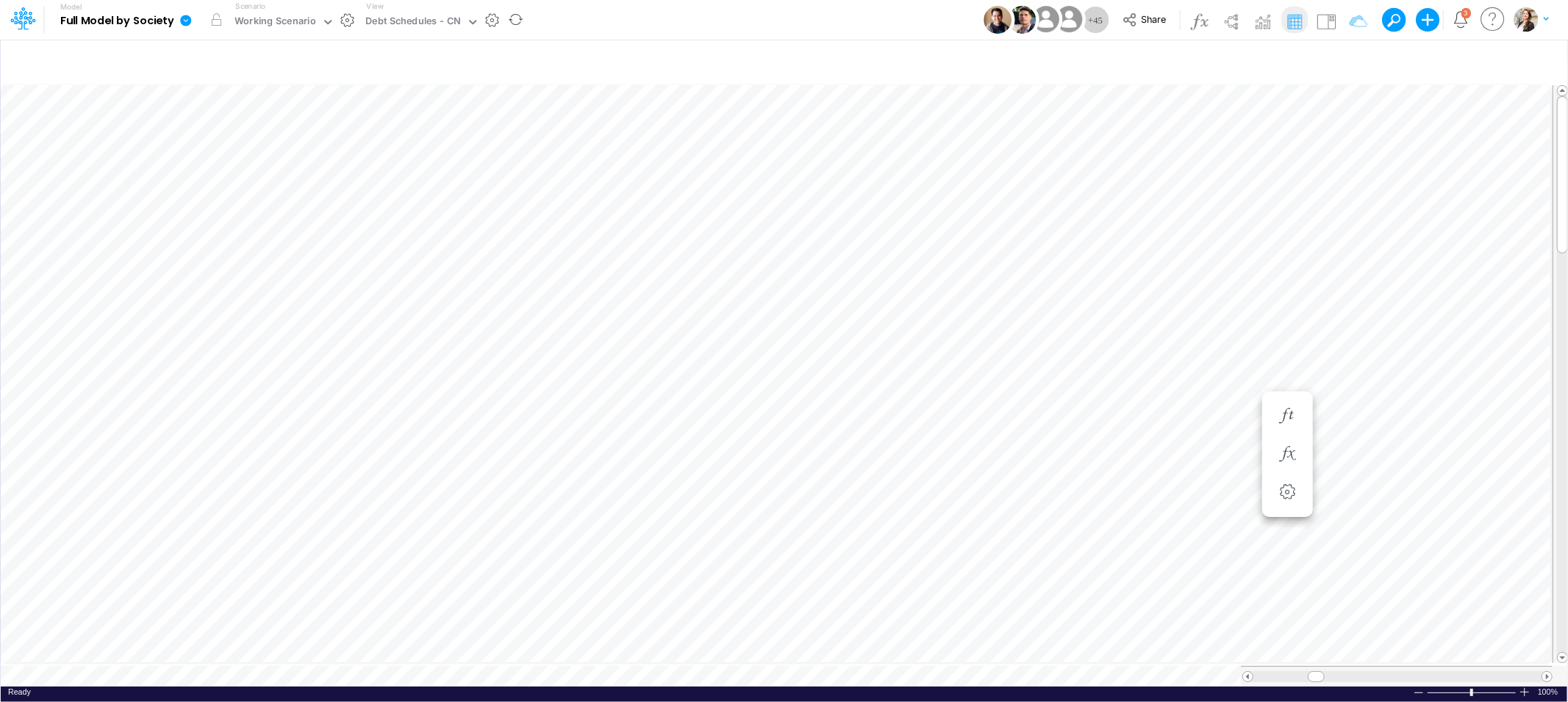
scroll to position [0, 1]
click at [405, 27] on div "Debt Schedules - CN" at bounding box center [414, 22] width 96 height 17
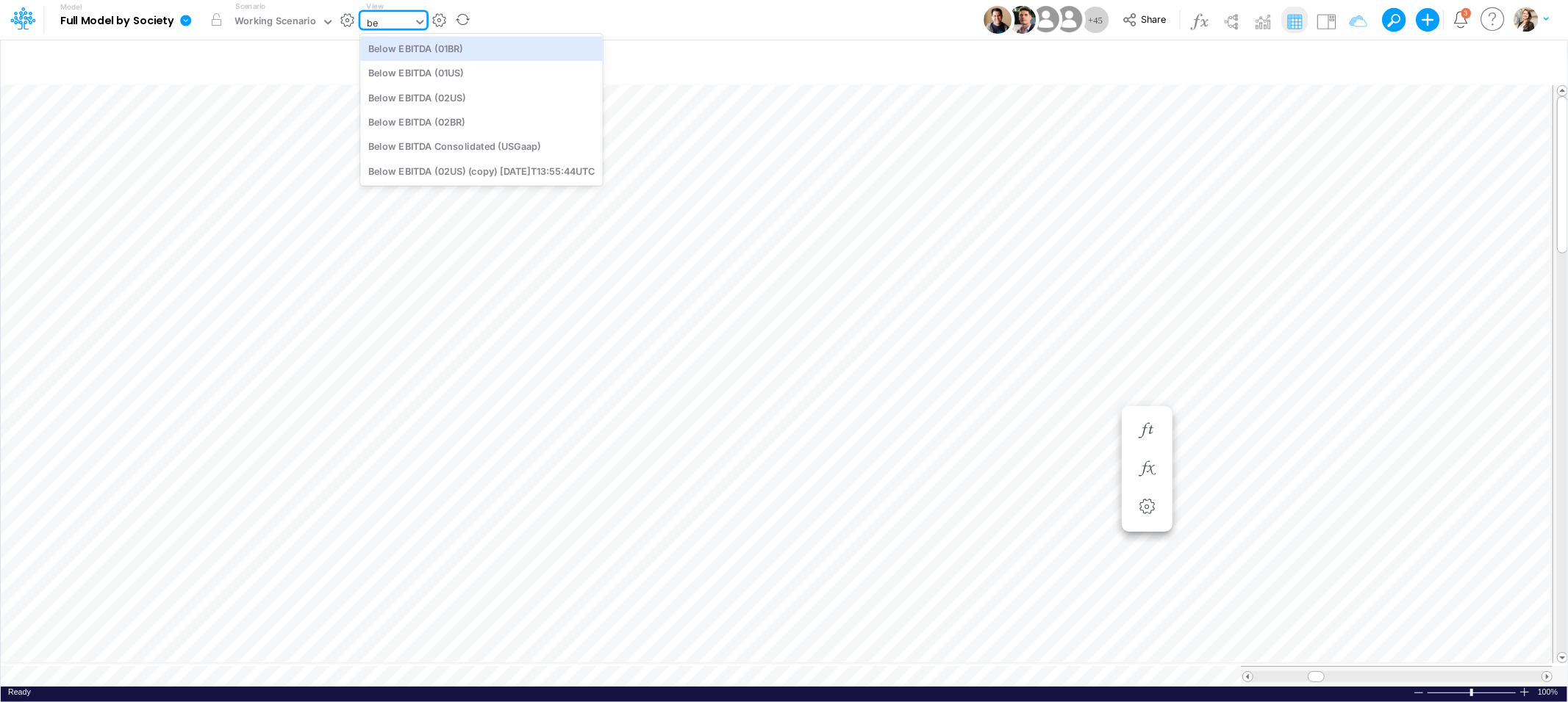
type input "bel"
click at [426, 79] on div "Below EBITDA (01US)" at bounding box center [482, 73] width 242 height 24
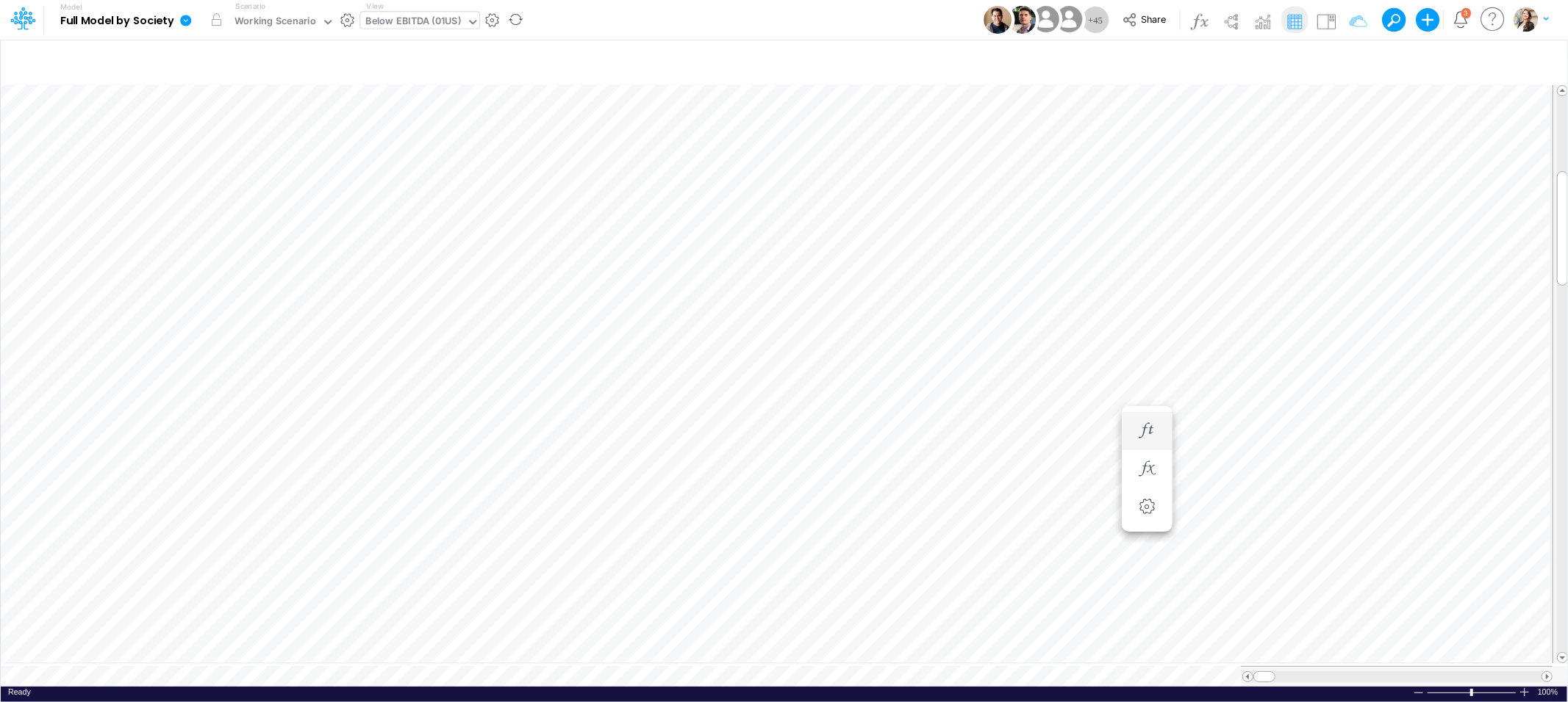
scroll to position [0, 1]
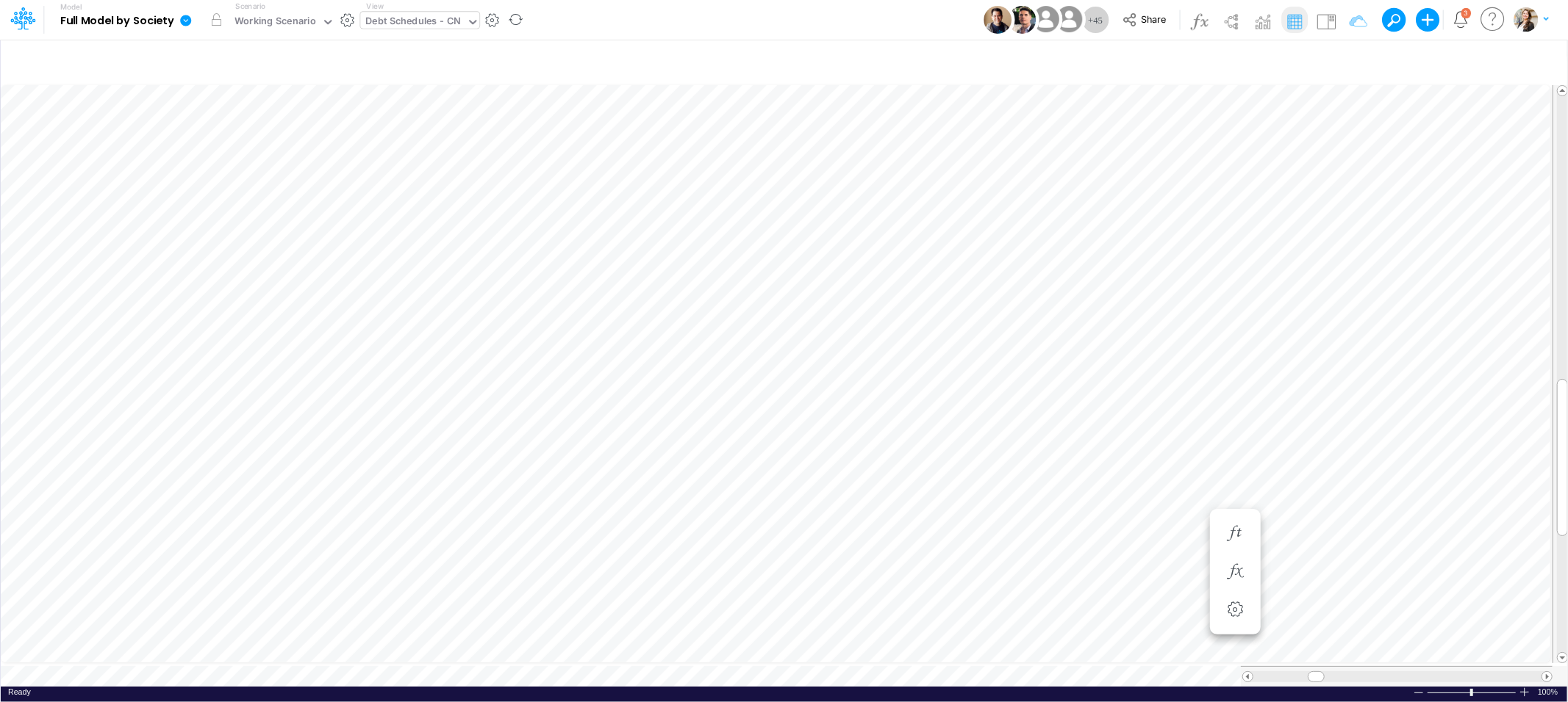
scroll to position [0, 1]
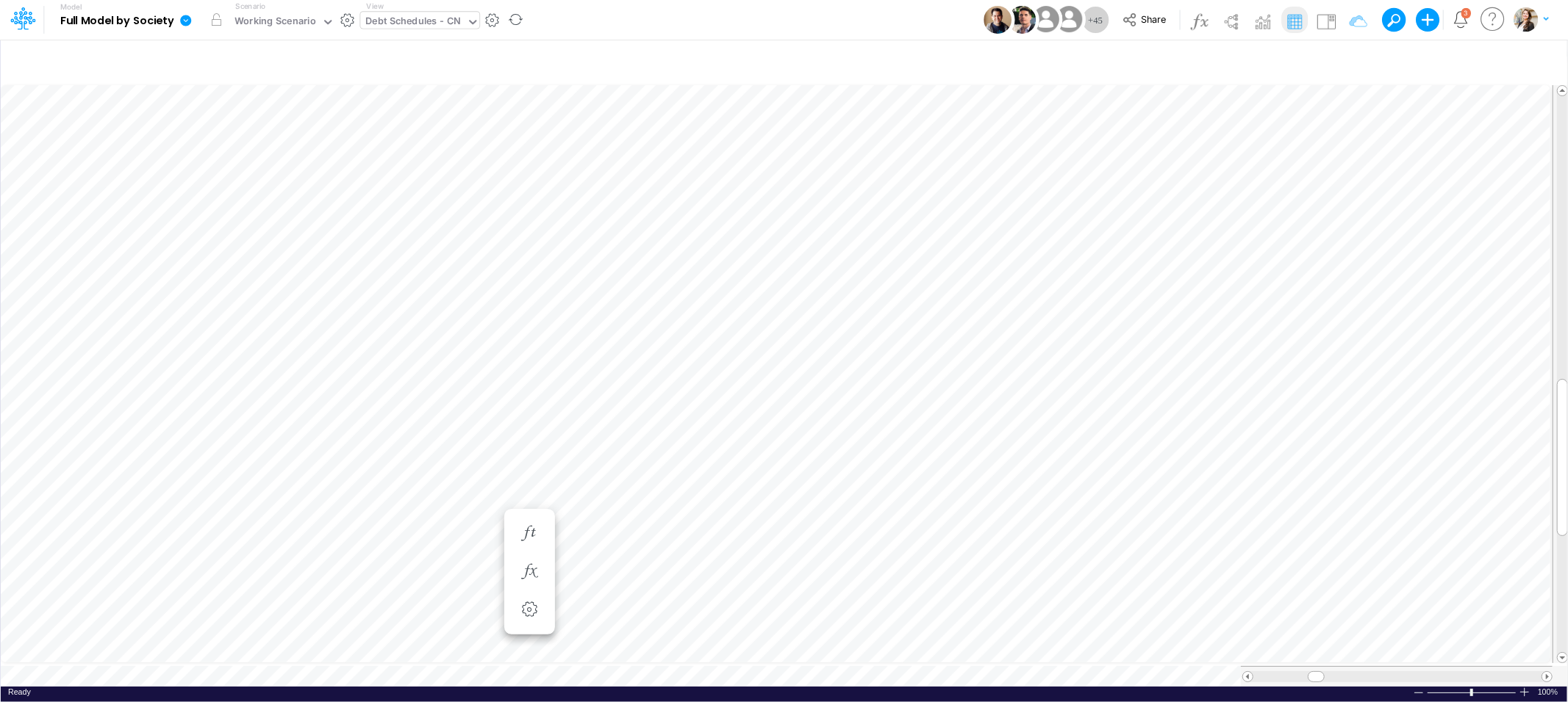
scroll to position [0, 1]
click at [471, 471] on div "[DATE]" at bounding box center [457, 472] width 88 height 14
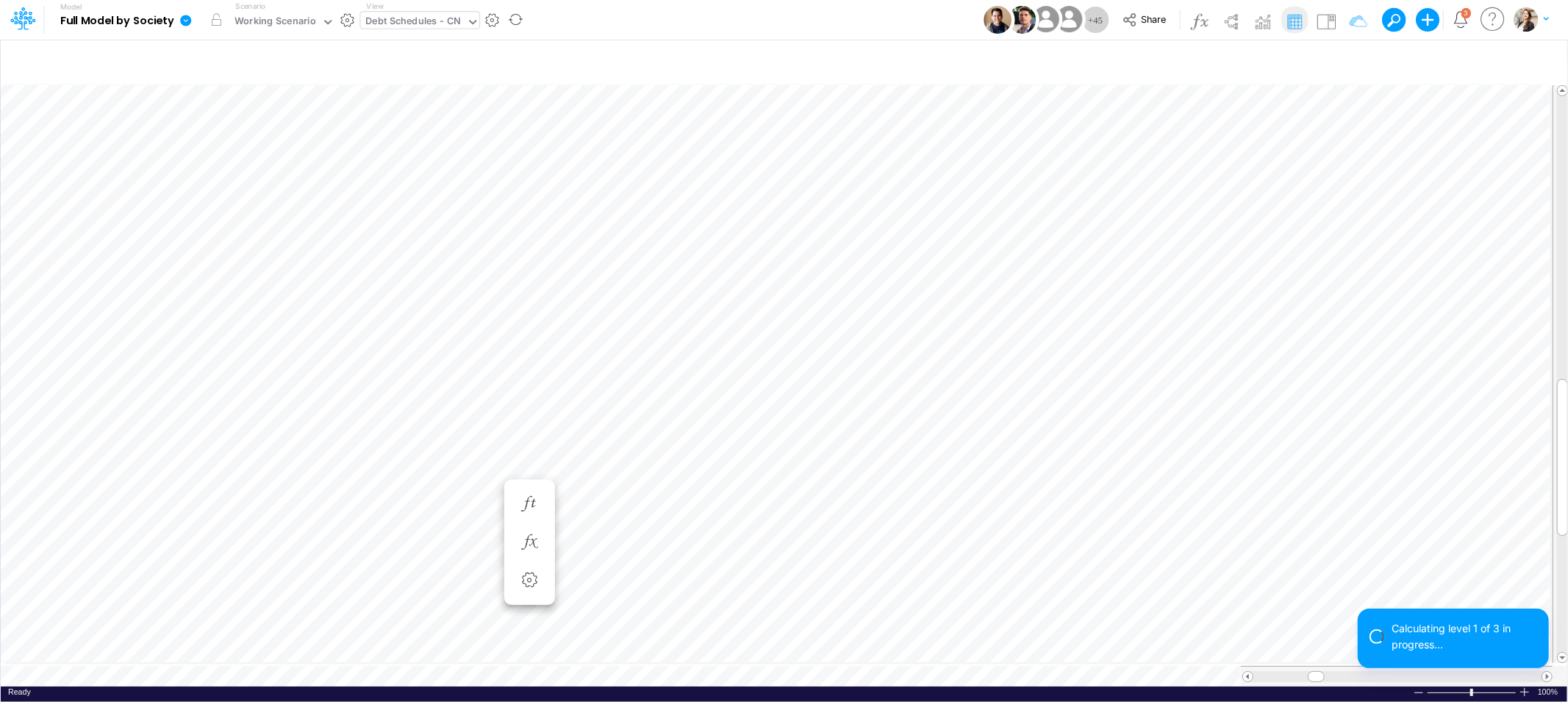
scroll to position [0, 1]
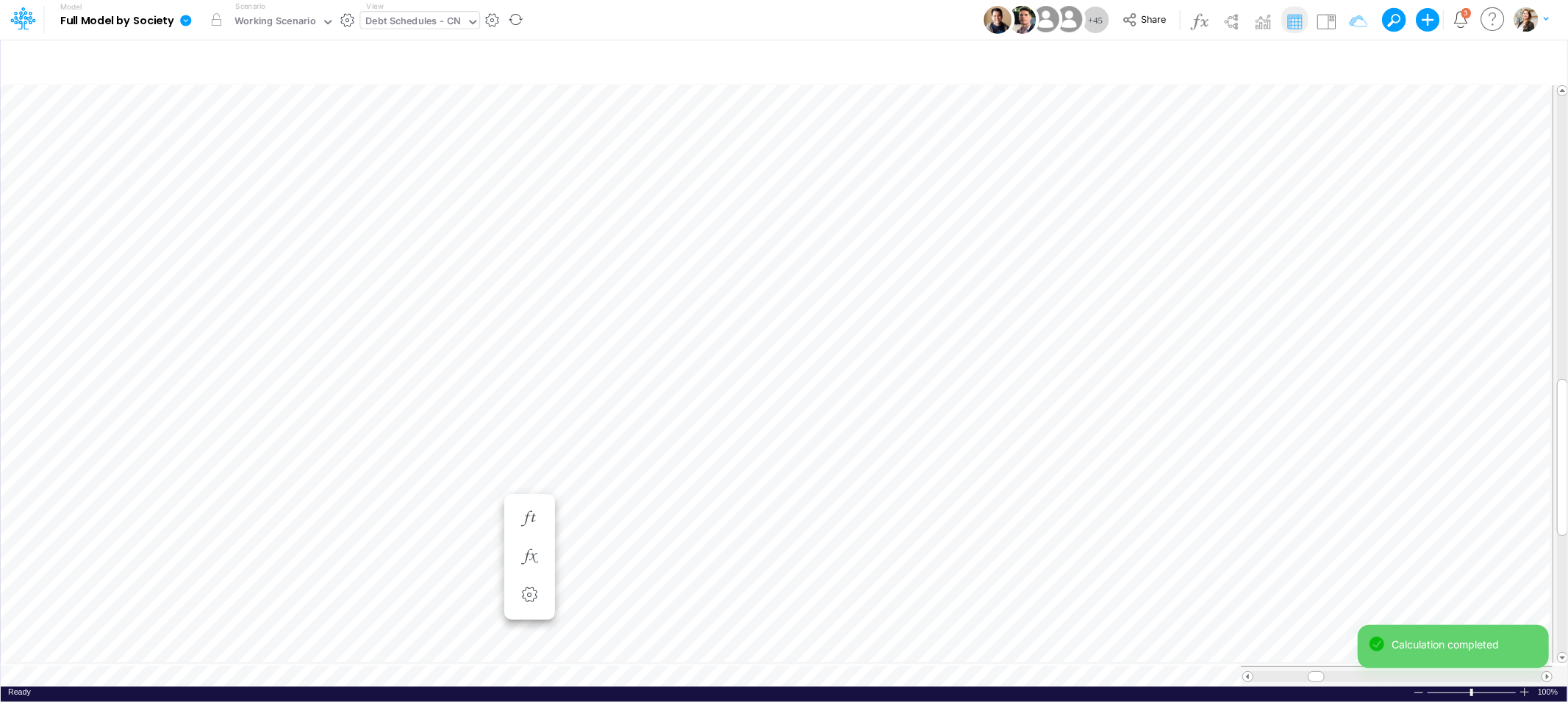
scroll to position [0, 1]
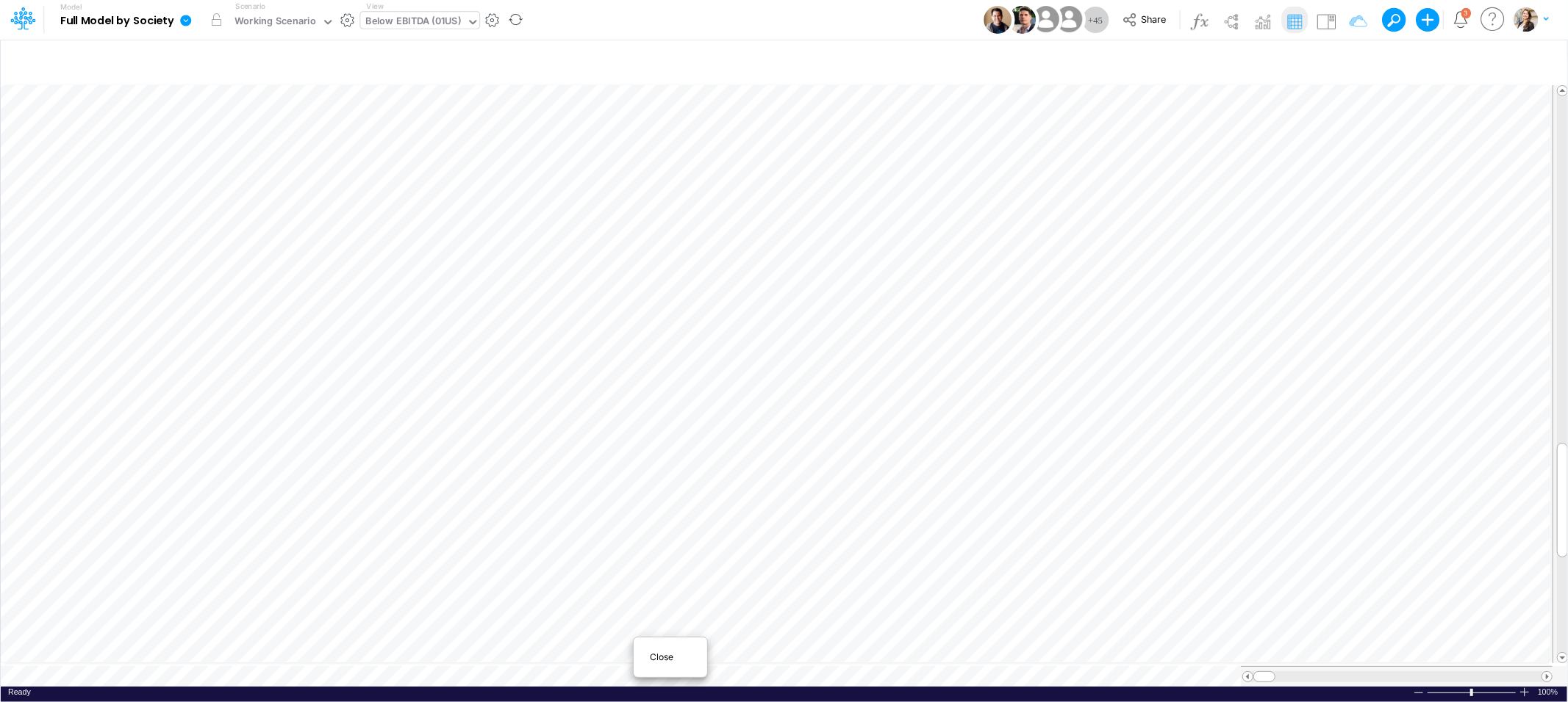
scroll to position [0, 1]
click at [665, 658] on span "Close" at bounding box center [669, 657] width 40 height 13
click at [542, 649] on span "Close" at bounding box center [543, 655] width 40 height 13
click at [462, 659] on span "Close" at bounding box center [465, 657] width 40 height 13
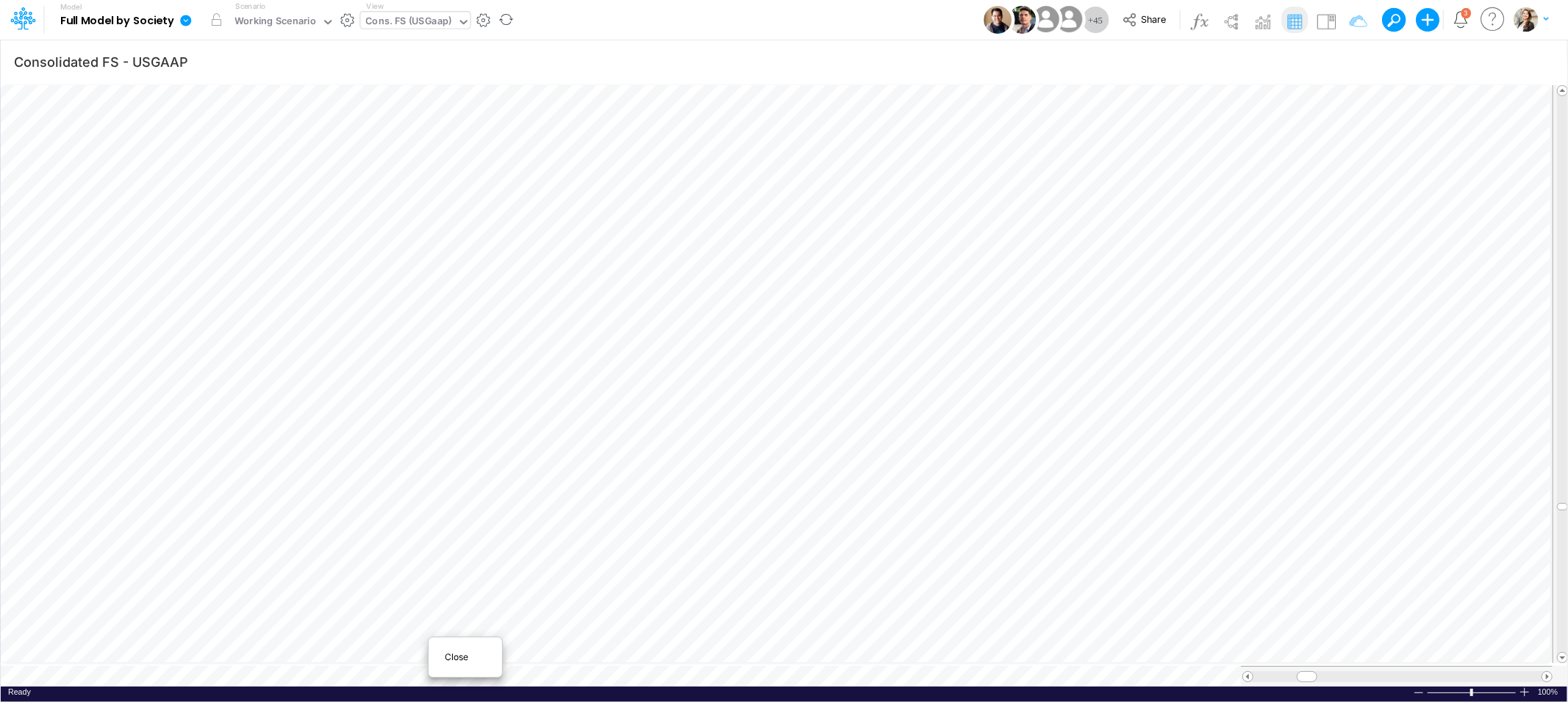
type input "BS (USGAAP) - Detailed"
click at [388, 658] on span "Close" at bounding box center [396, 657] width 40 height 13
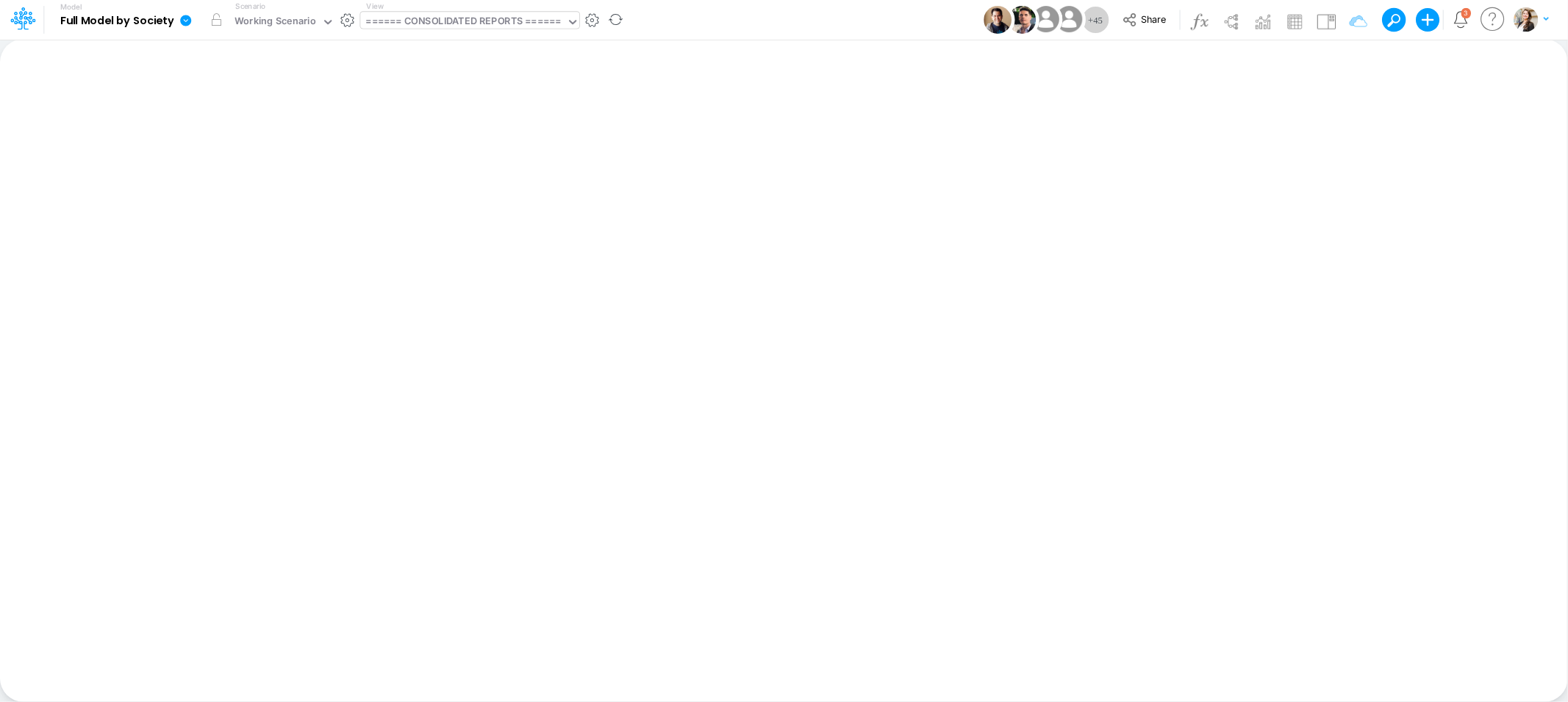
click at [433, 25] on div "====== CONSOLIDATED REPORTS ======" at bounding box center [463, 22] width 195 height 17
type input "impor"
click at [404, 45] on div "Taxes Model (01BR) Import Taxes" at bounding box center [459, 48] width 198 height 24
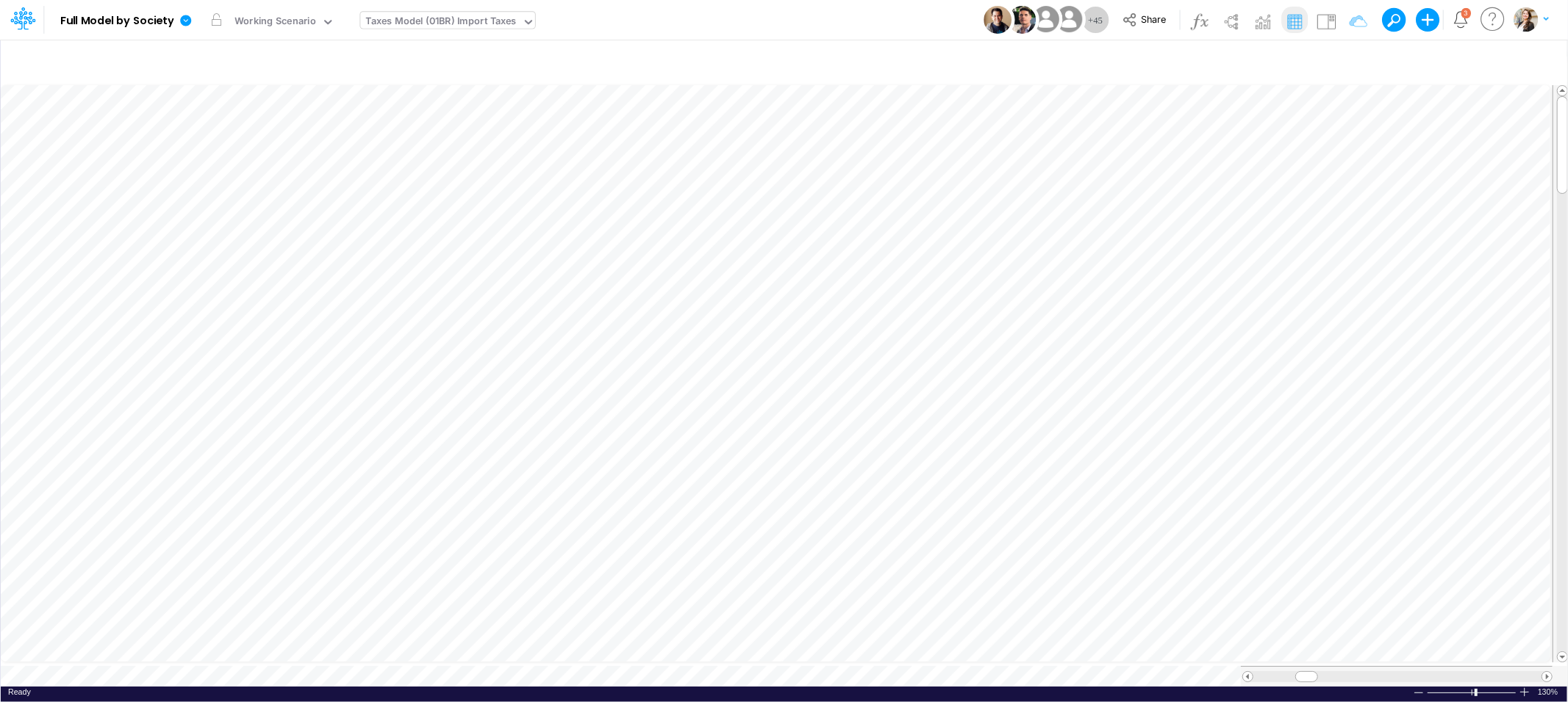
scroll to position [0, 1]
click at [923, 321] on icon "button" at bounding box center [925, 317] width 22 height 15
click at [1329, 30] on img at bounding box center [1326, 22] width 23 height 23
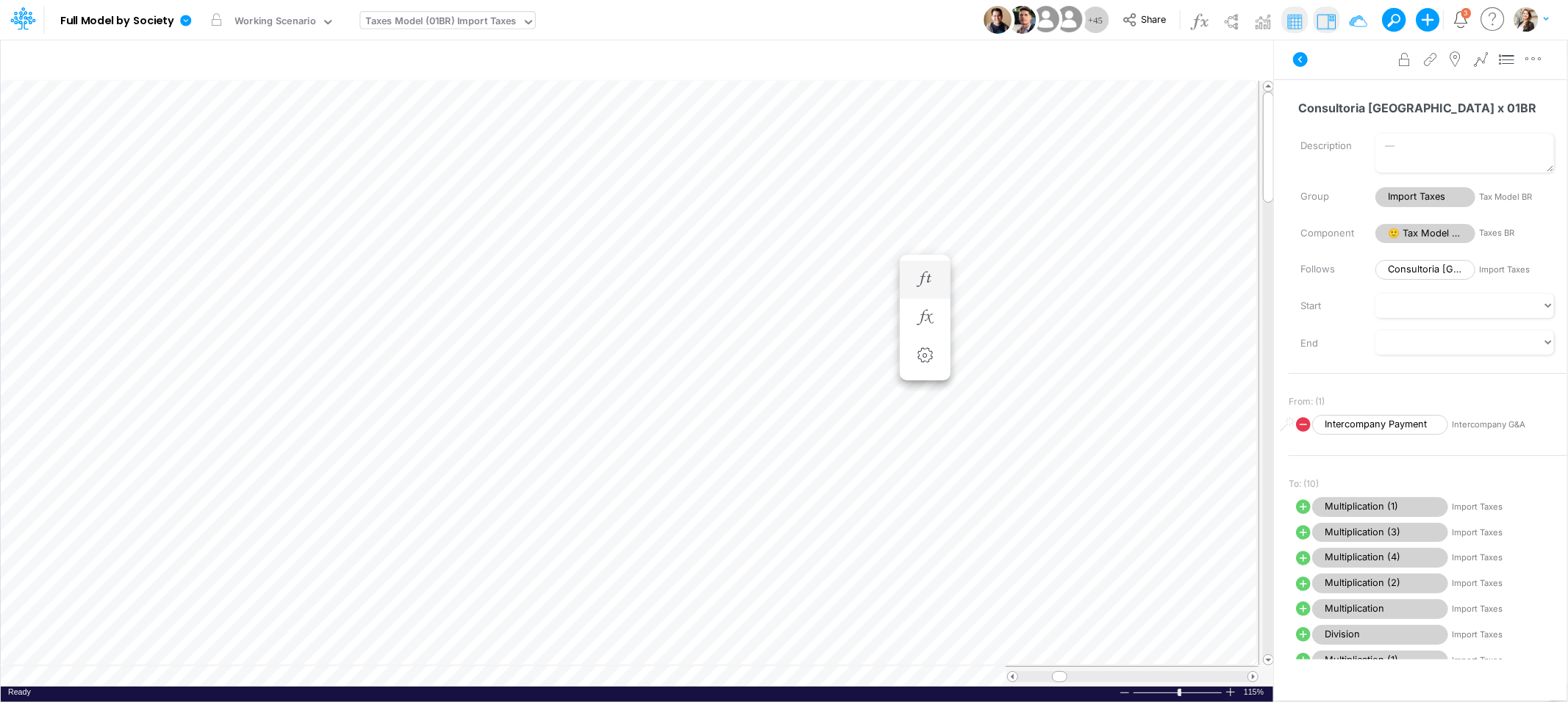
scroll to position [0, 1]
click at [734, 297] on icon "button" at bounding box center [742, 299] width 22 height 15
click at [924, 334] on span "Intercompany Payment" at bounding box center [876, 335] width 136 height 18
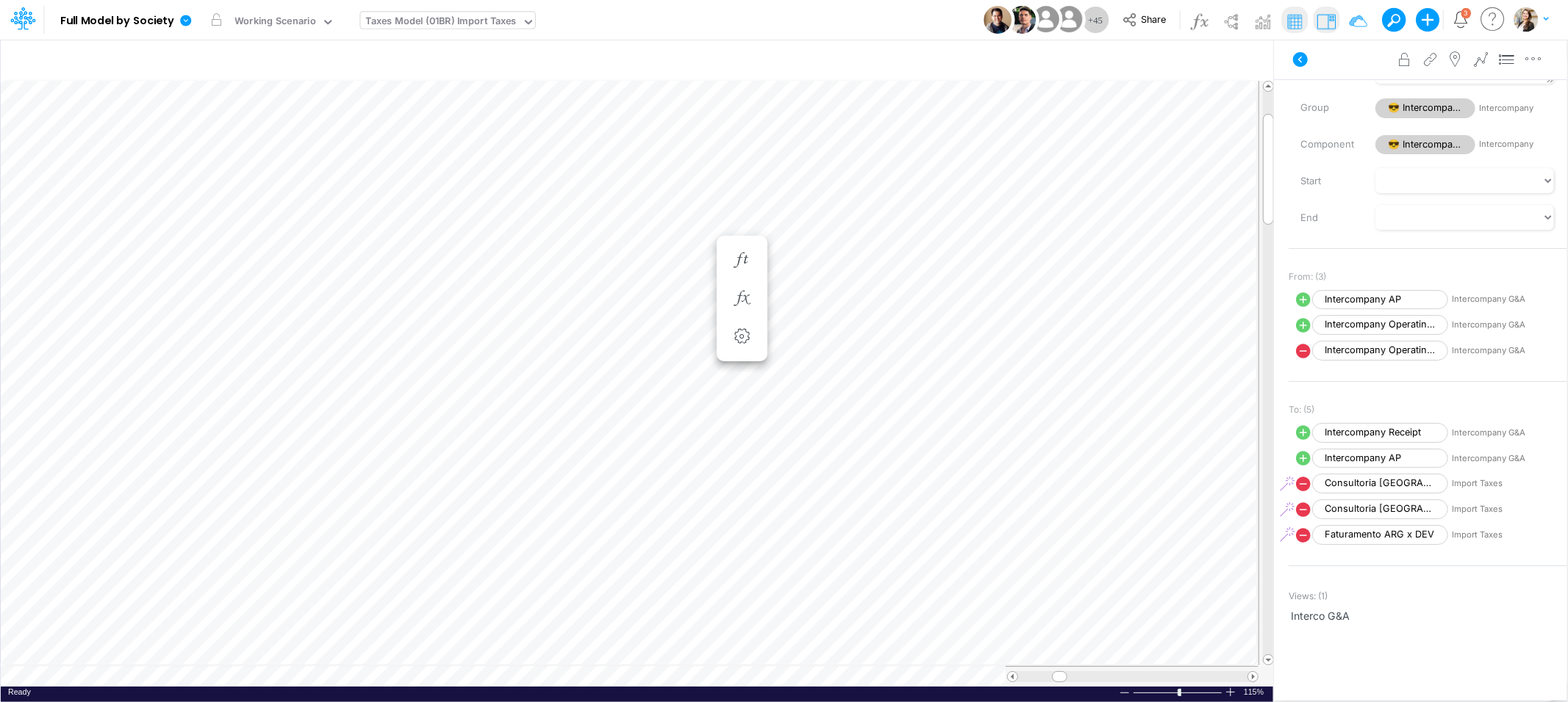
scroll to position [0, 1]
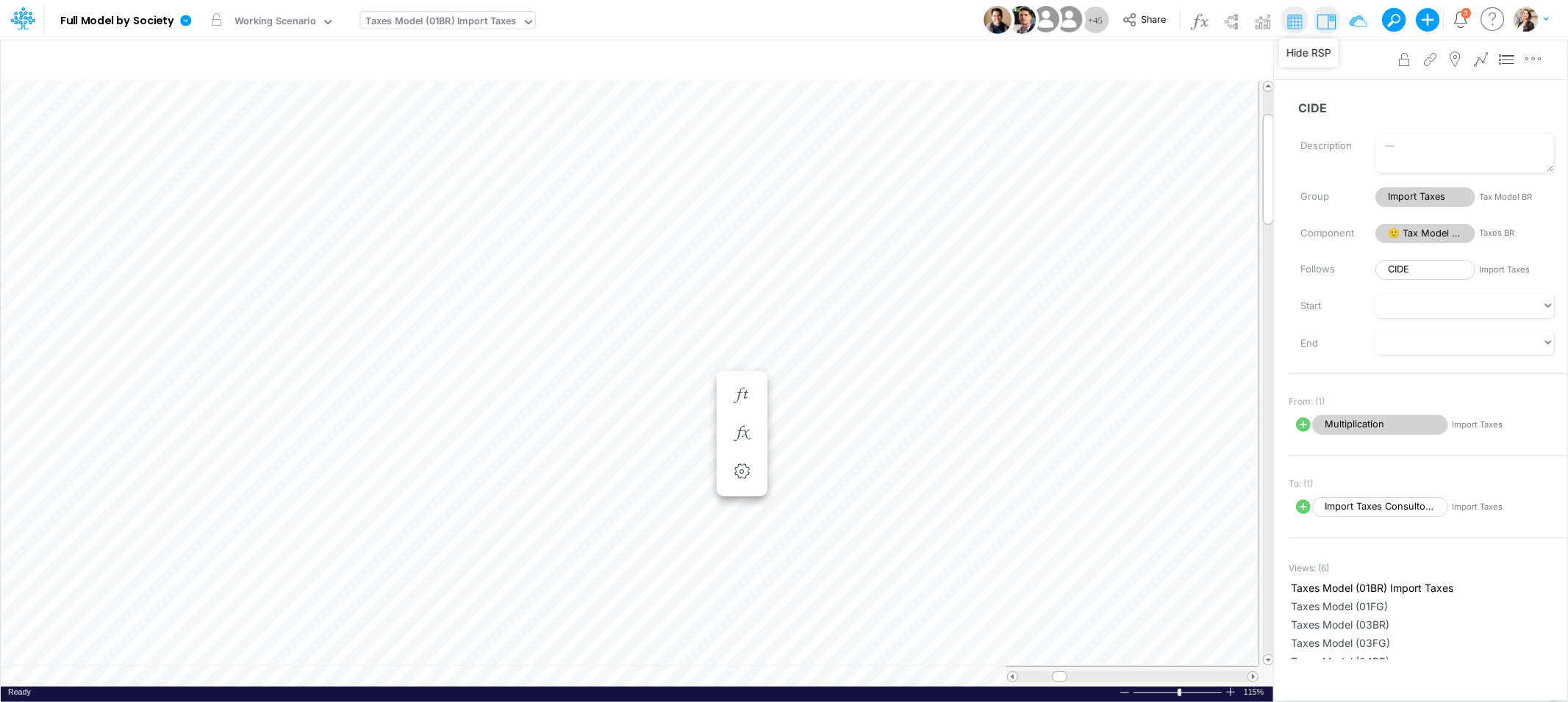
click at [1333, 21] on img at bounding box center [1326, 22] width 23 height 23
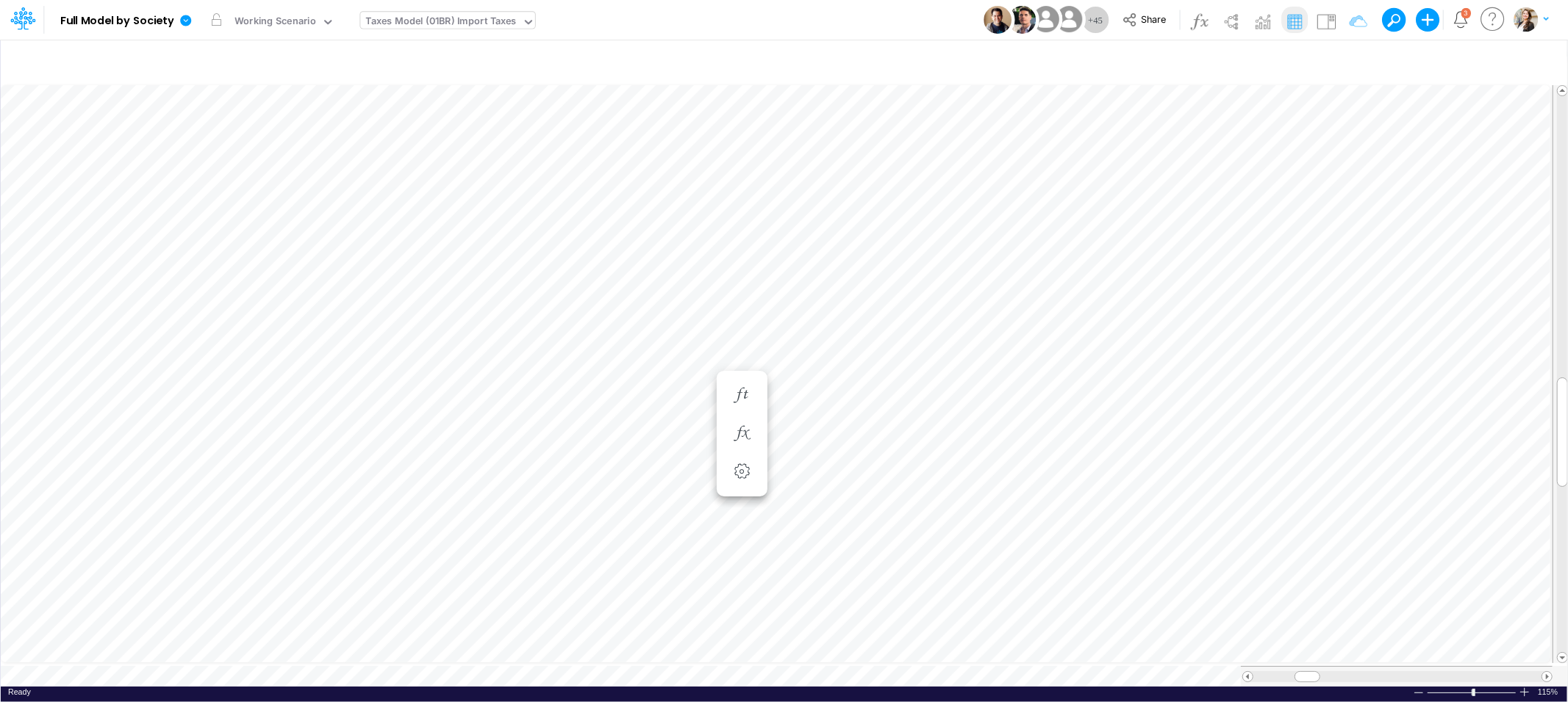
scroll to position [0, 1]
click at [914, 353] on button "button" at bounding box center [905, 345] width 27 height 30
